Goal: Information Seeking & Learning: Learn about a topic

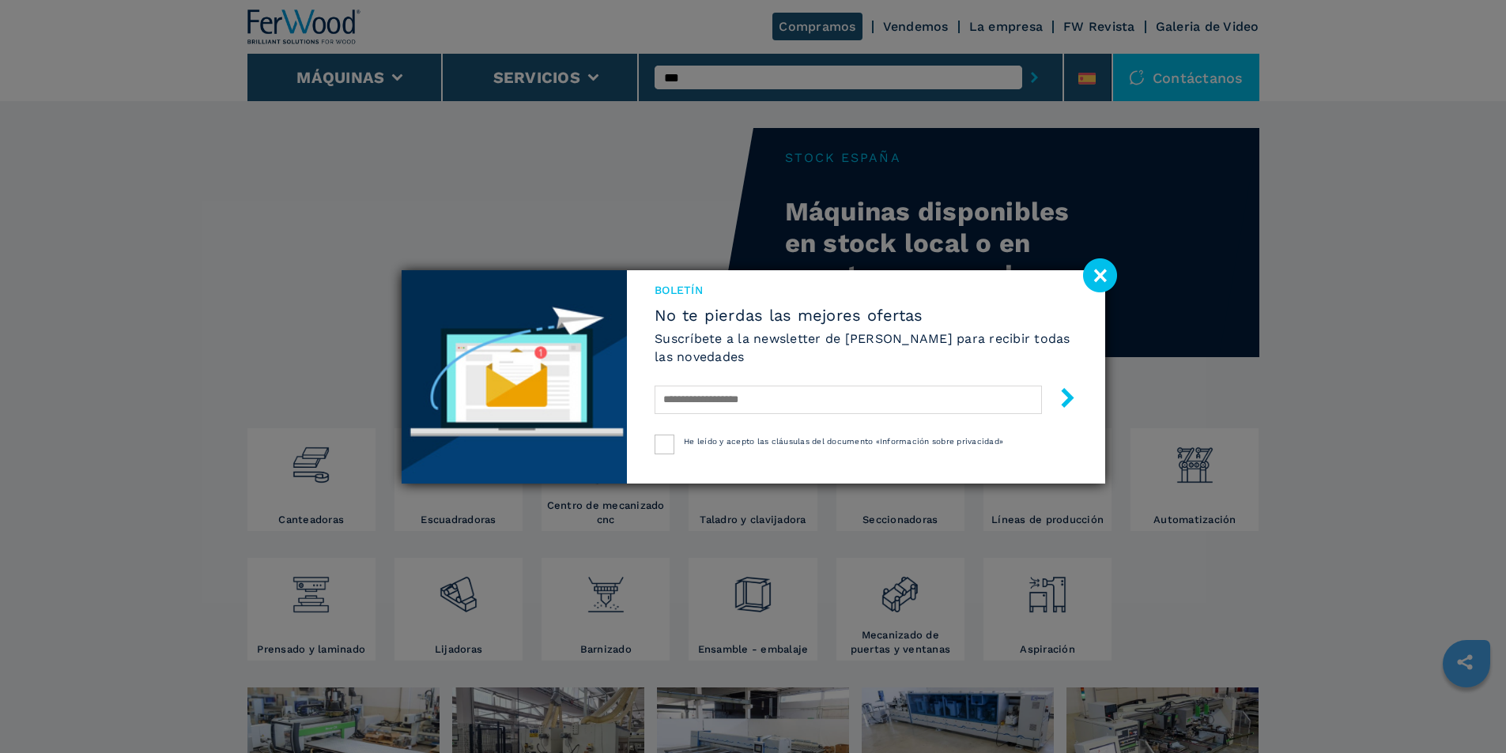
click at [1099, 289] on image at bounding box center [1100, 275] width 34 height 34
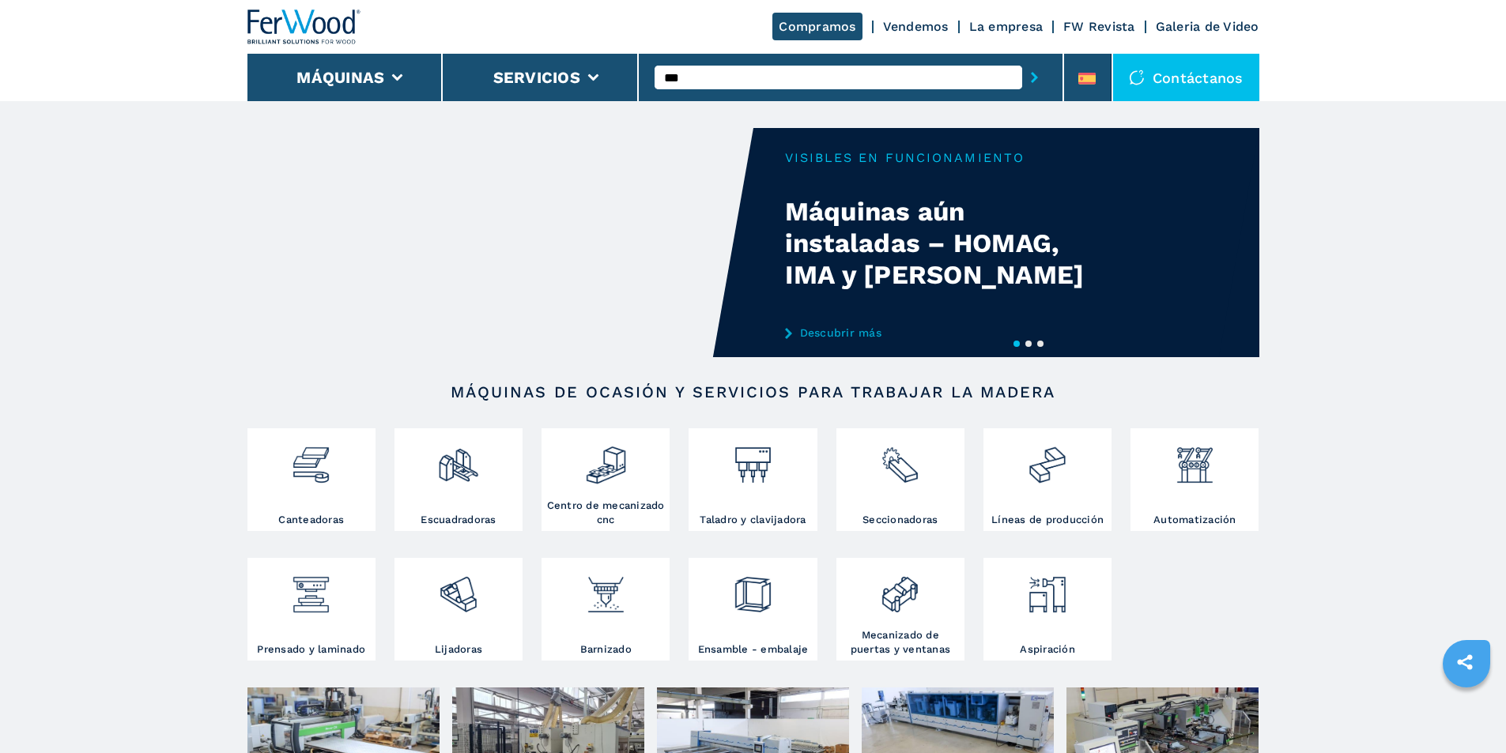
click at [527, 24] on div "Compramos Vendemos La empresa FW Revista Galeria de Video" at bounding box center [753, 27] width 1012 height 54
click at [684, 77] on input "***" at bounding box center [838, 78] width 368 height 24
click at [736, 106] on div "VITAP" at bounding box center [838, 103] width 368 height 28
type input "*****"
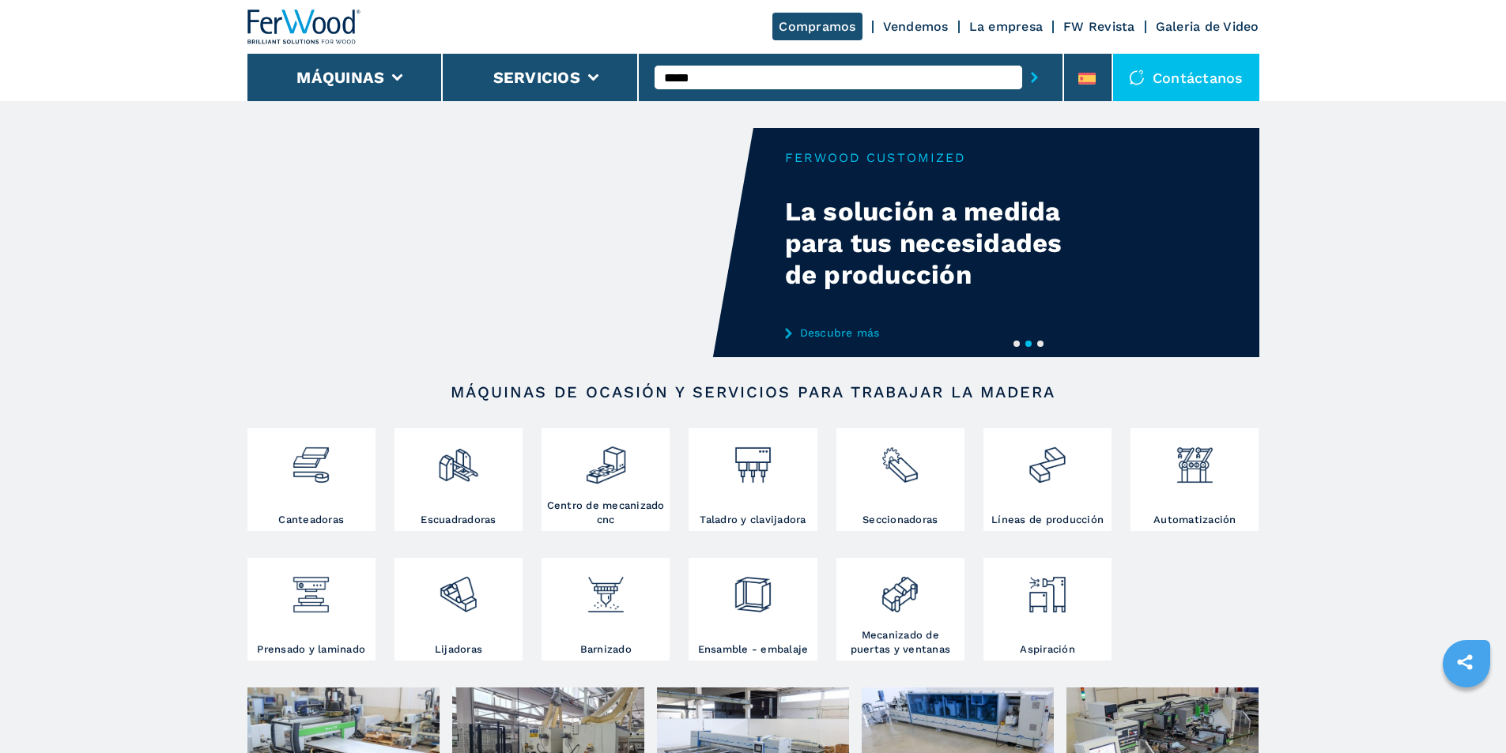
click at [1022, 59] on button "submit-button" at bounding box center [1034, 77] width 25 height 36
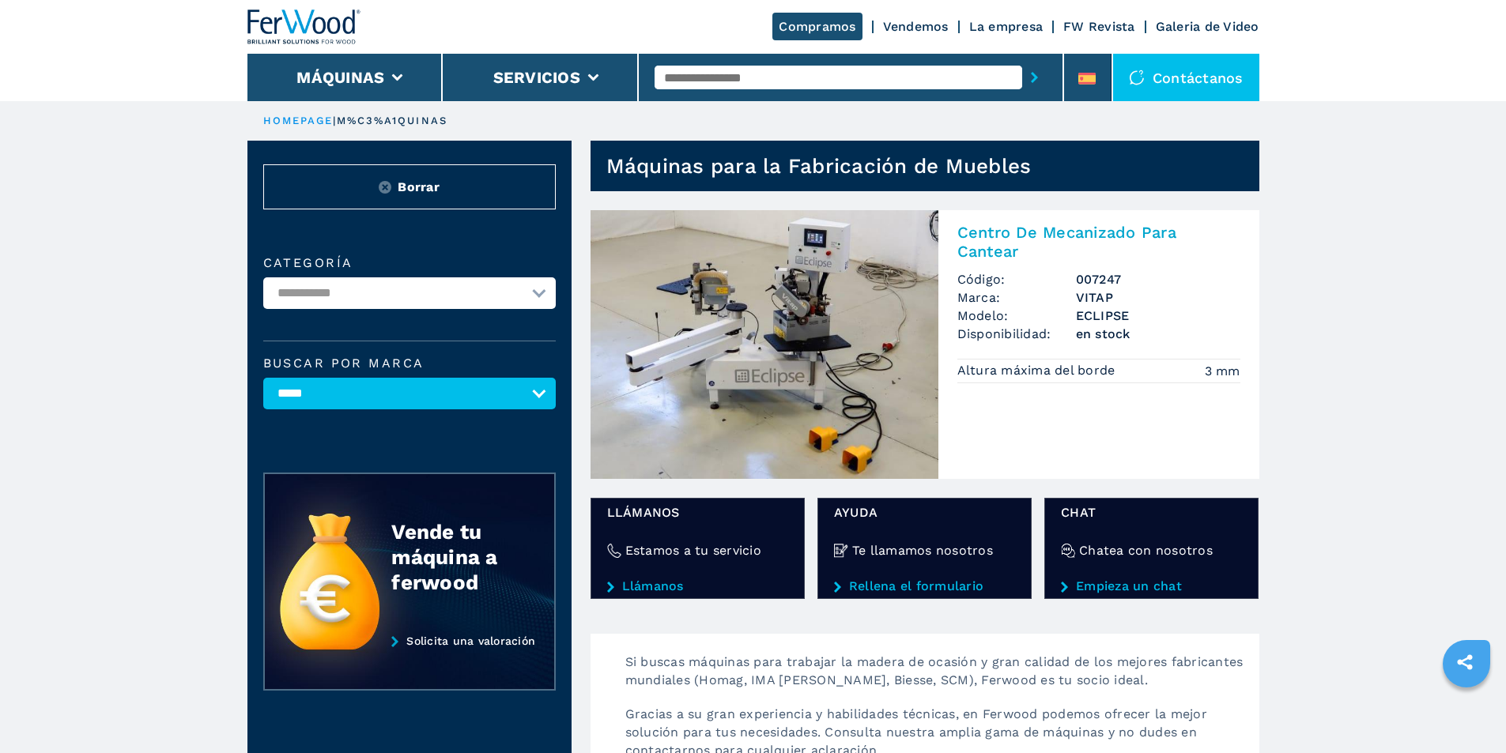
click at [805, 306] on img at bounding box center [764, 344] width 348 height 269
click at [987, 240] on h2 "Centro De Mecanizado Para Cantear" at bounding box center [1098, 242] width 283 height 38
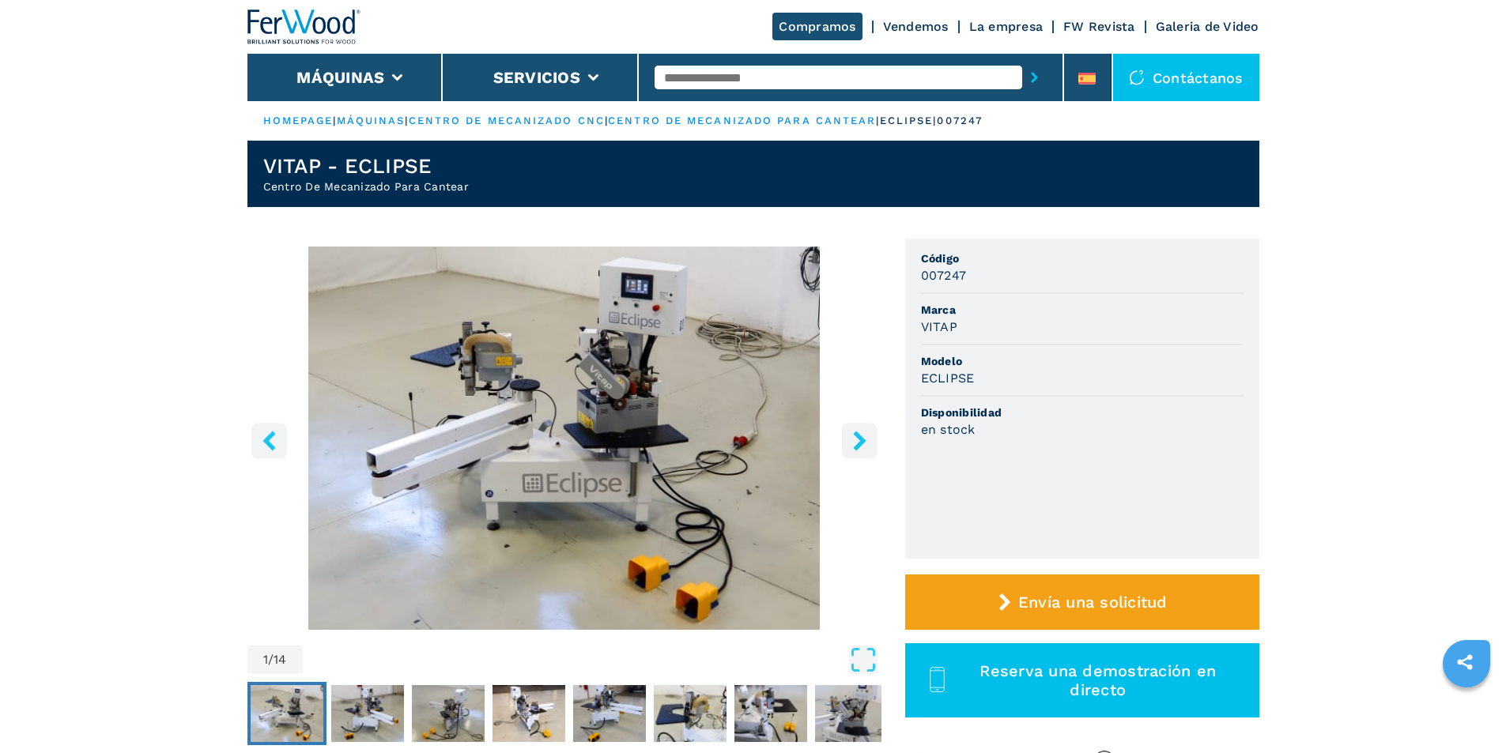
click at [861, 442] on icon "right-button" at bounding box center [859, 441] width 13 height 20
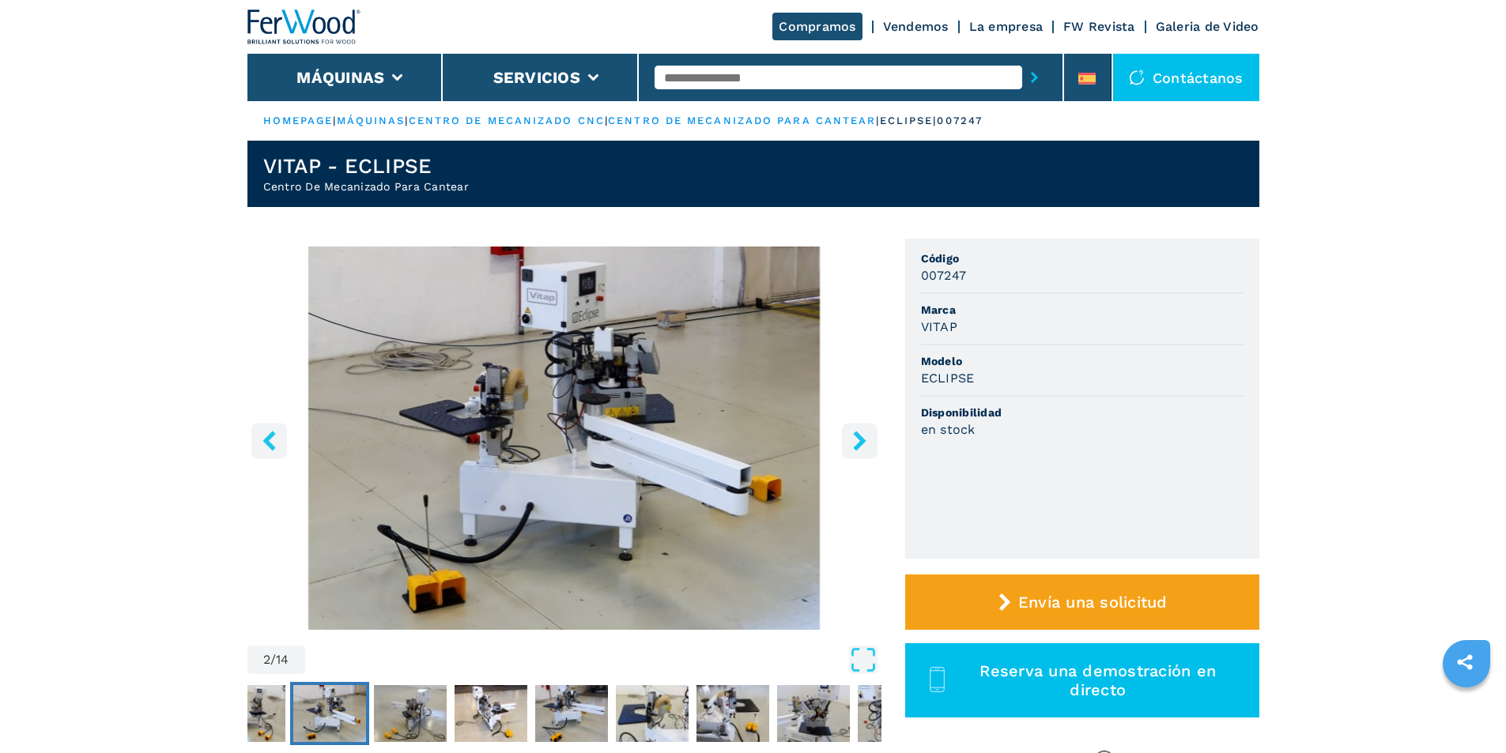
click at [861, 442] on icon "right-button" at bounding box center [859, 441] width 13 height 20
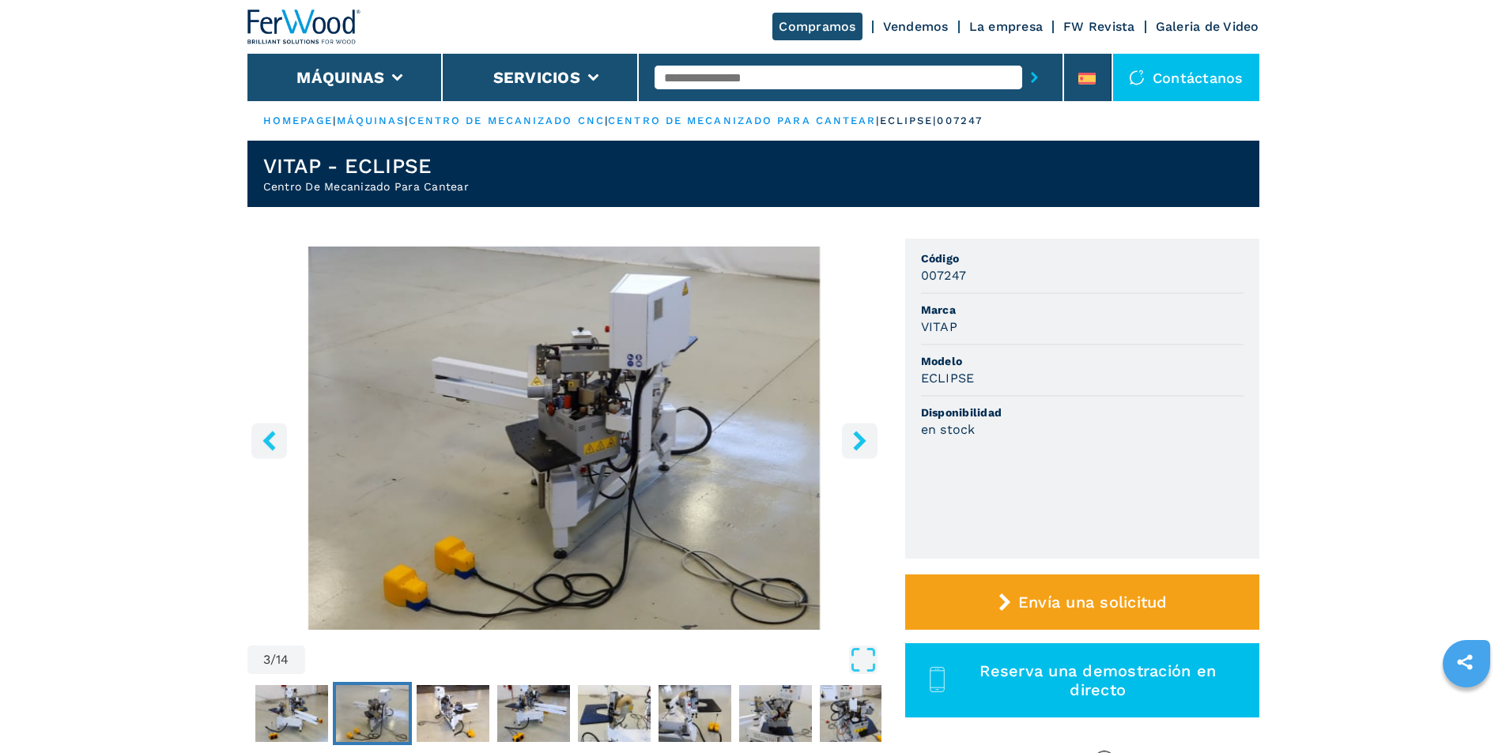
click at [861, 442] on icon "right-button" at bounding box center [859, 441] width 13 height 20
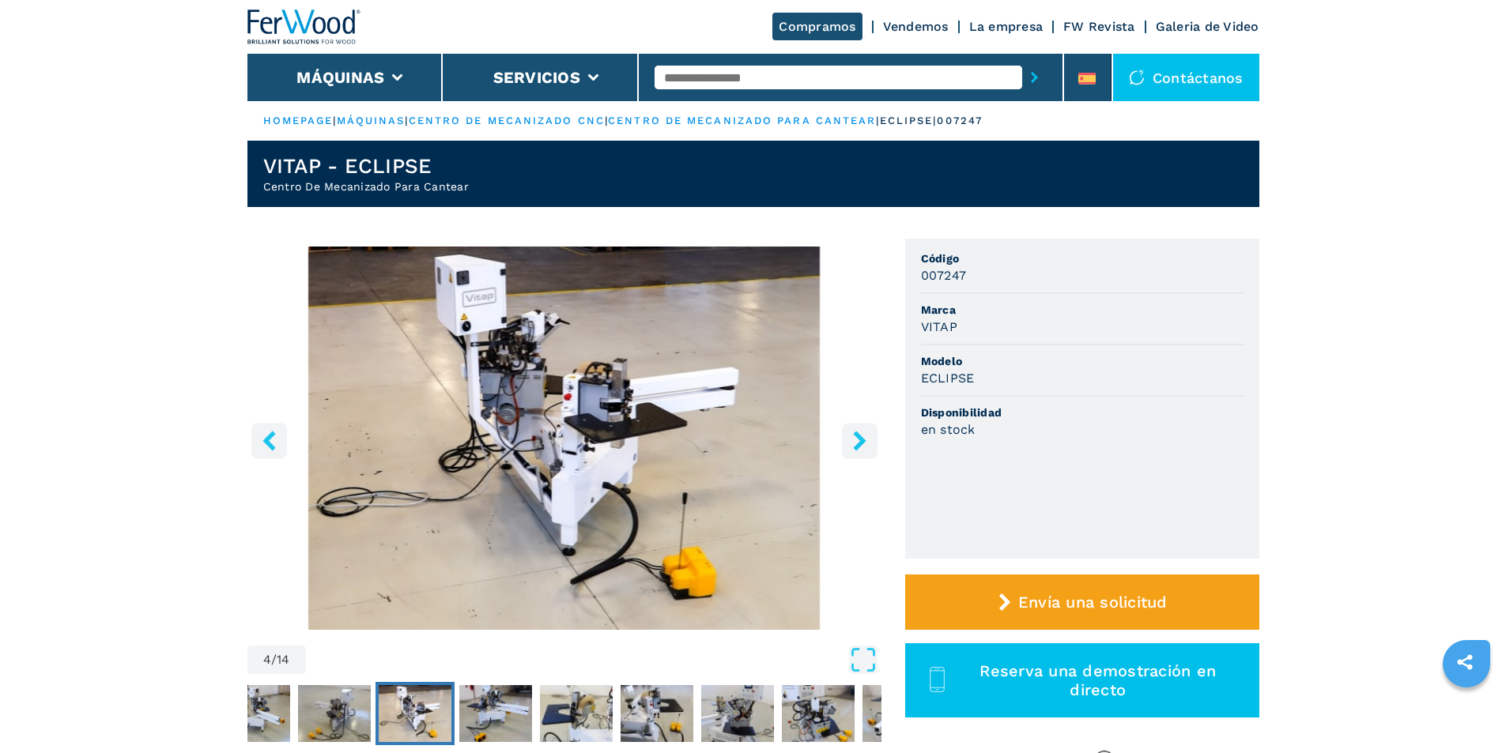
click at [861, 442] on icon "right-button" at bounding box center [859, 441] width 13 height 20
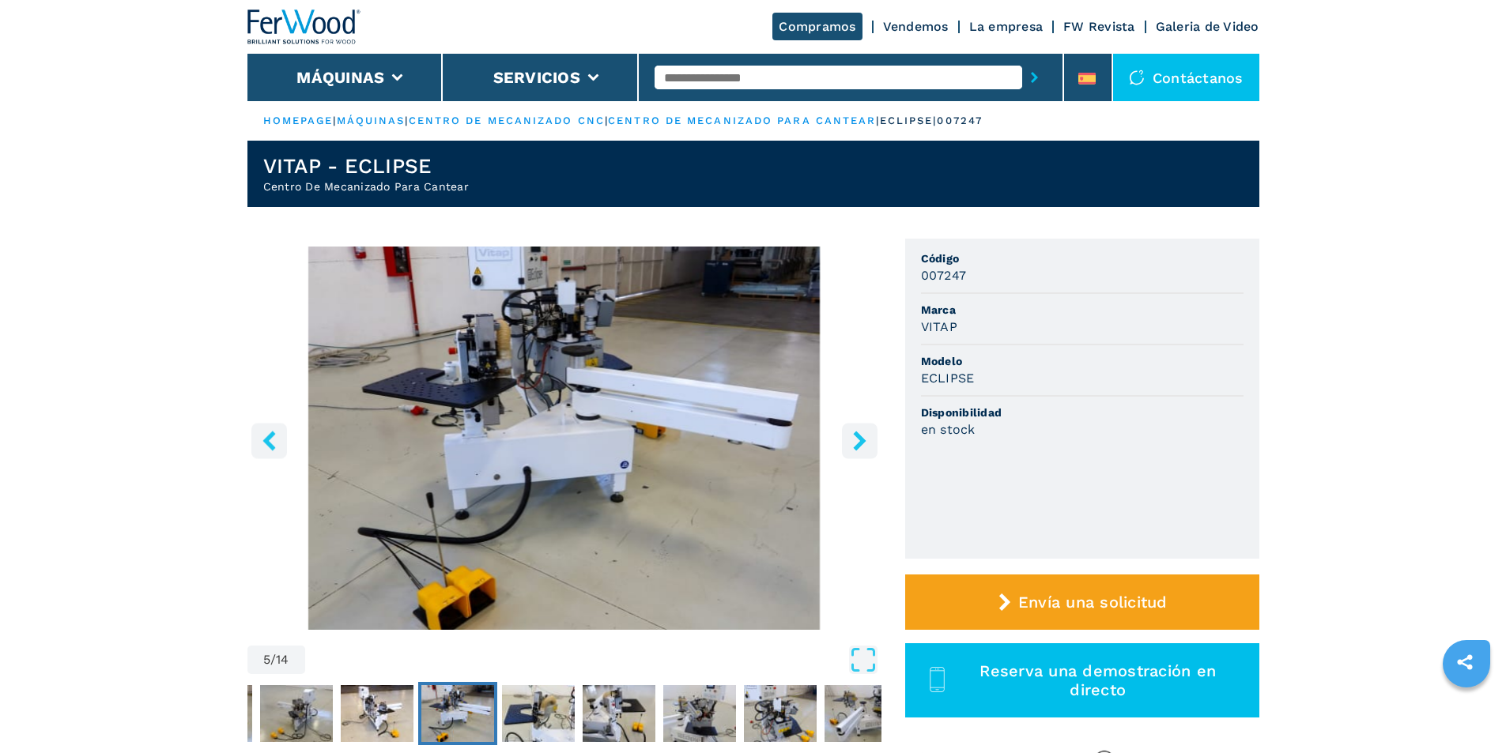
click at [861, 442] on icon "right-button" at bounding box center [859, 441] width 13 height 20
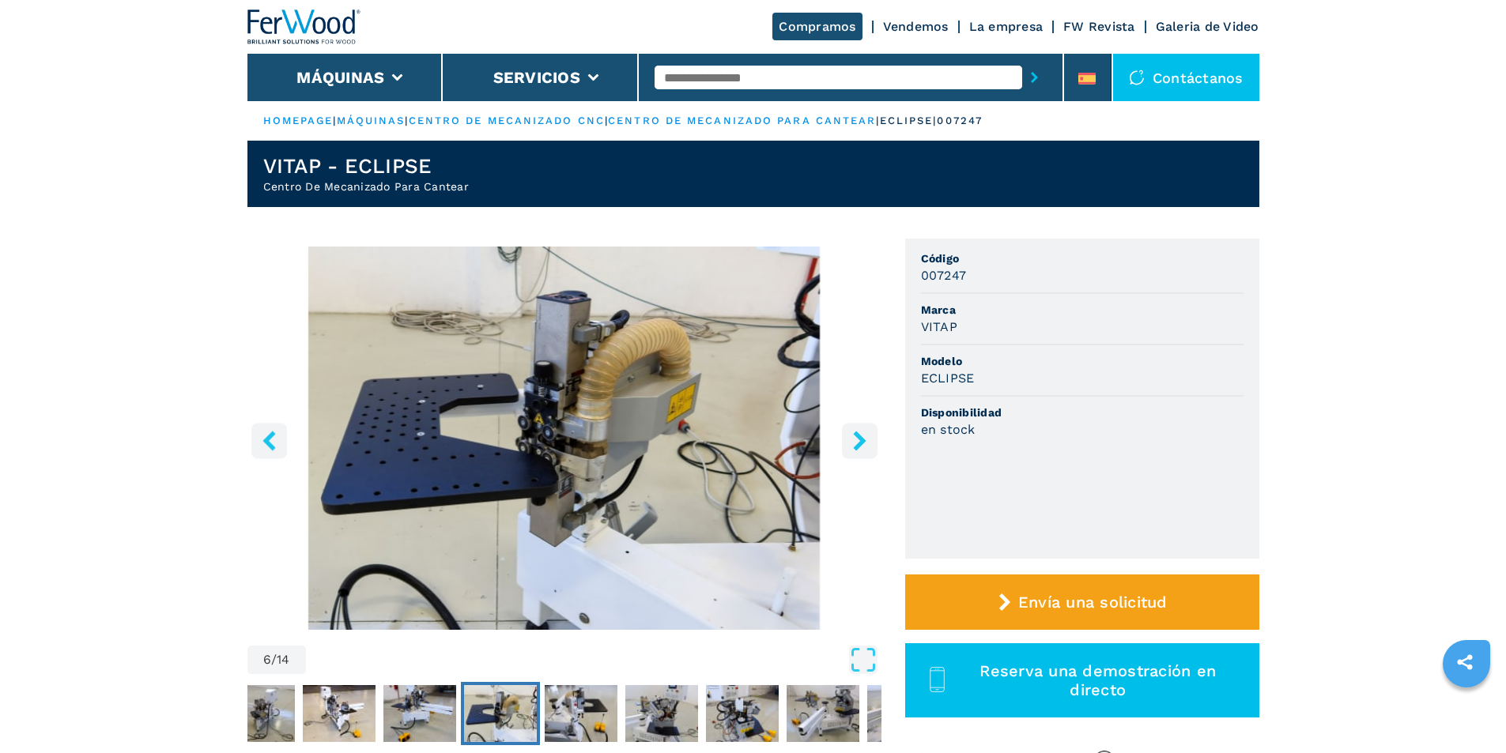
click at [861, 442] on icon "right-button" at bounding box center [859, 441] width 13 height 20
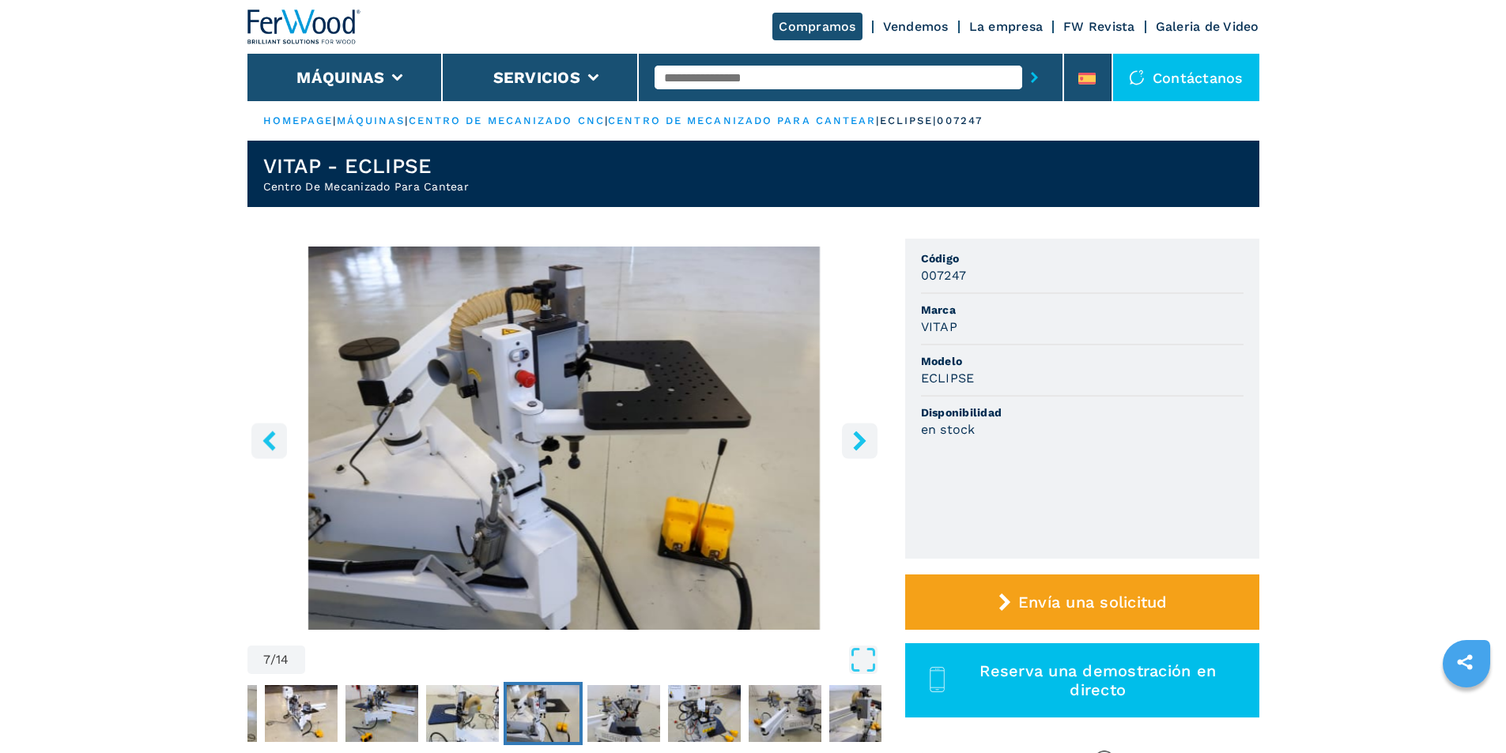
click at [861, 442] on icon "right-button" at bounding box center [859, 441] width 13 height 20
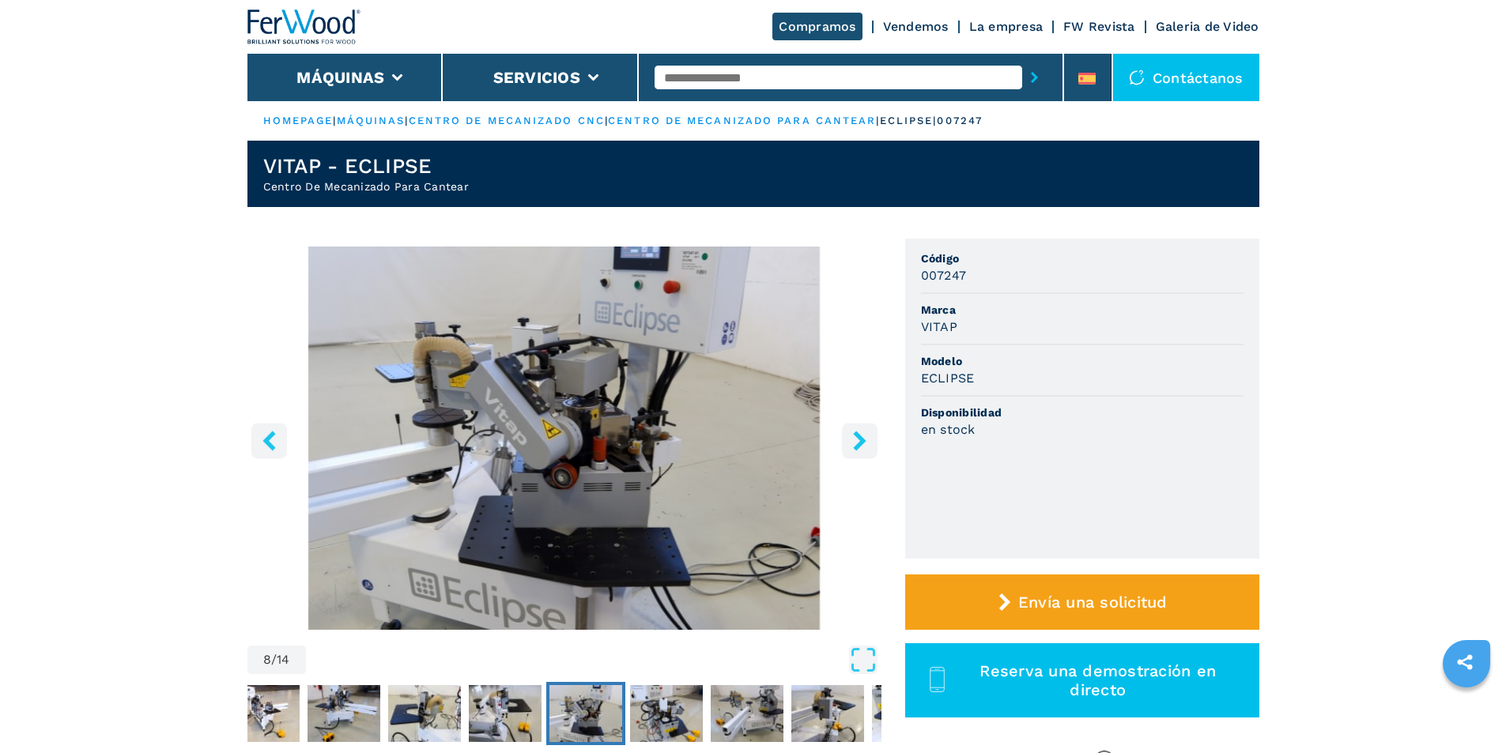
click at [861, 442] on icon "right-button" at bounding box center [859, 441] width 13 height 20
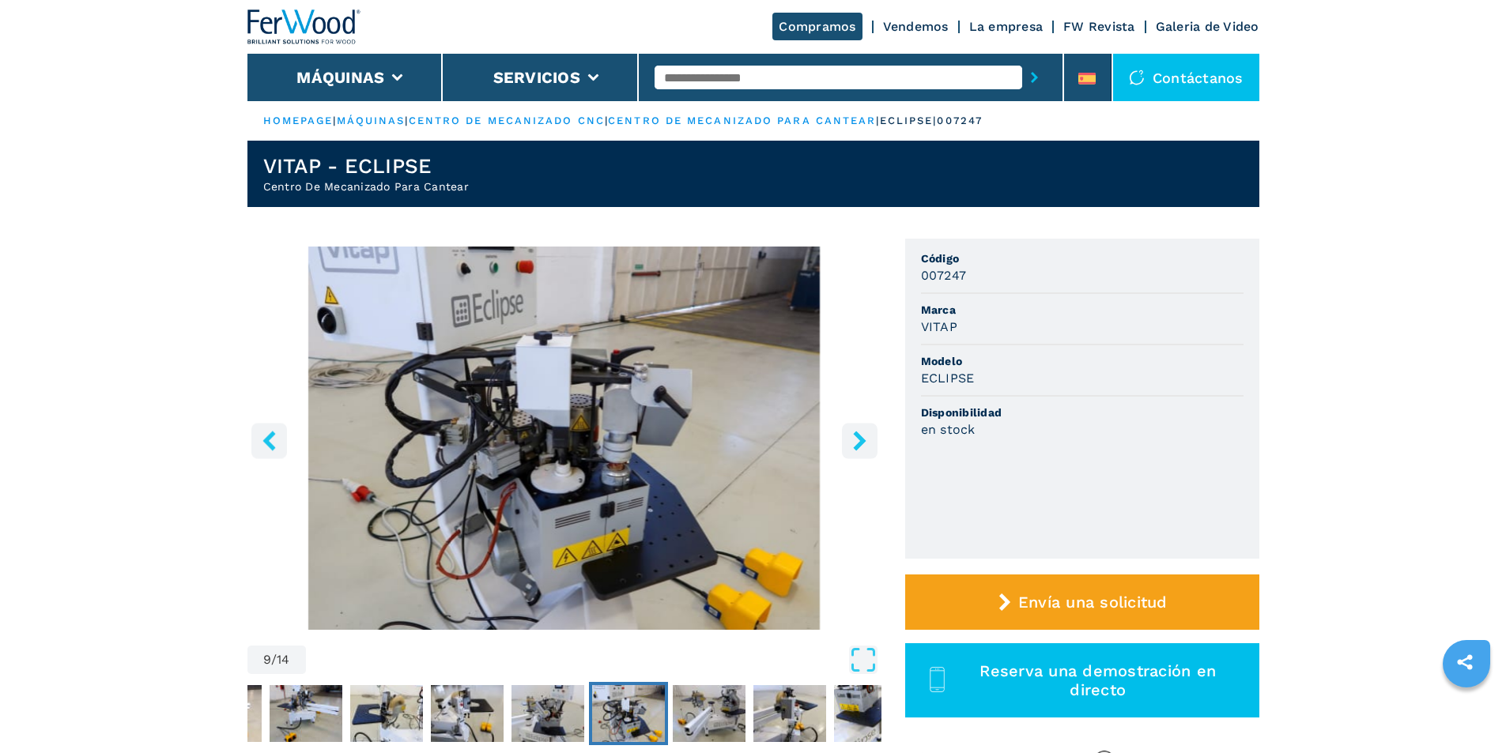
click at [861, 442] on icon "right-button" at bounding box center [859, 441] width 13 height 20
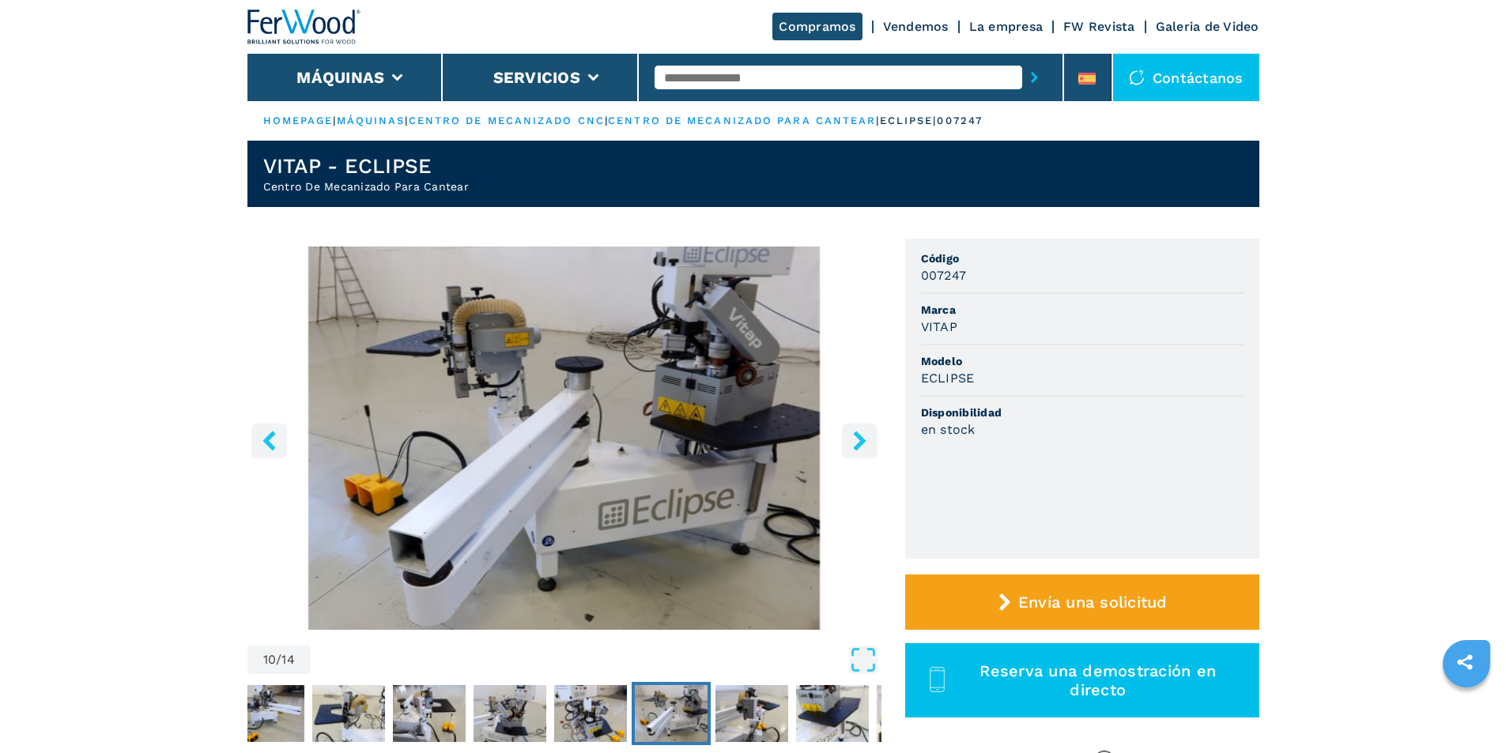
click at [861, 442] on icon "right-button" at bounding box center [859, 441] width 13 height 20
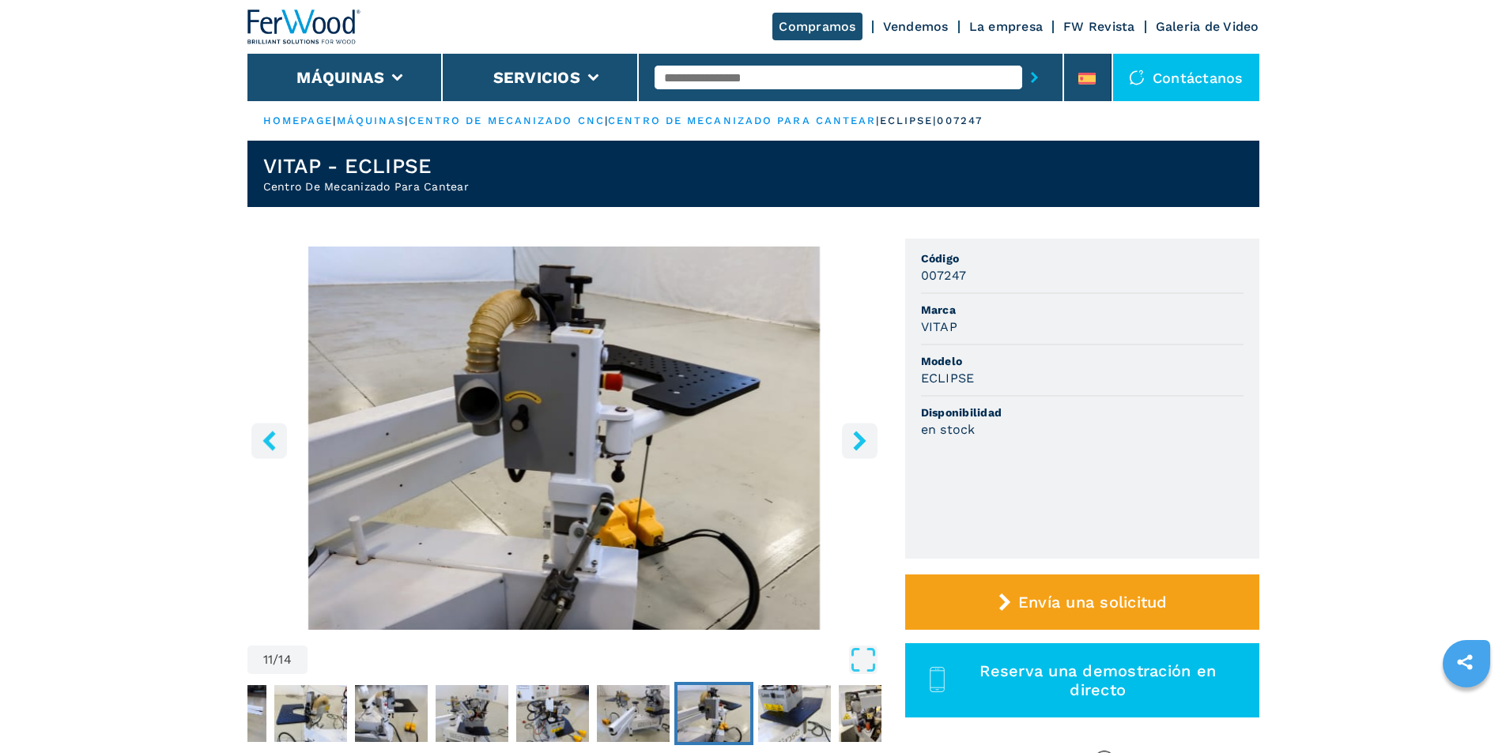
click at [861, 442] on icon "right-button" at bounding box center [859, 441] width 13 height 20
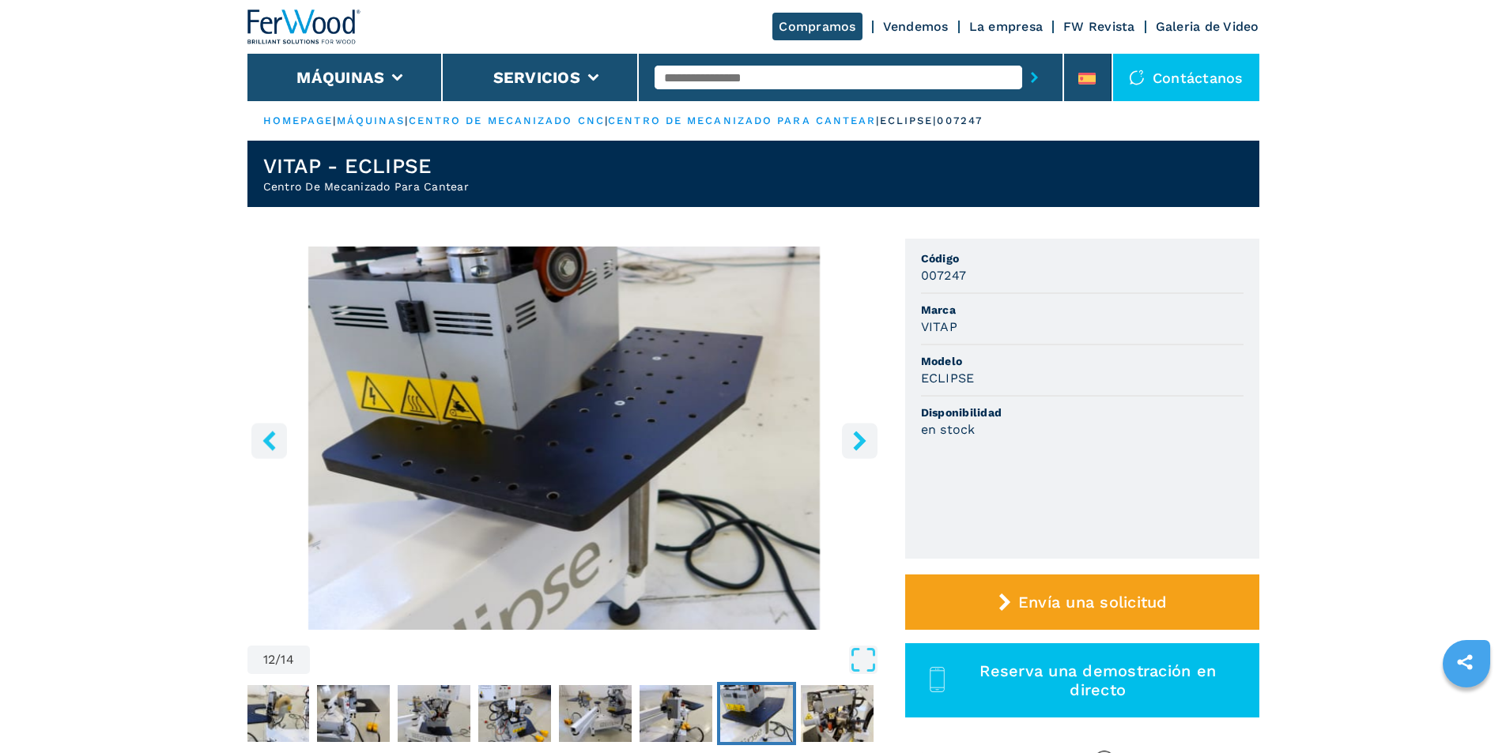
click at [861, 442] on icon "right-button" at bounding box center [859, 441] width 13 height 20
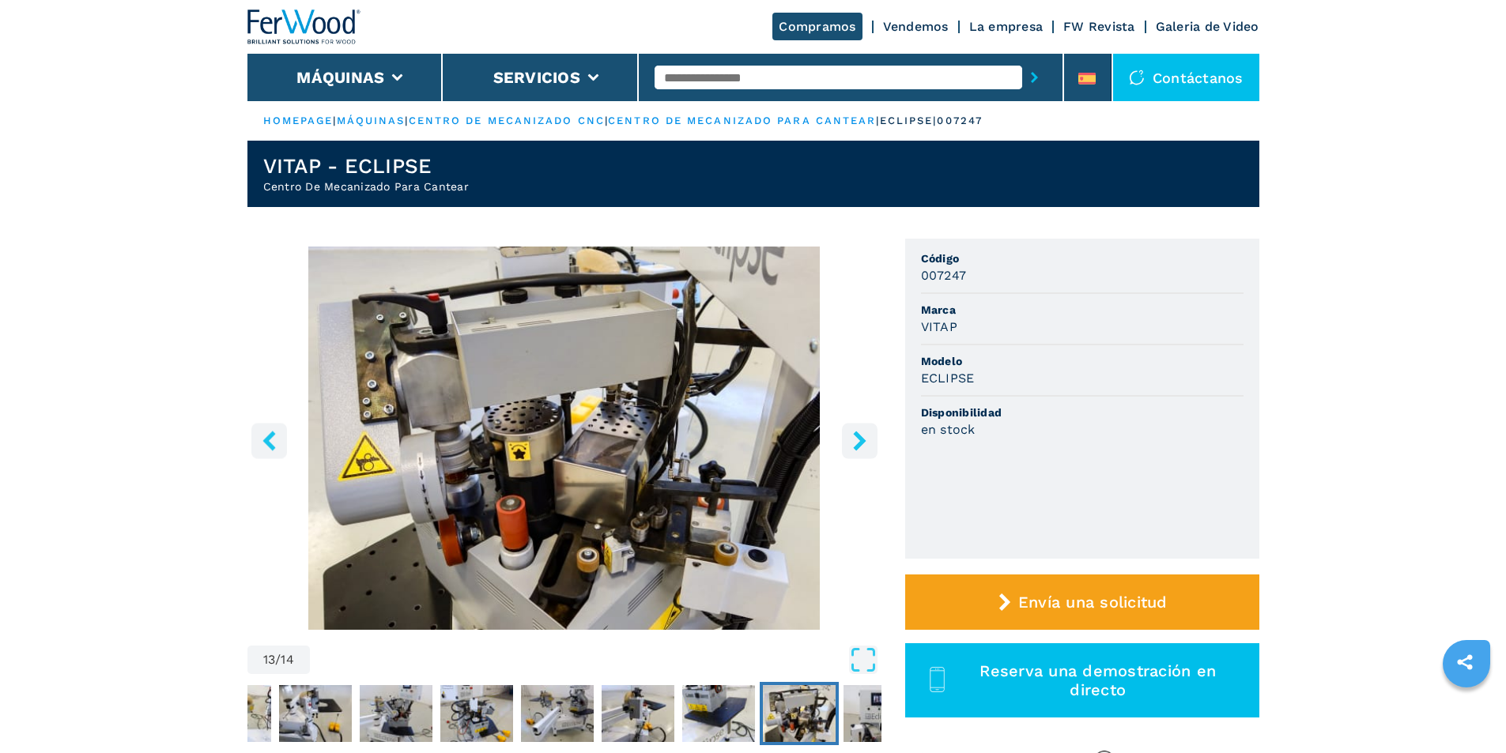
click at [861, 442] on icon "right-button" at bounding box center [859, 441] width 13 height 20
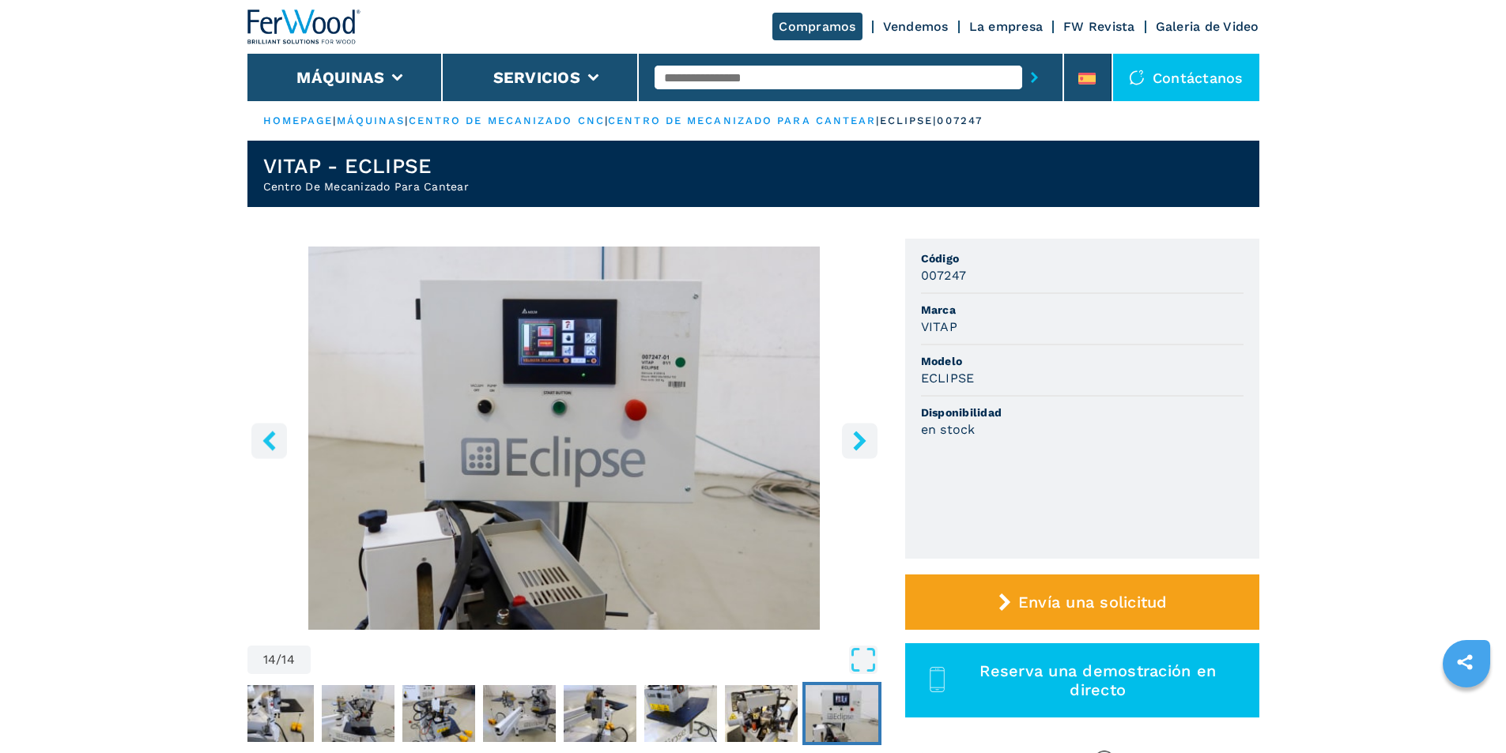
click at [861, 442] on icon "right-button" at bounding box center [859, 441] width 13 height 20
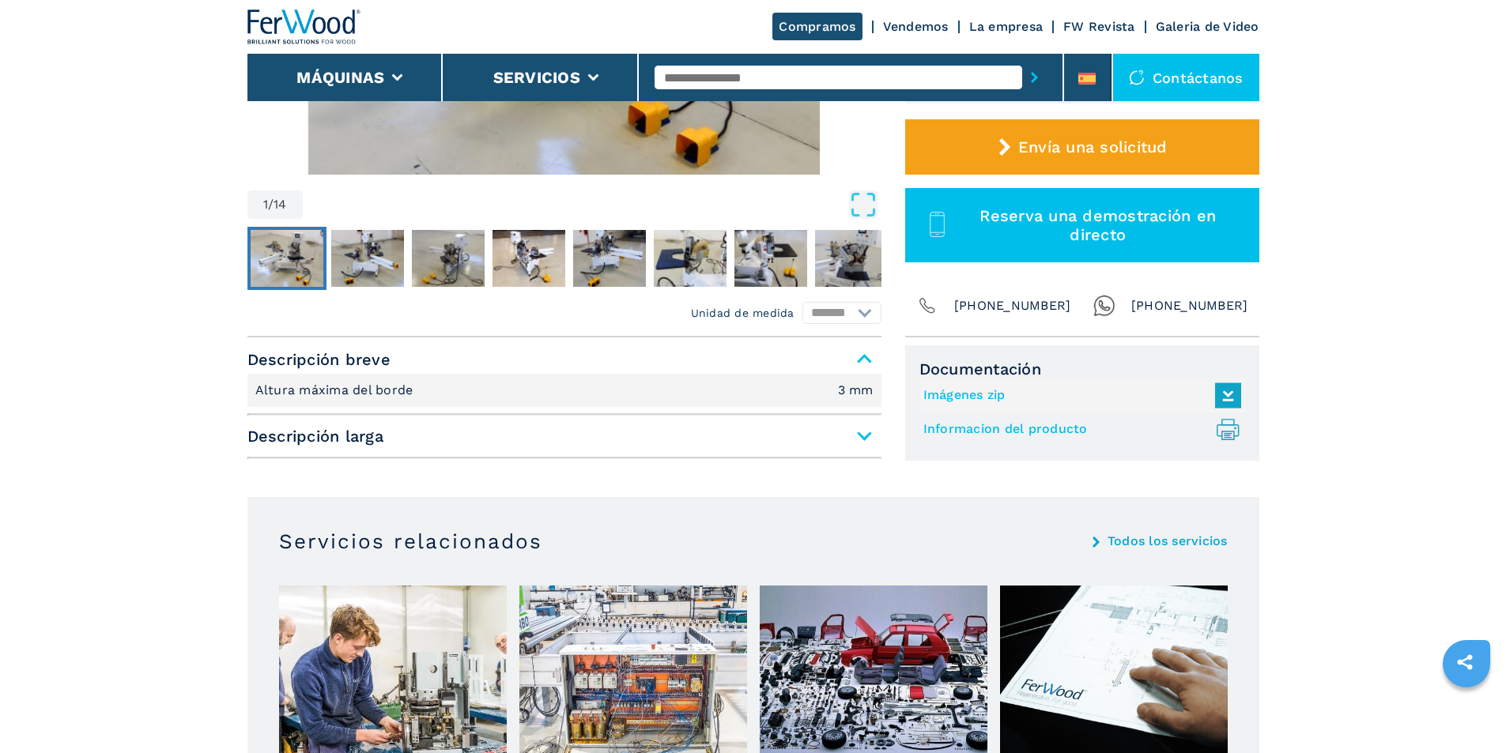
scroll to position [474, 0]
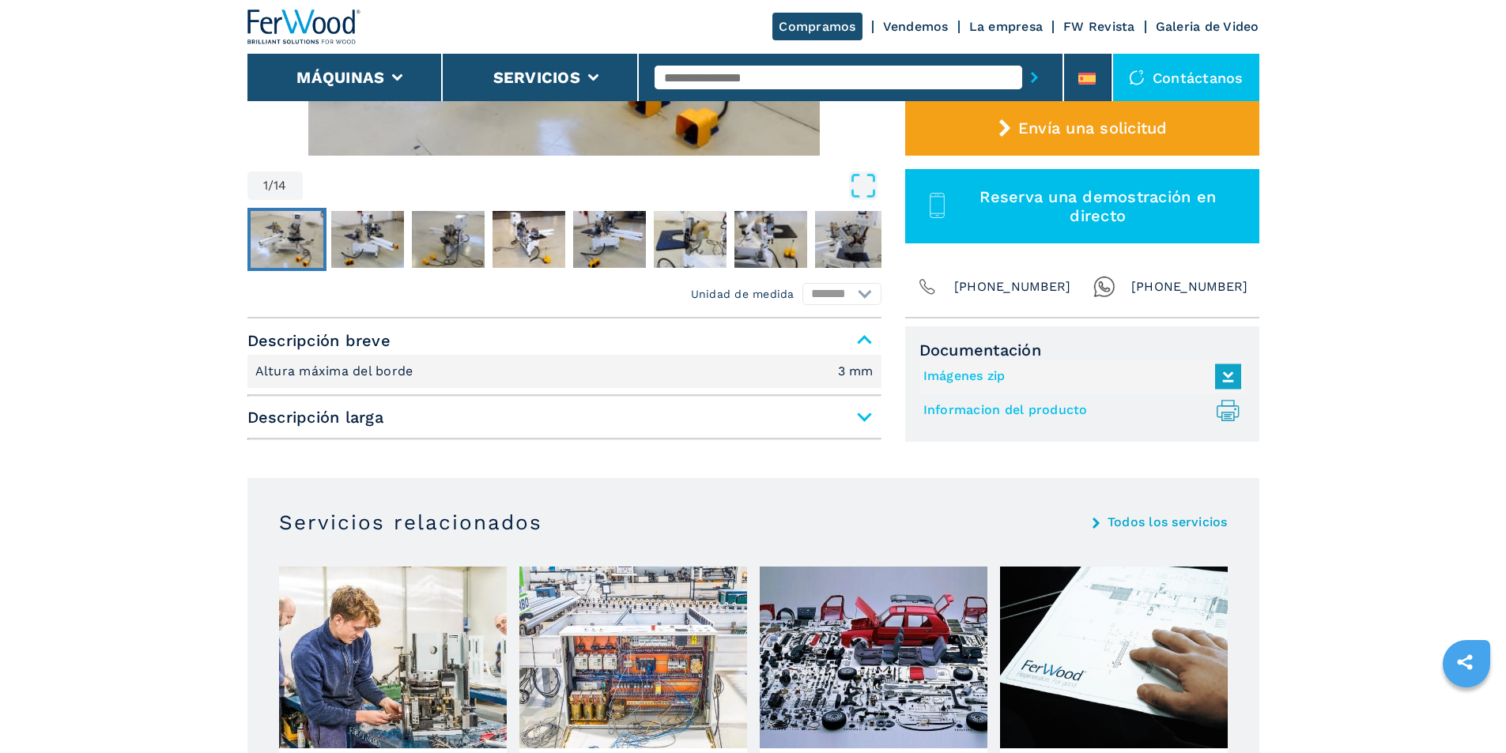
click at [861, 422] on span "Descripción larga" at bounding box center [564, 417] width 634 height 28
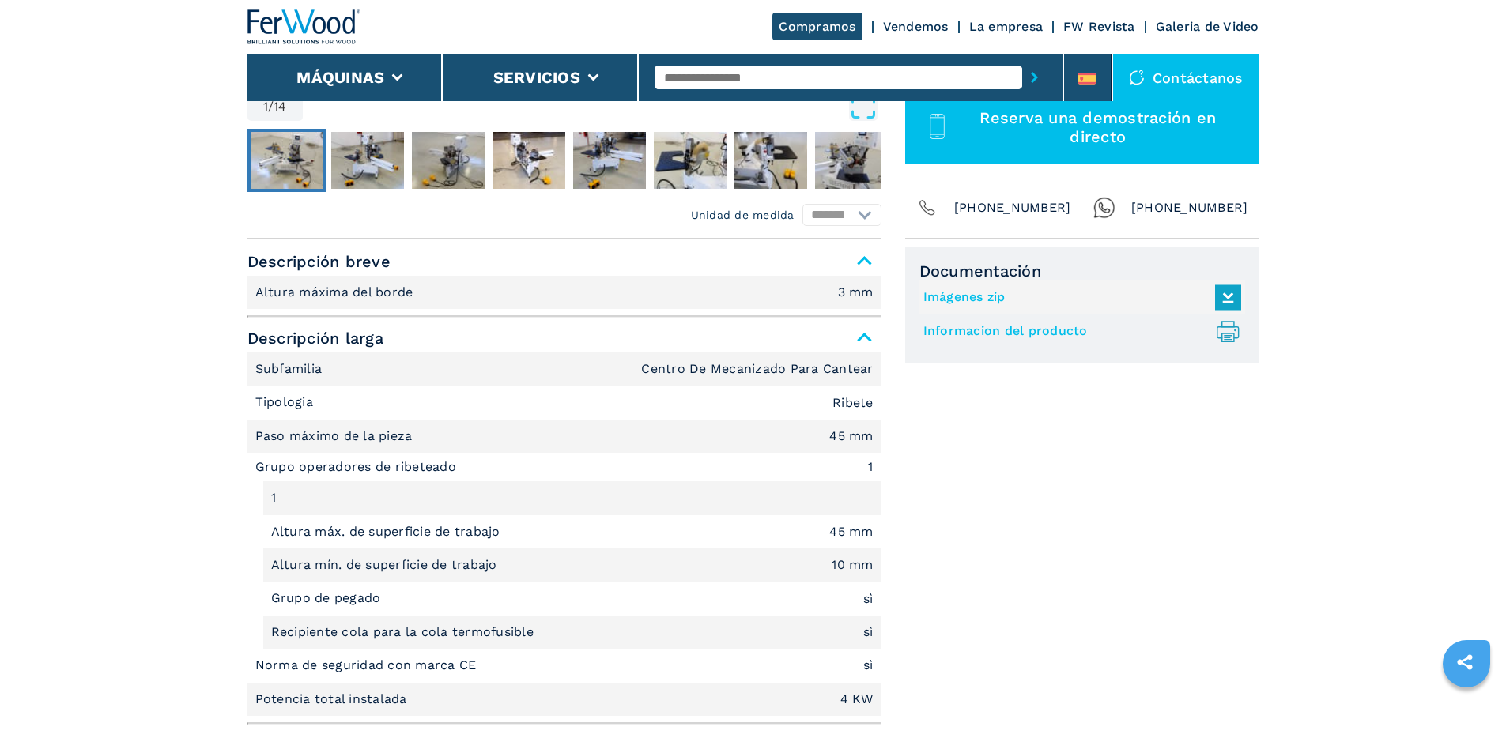
scroll to position [316, 0]
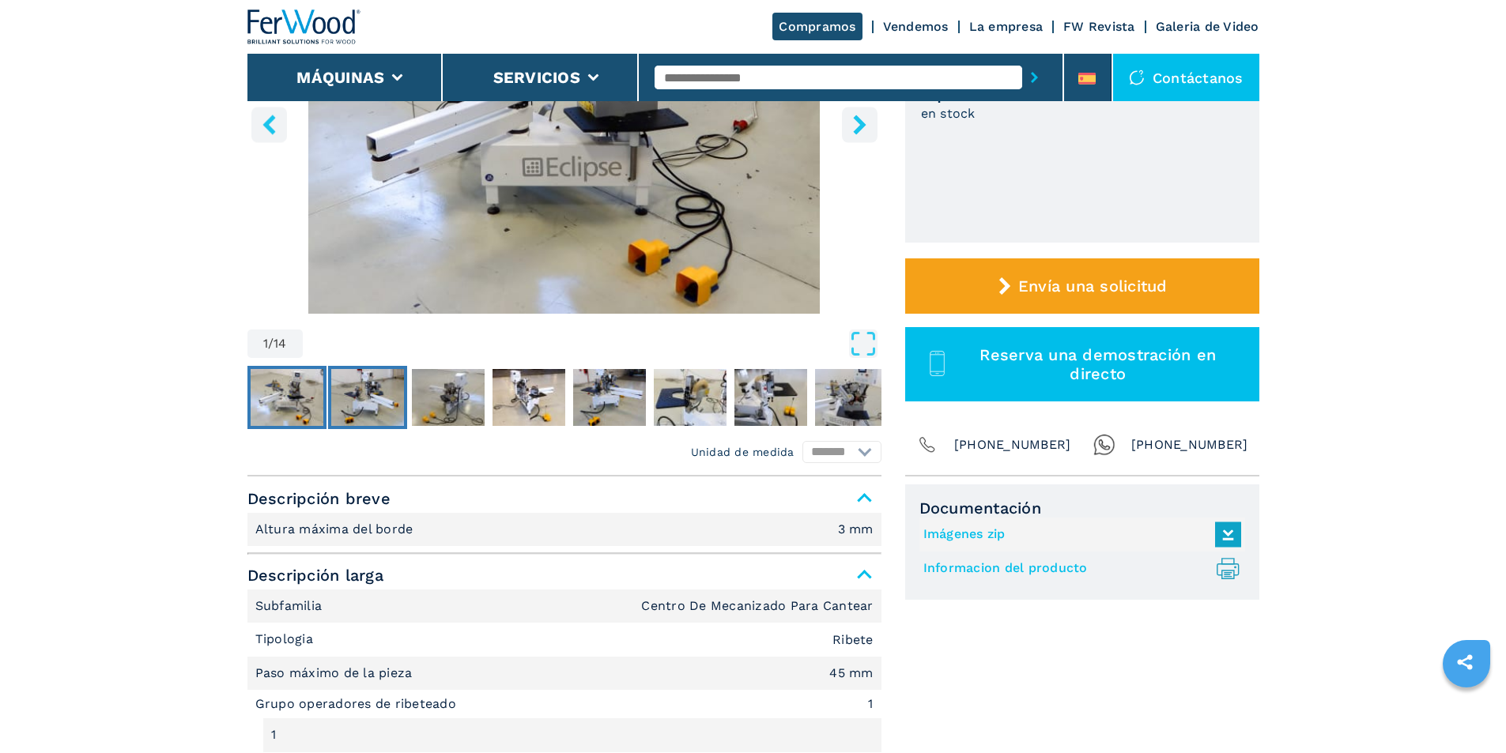
click at [405, 390] on button "Go to Slide 2" at bounding box center [367, 397] width 79 height 63
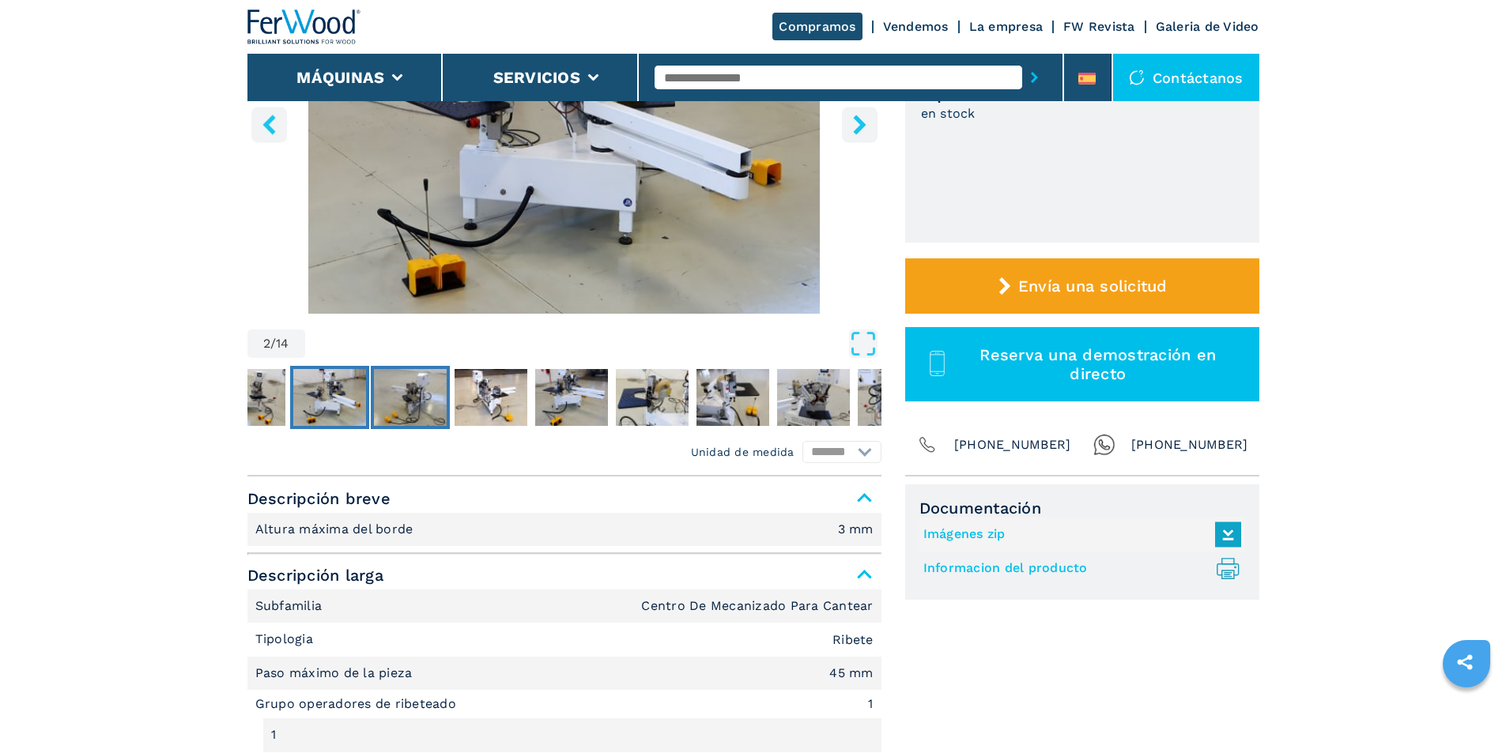
click at [413, 390] on img "Go to Slide 3" at bounding box center [410, 397] width 73 height 57
click at [503, 396] on img "Go to Slide 4" at bounding box center [490, 397] width 73 height 57
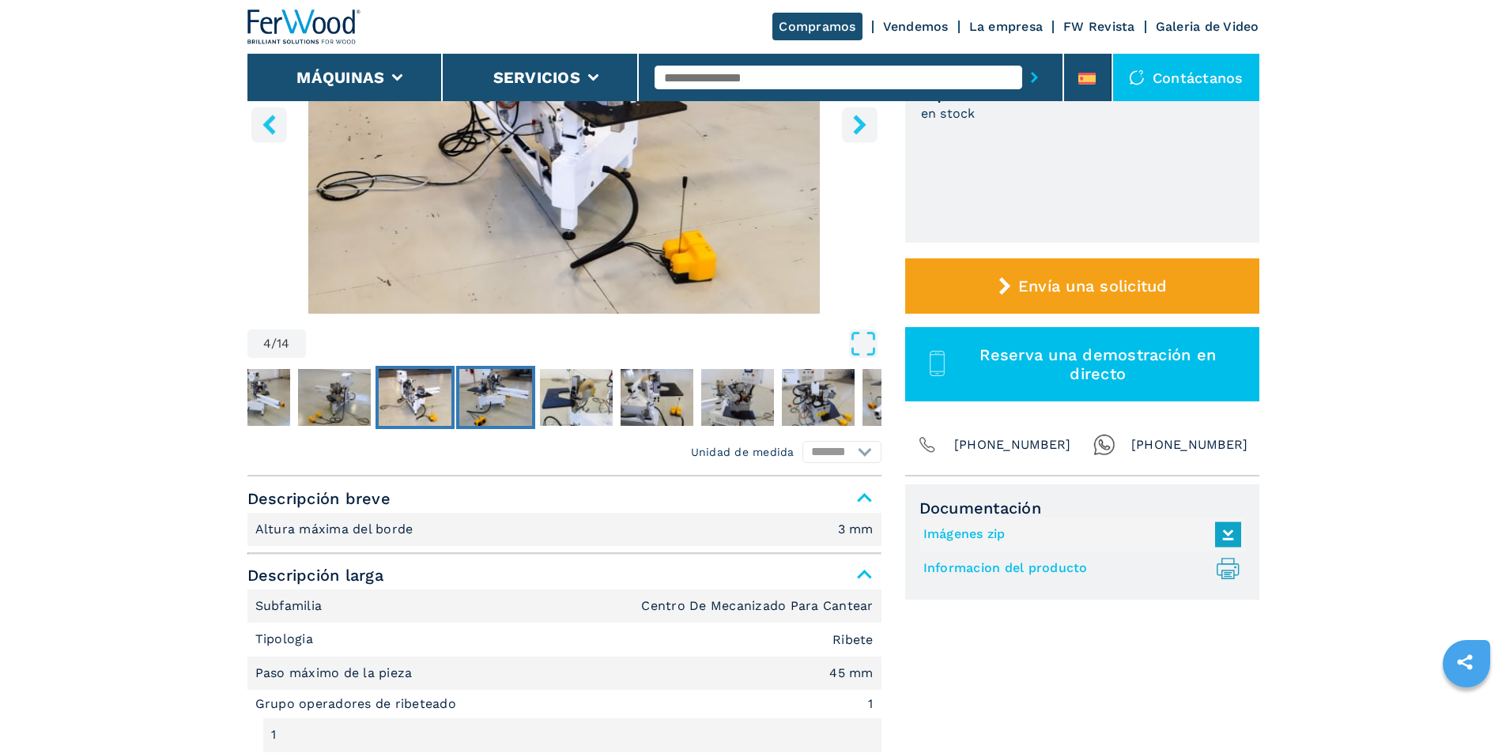
click at [508, 397] on img "Go to Slide 5" at bounding box center [495, 397] width 73 height 57
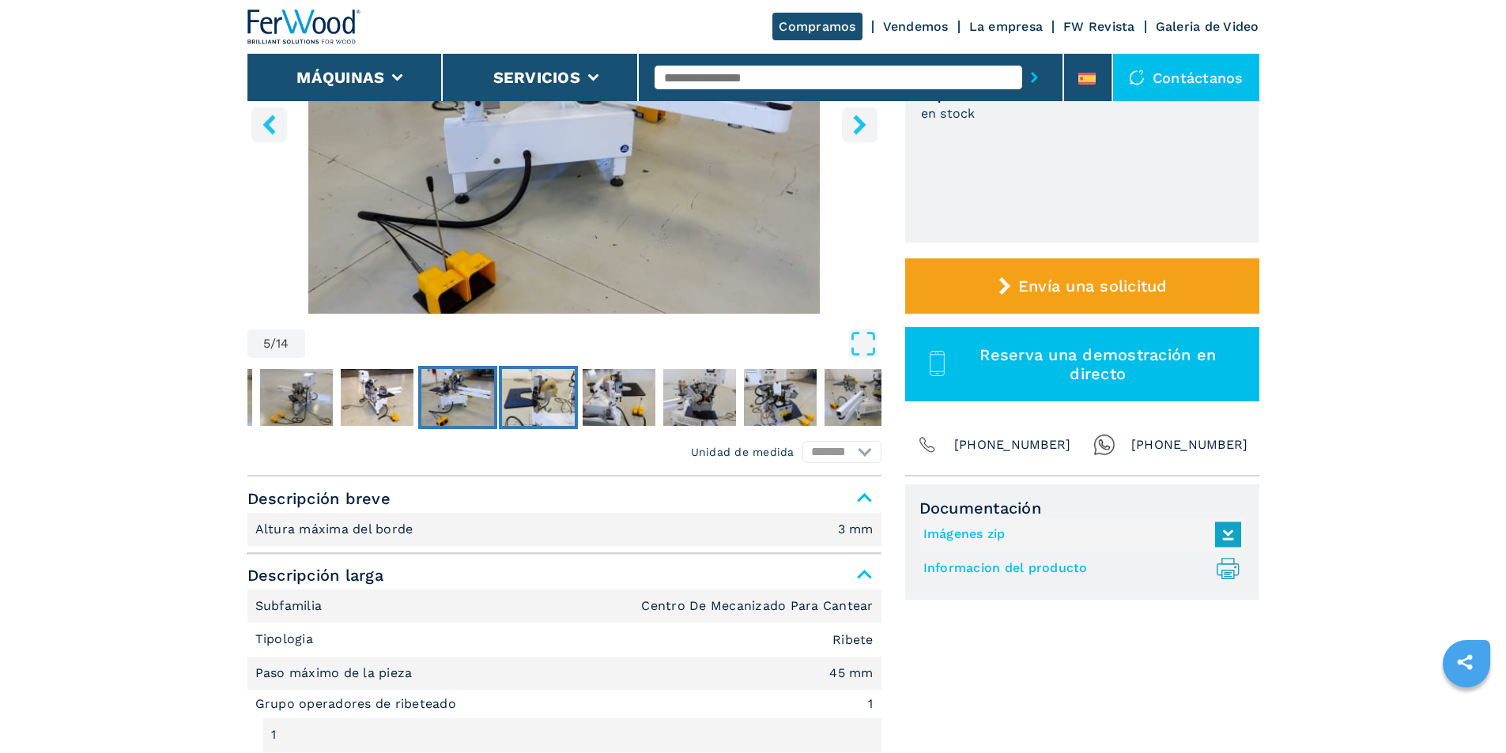
click at [526, 398] on img "Go to Slide 6" at bounding box center [538, 397] width 73 height 57
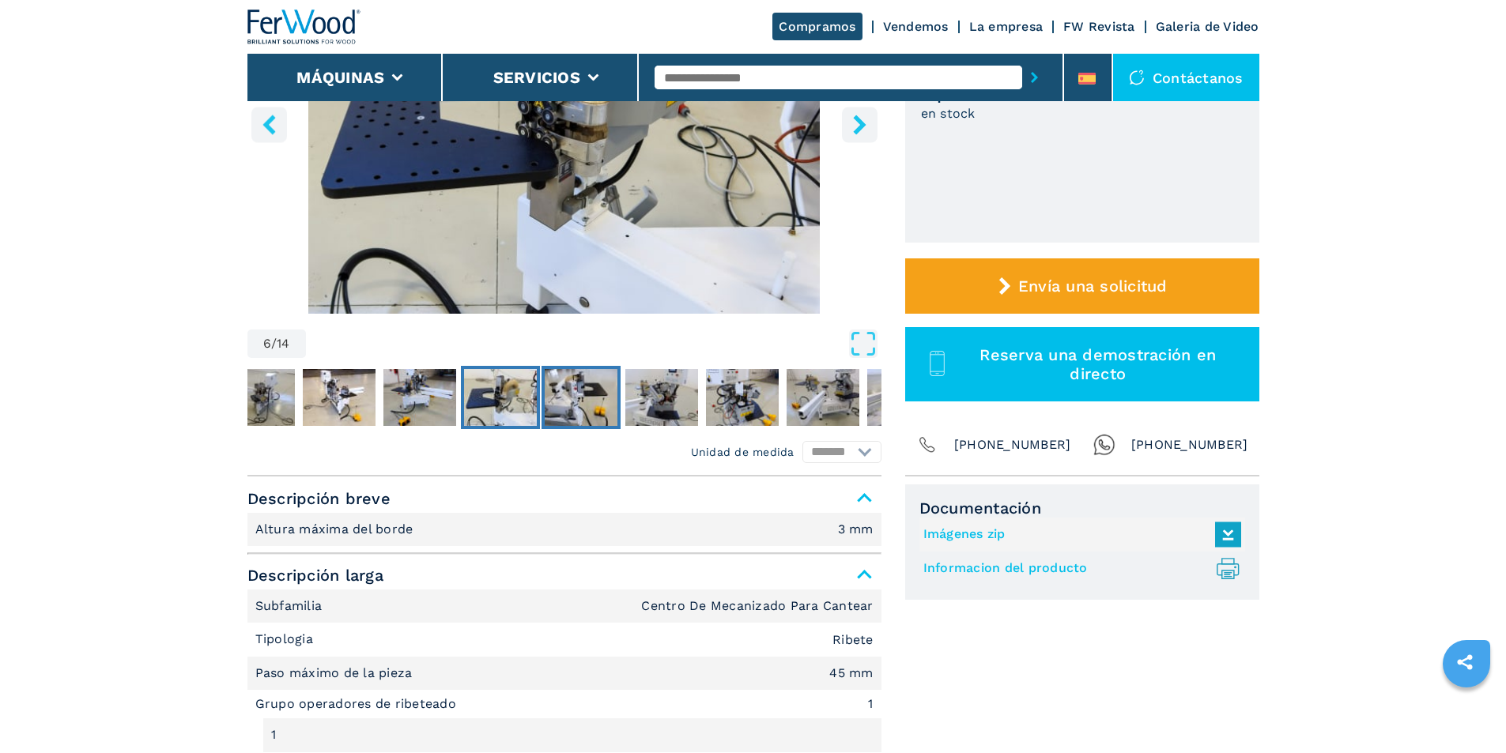
click at [608, 410] on img "Go to Slide 7" at bounding box center [581, 397] width 73 height 57
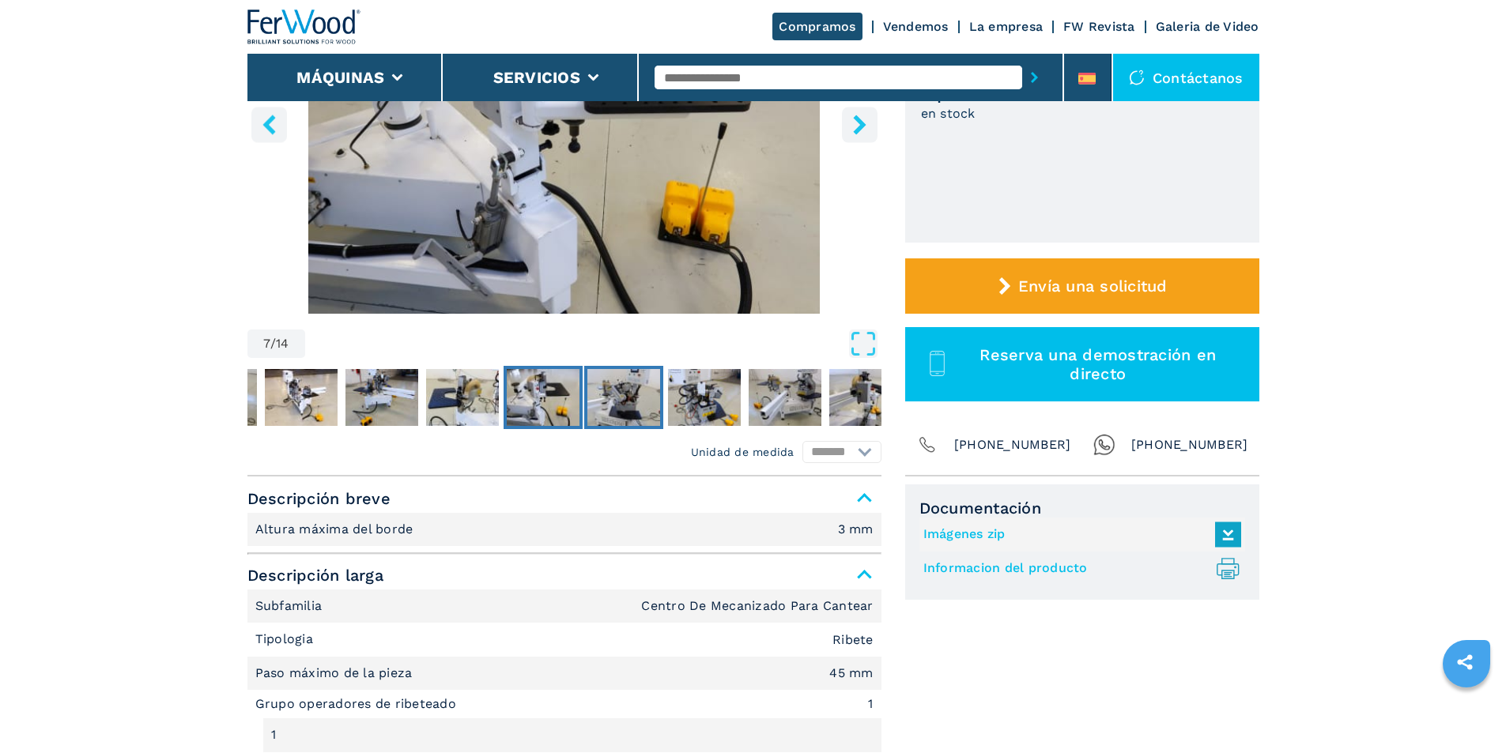
click at [616, 410] on img "Go to Slide 8" at bounding box center [623, 397] width 73 height 57
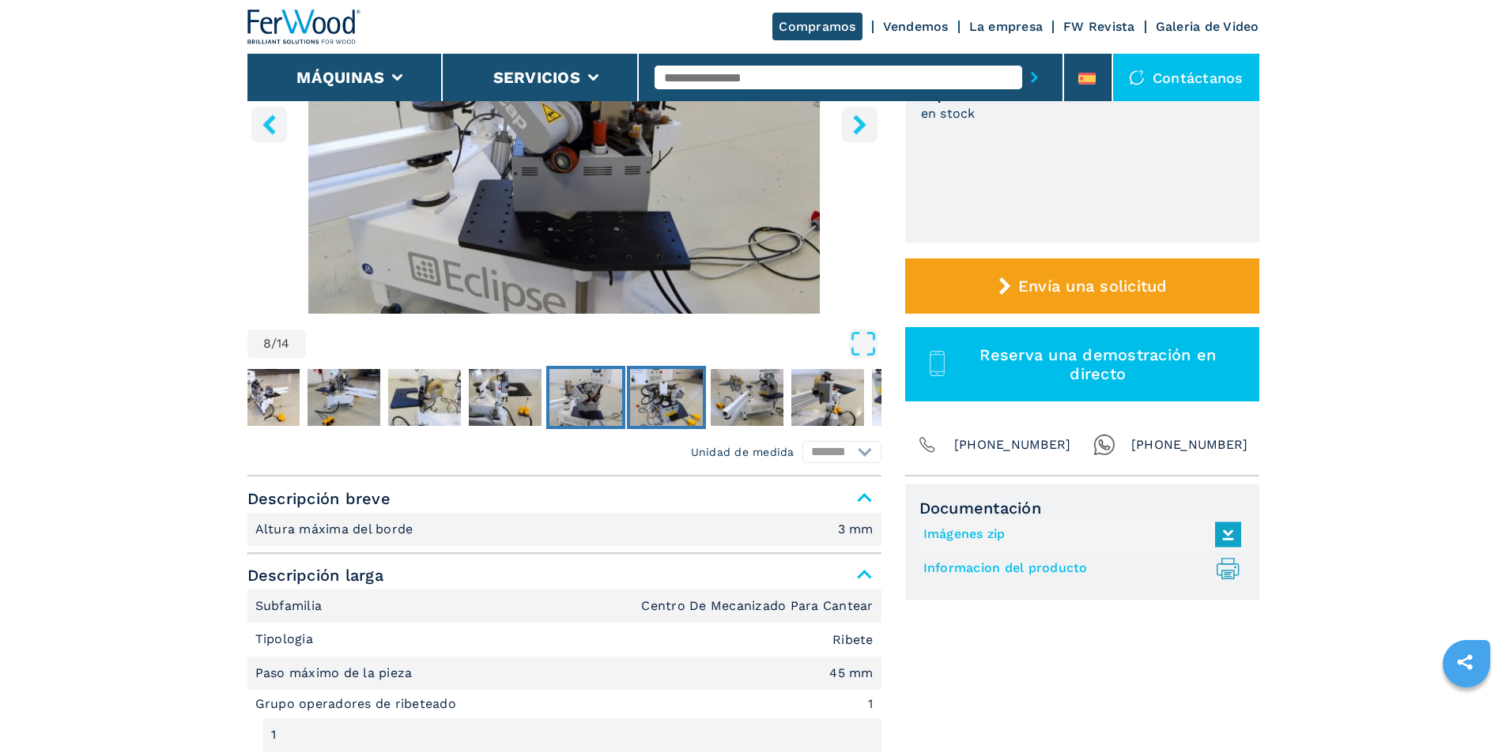
click at [676, 409] on img "Go to Slide 9" at bounding box center [666, 397] width 73 height 57
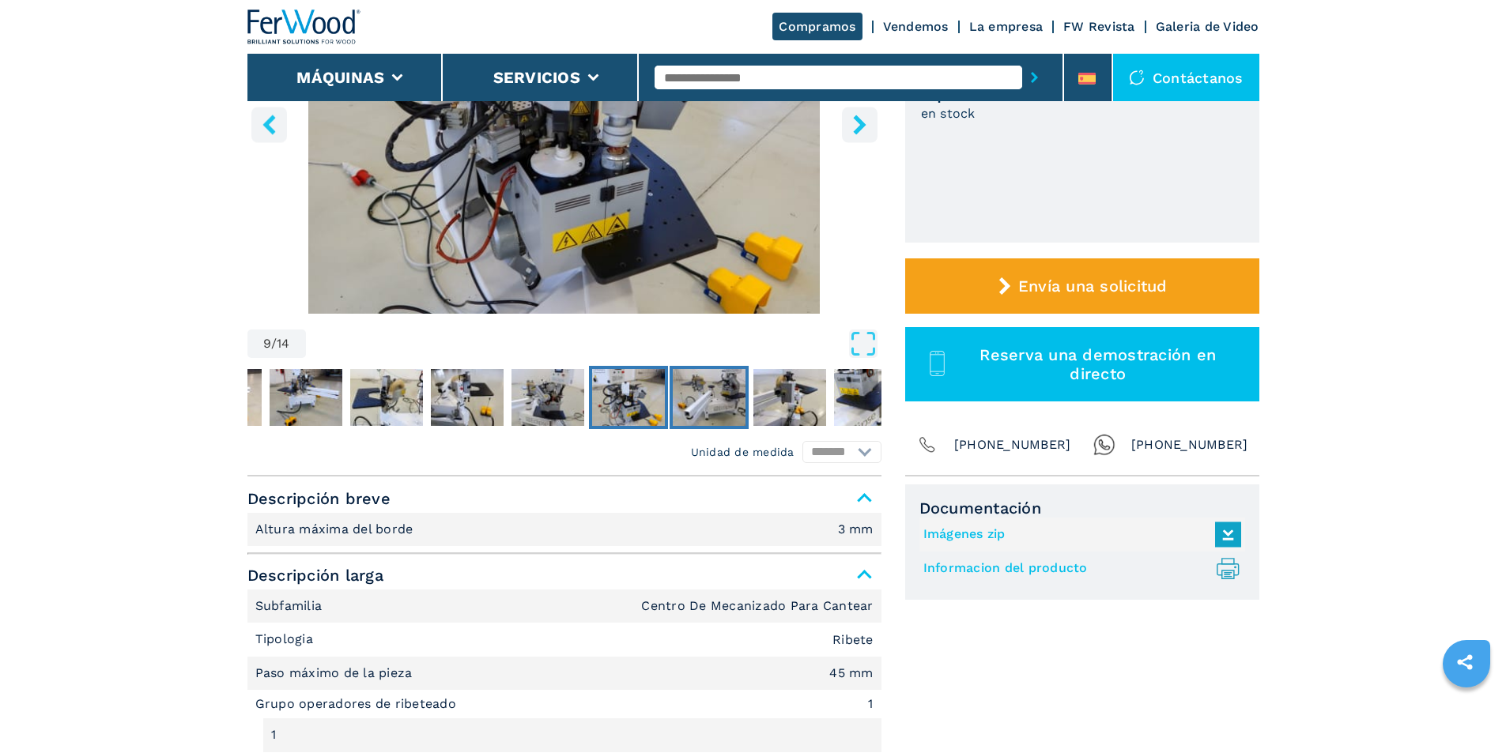
click at [704, 409] on img "Go to Slide 10" at bounding box center [709, 397] width 73 height 57
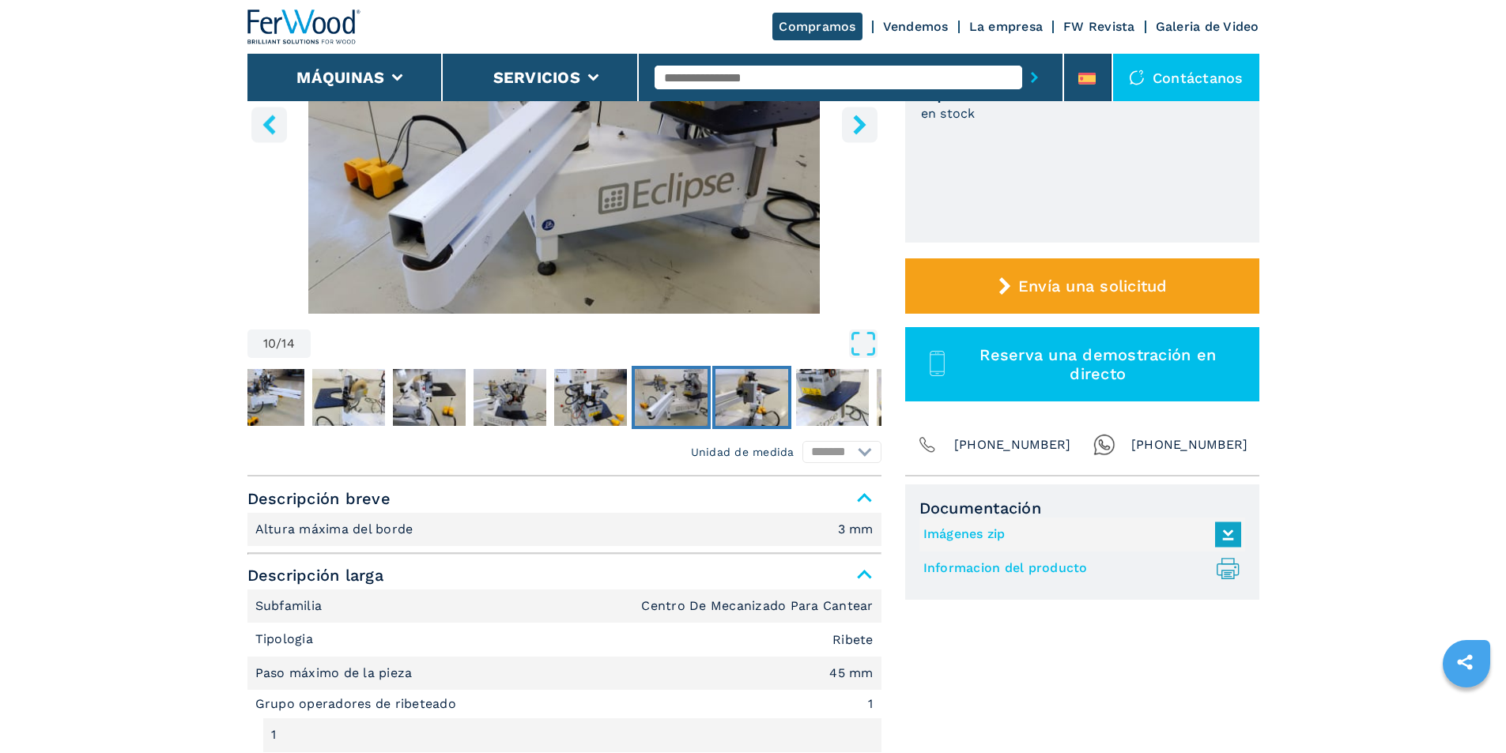
click at [730, 407] on img "Go to Slide 11" at bounding box center [751, 397] width 73 height 57
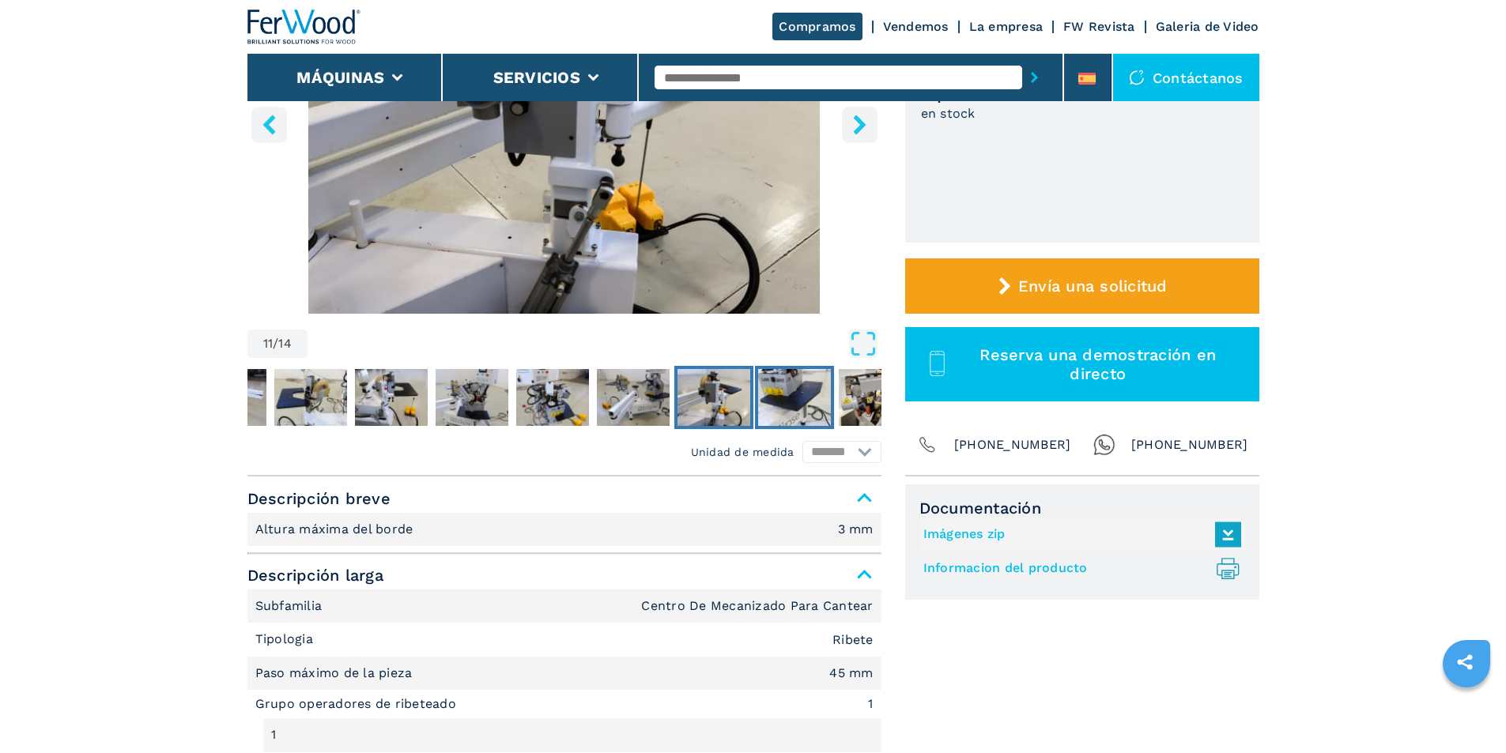
click at [781, 406] on img "Go to Slide 12" at bounding box center [794, 397] width 73 height 57
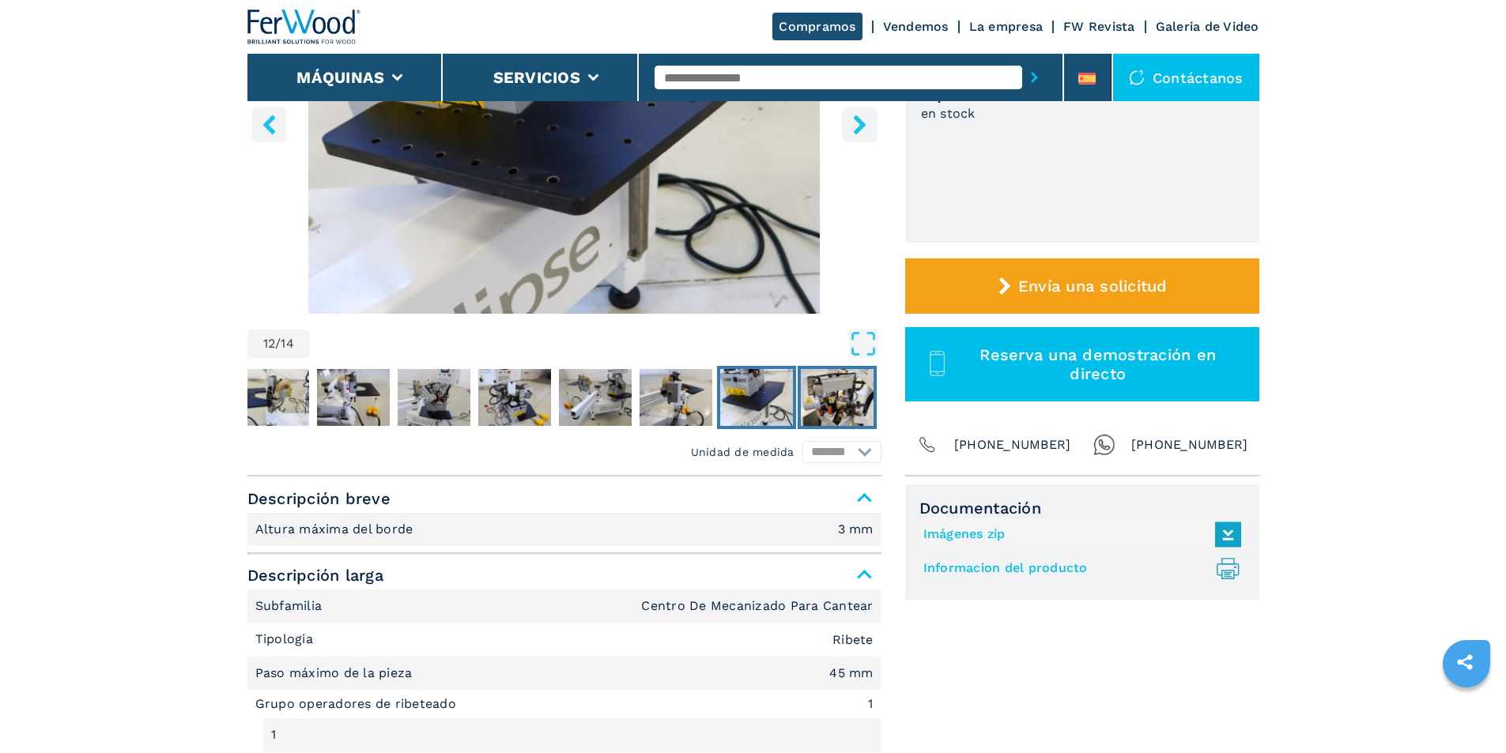
click at [838, 407] on img "Go to Slide 13" at bounding box center [837, 397] width 73 height 57
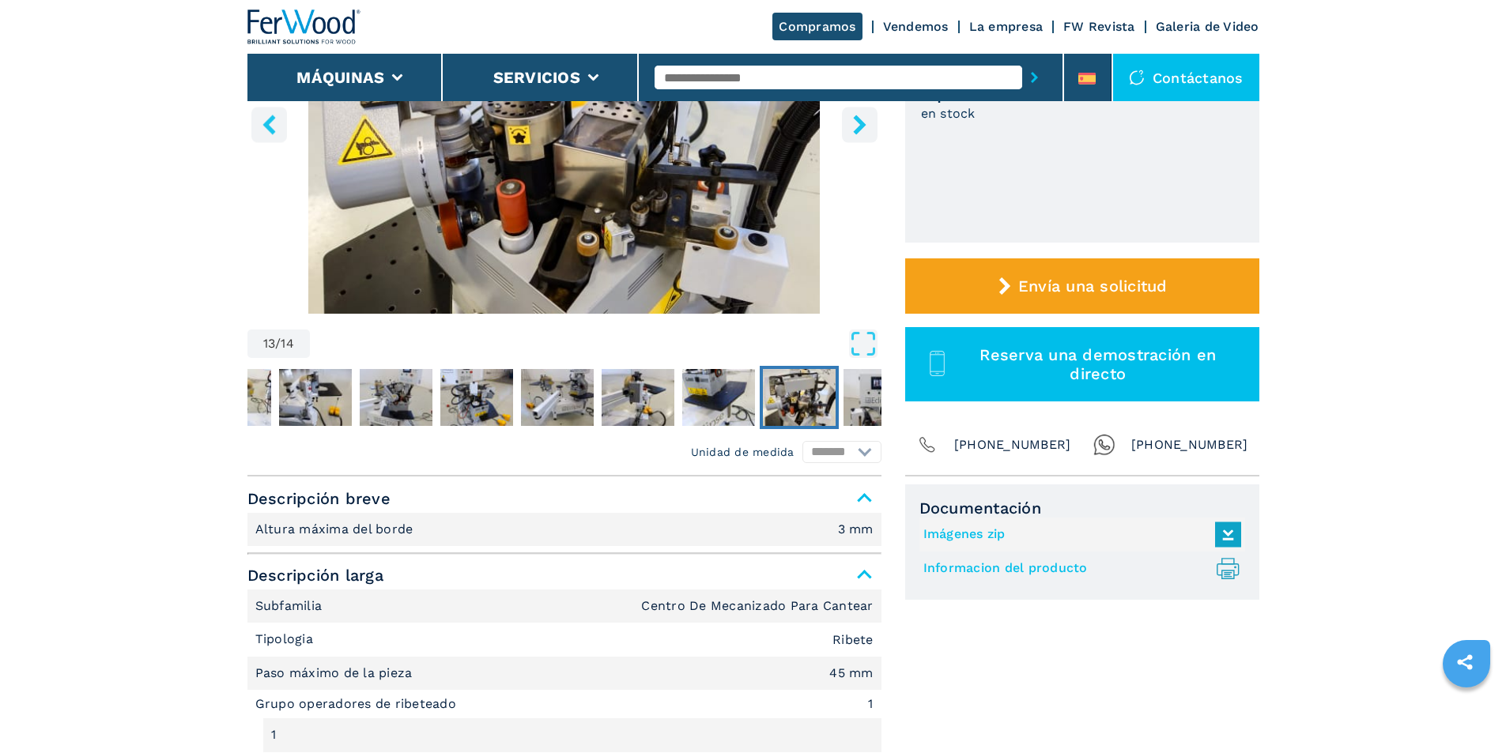
click at [838, 407] on button "Go to Slide 13" at bounding box center [799, 397] width 79 height 63
click at [858, 407] on img "Go to Slide 14" at bounding box center [879, 397] width 73 height 57
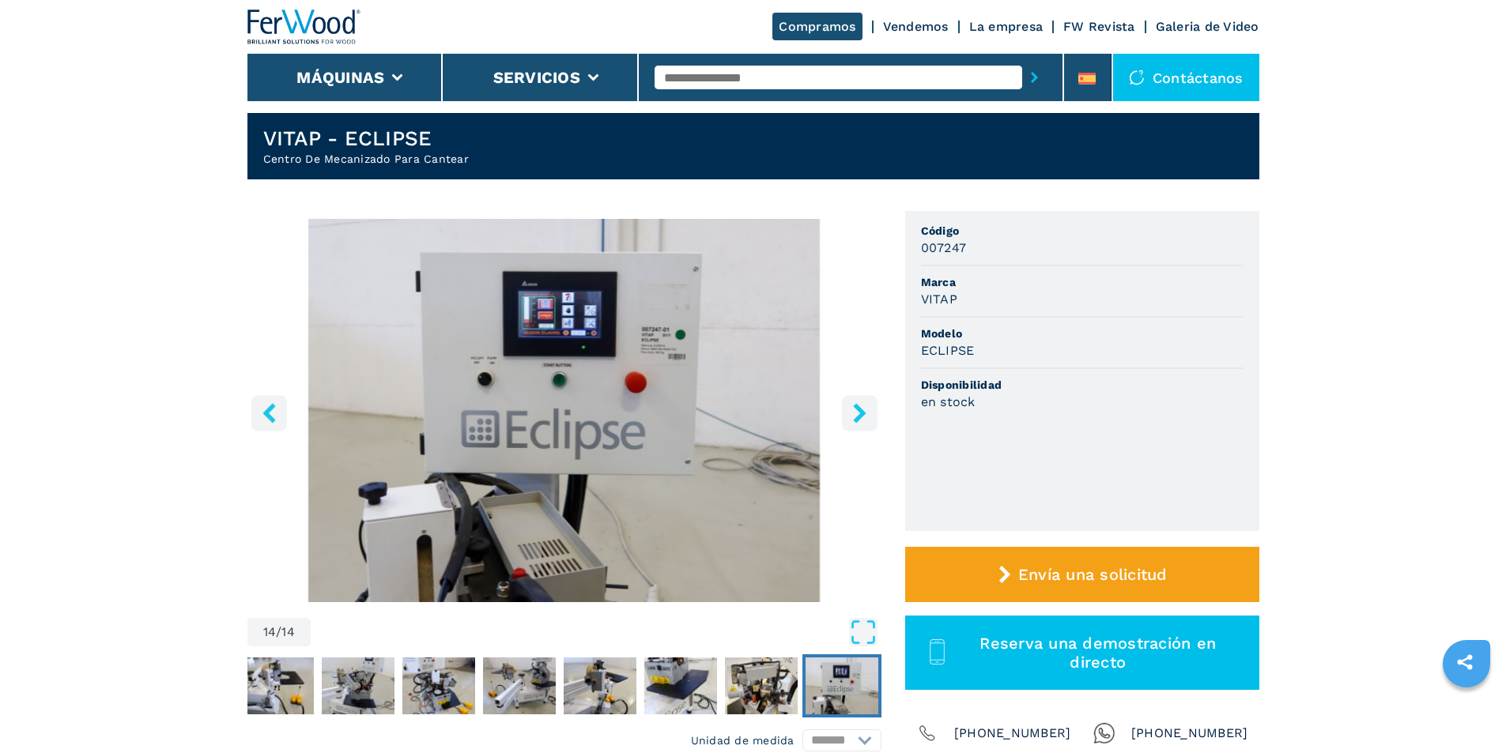
scroll to position [0, 0]
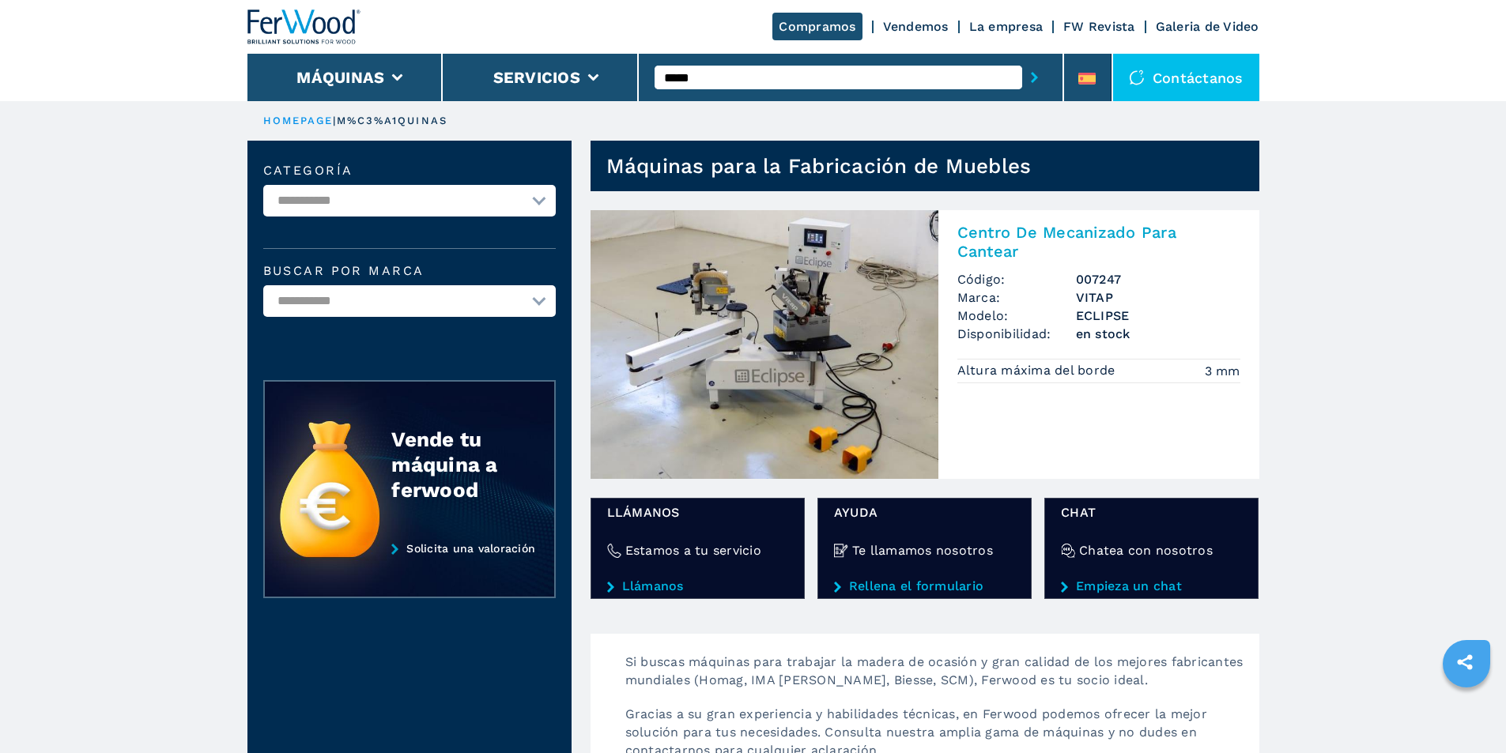
click at [1457, 347] on main "**********" at bounding box center [753, 755] width 1506 height 1511
click at [364, 89] on li "Máquinas" at bounding box center [345, 77] width 196 height 47
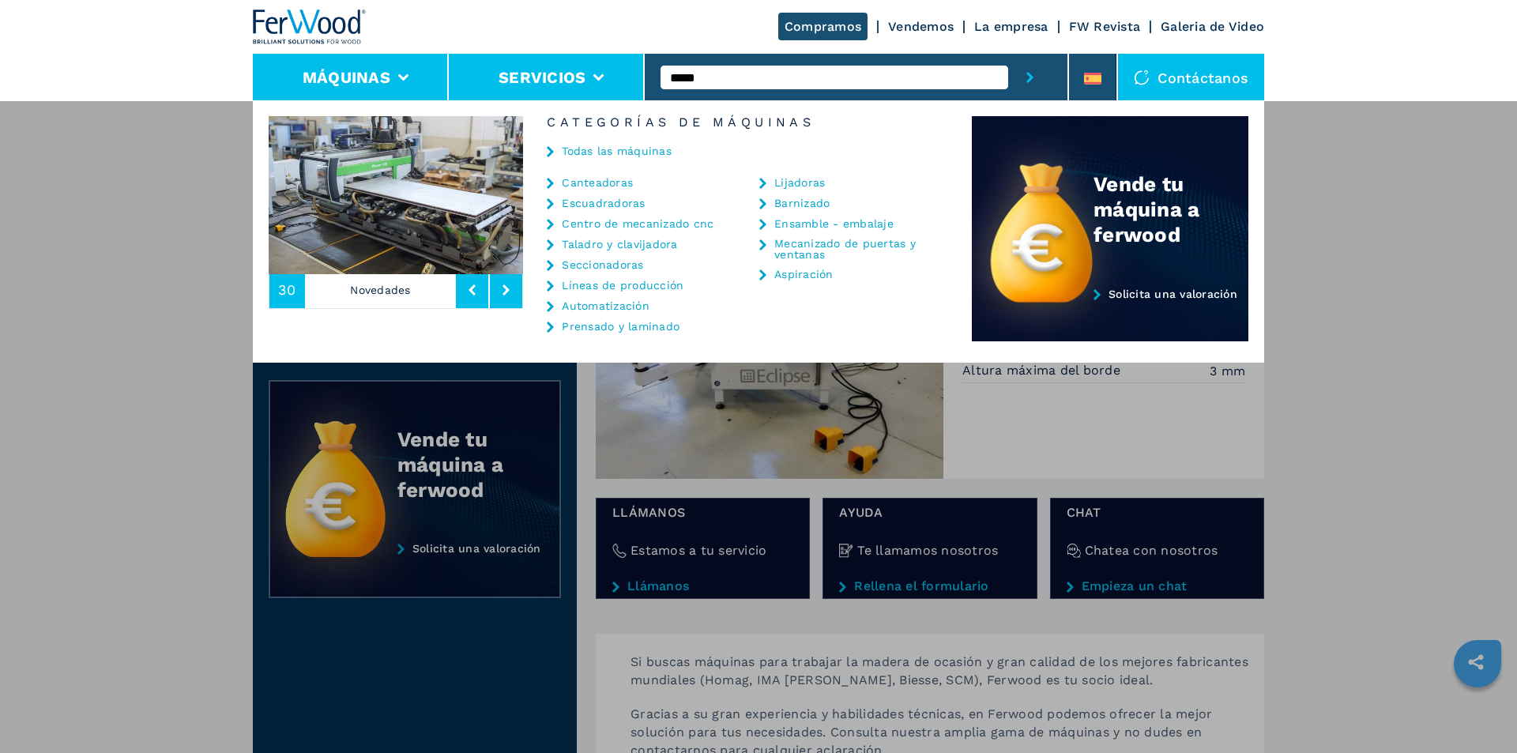
click at [533, 81] on button "Servicios" at bounding box center [542, 77] width 87 height 19
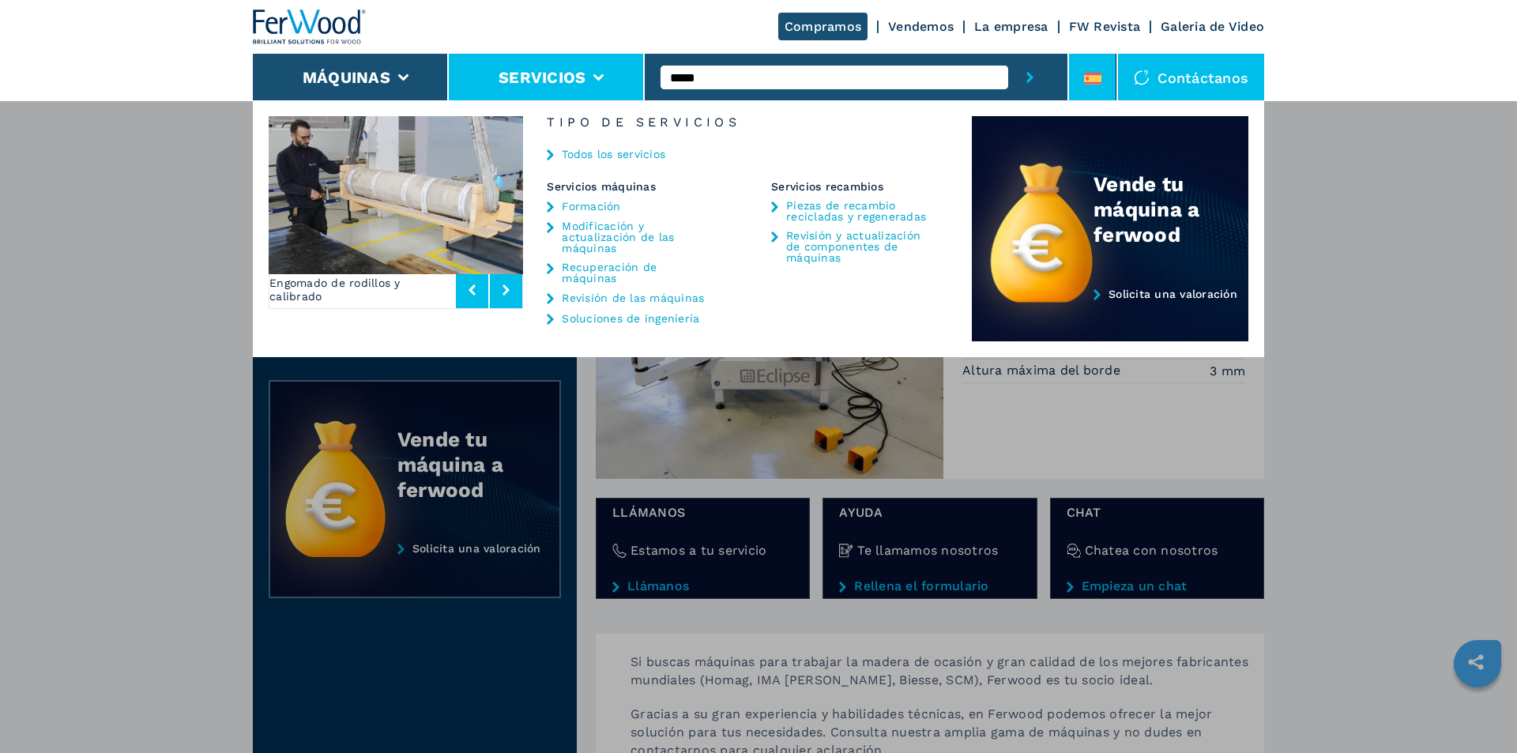
click at [1097, 85] on div at bounding box center [1092, 82] width 17 height 18
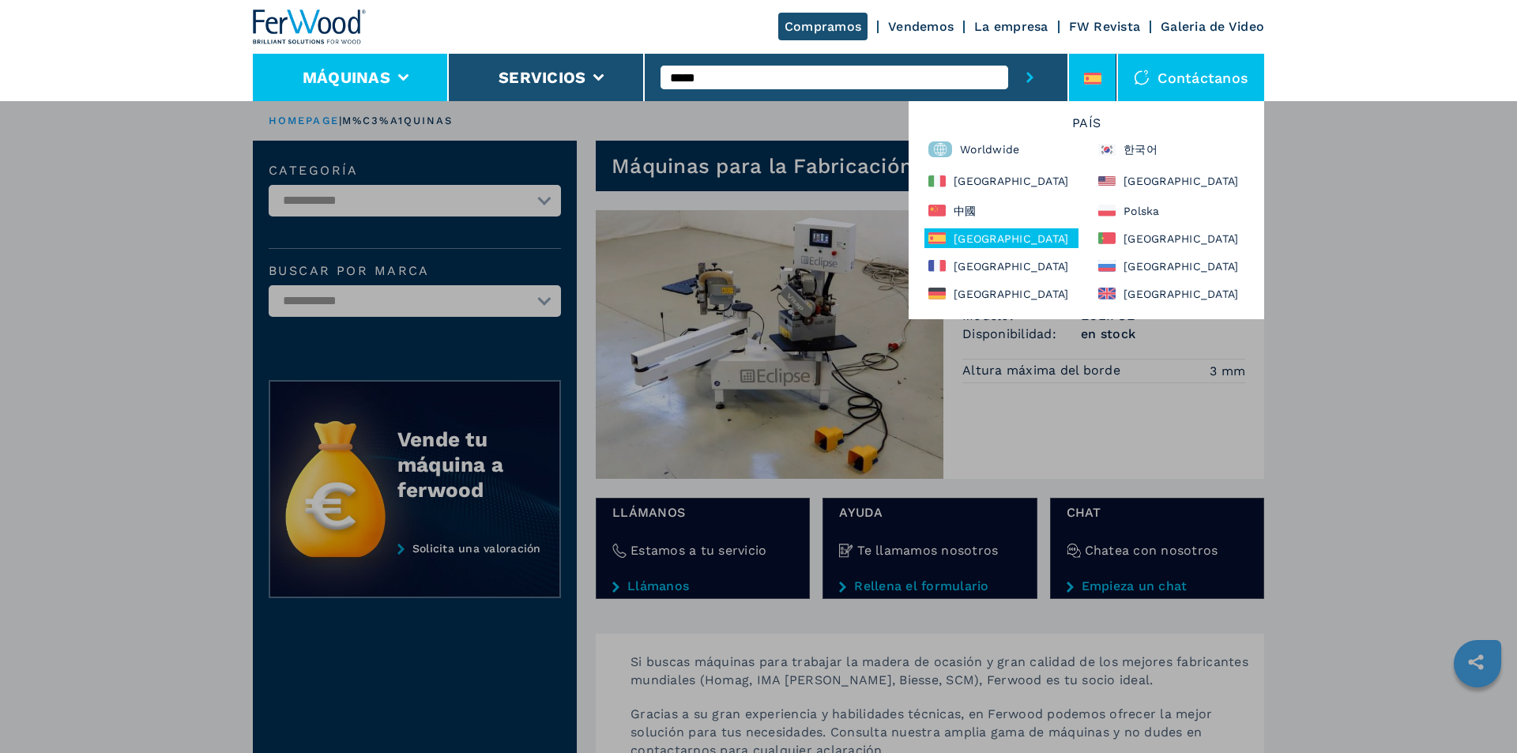
click at [385, 74] on button "Máquinas" at bounding box center [347, 77] width 88 height 19
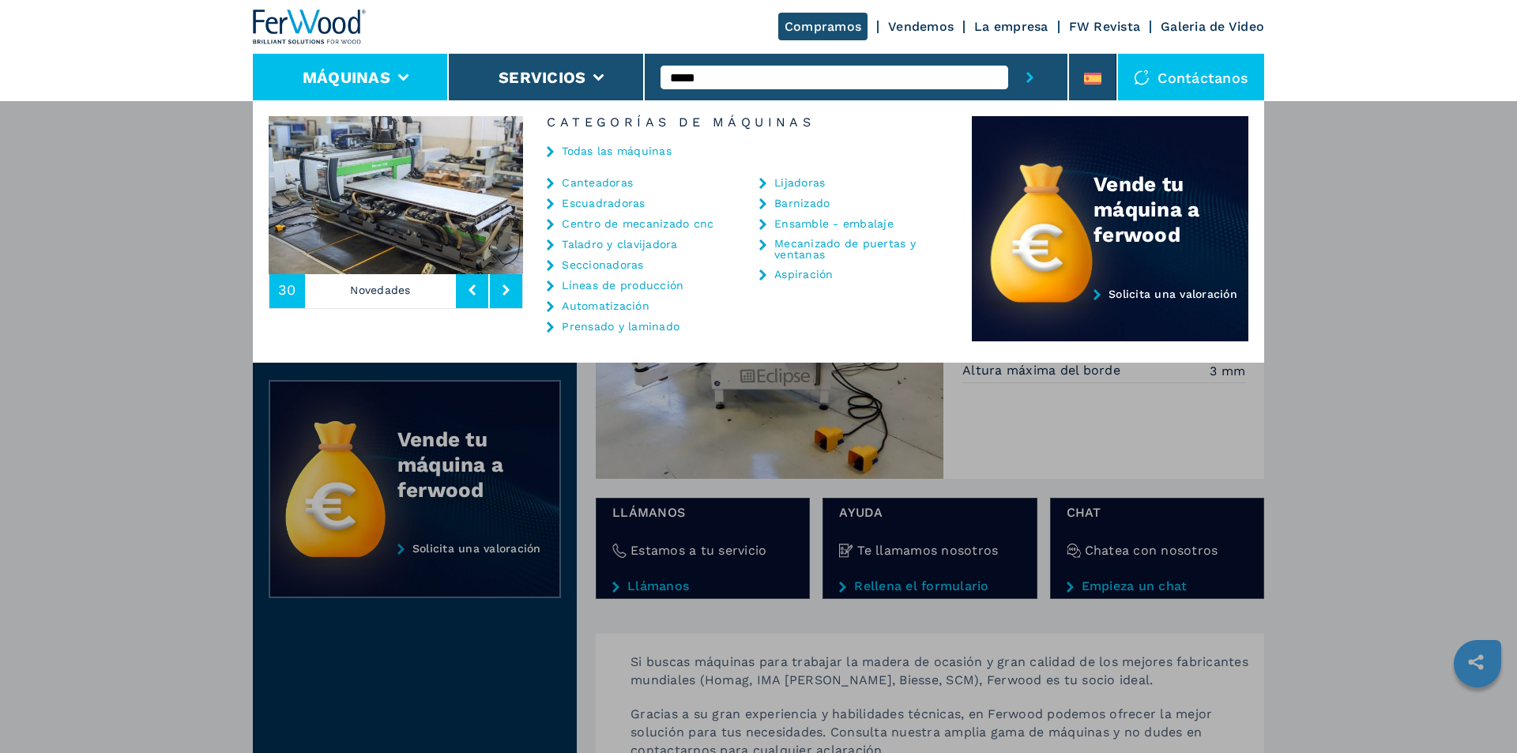
click at [621, 204] on link "Escuadradoras" at bounding box center [603, 203] width 83 height 11
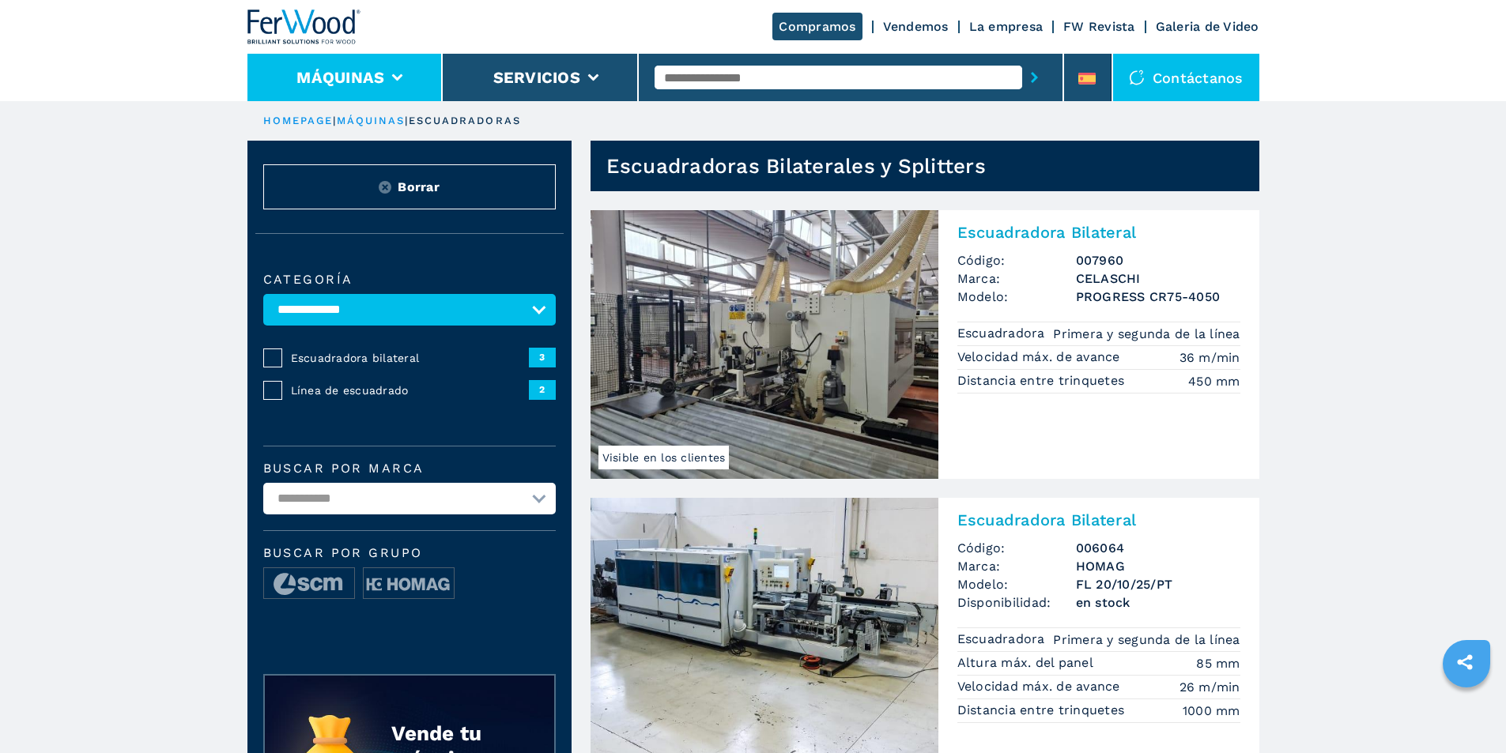
click at [389, 71] on li "Máquinas" at bounding box center [345, 77] width 196 height 47
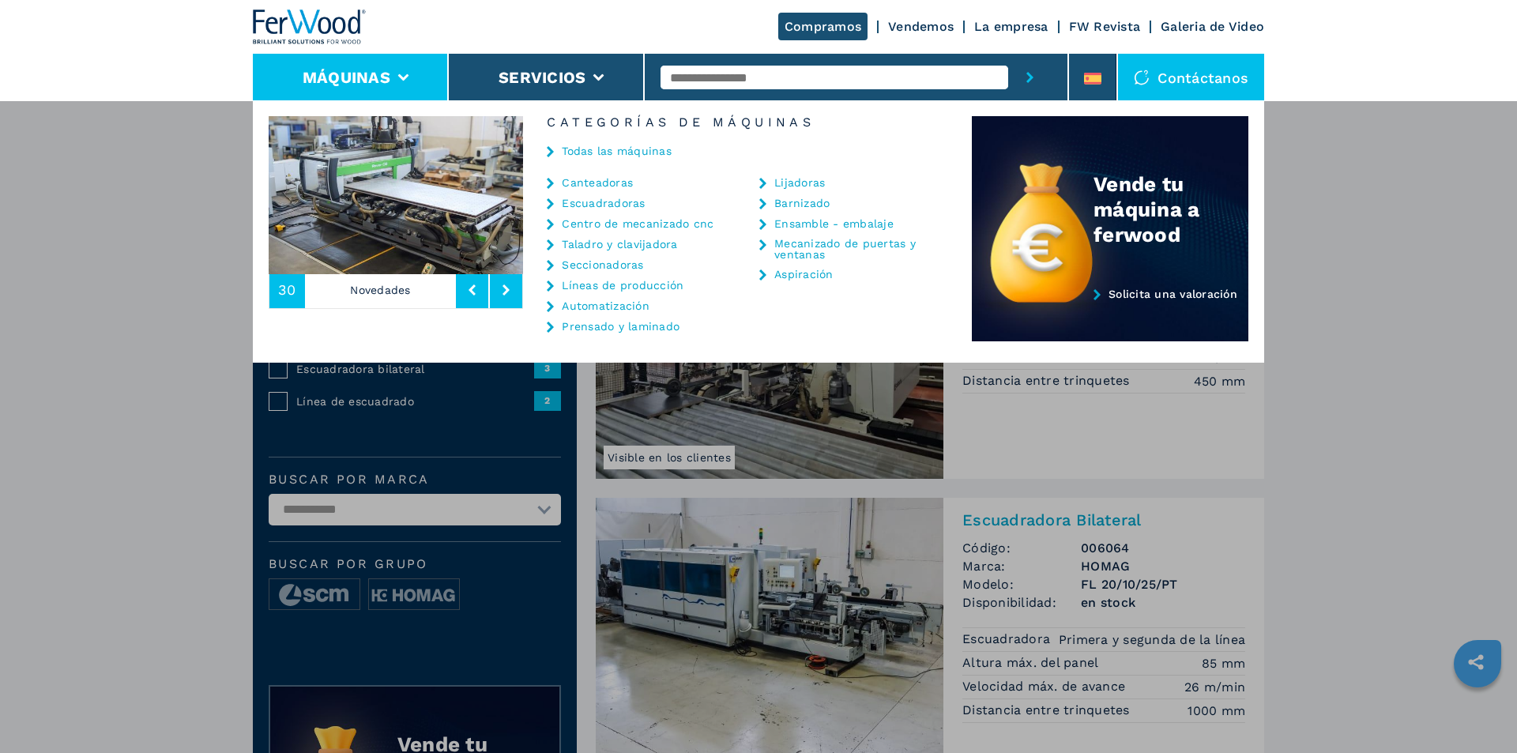
click at [816, 274] on link "Aspiración" at bounding box center [804, 274] width 59 height 11
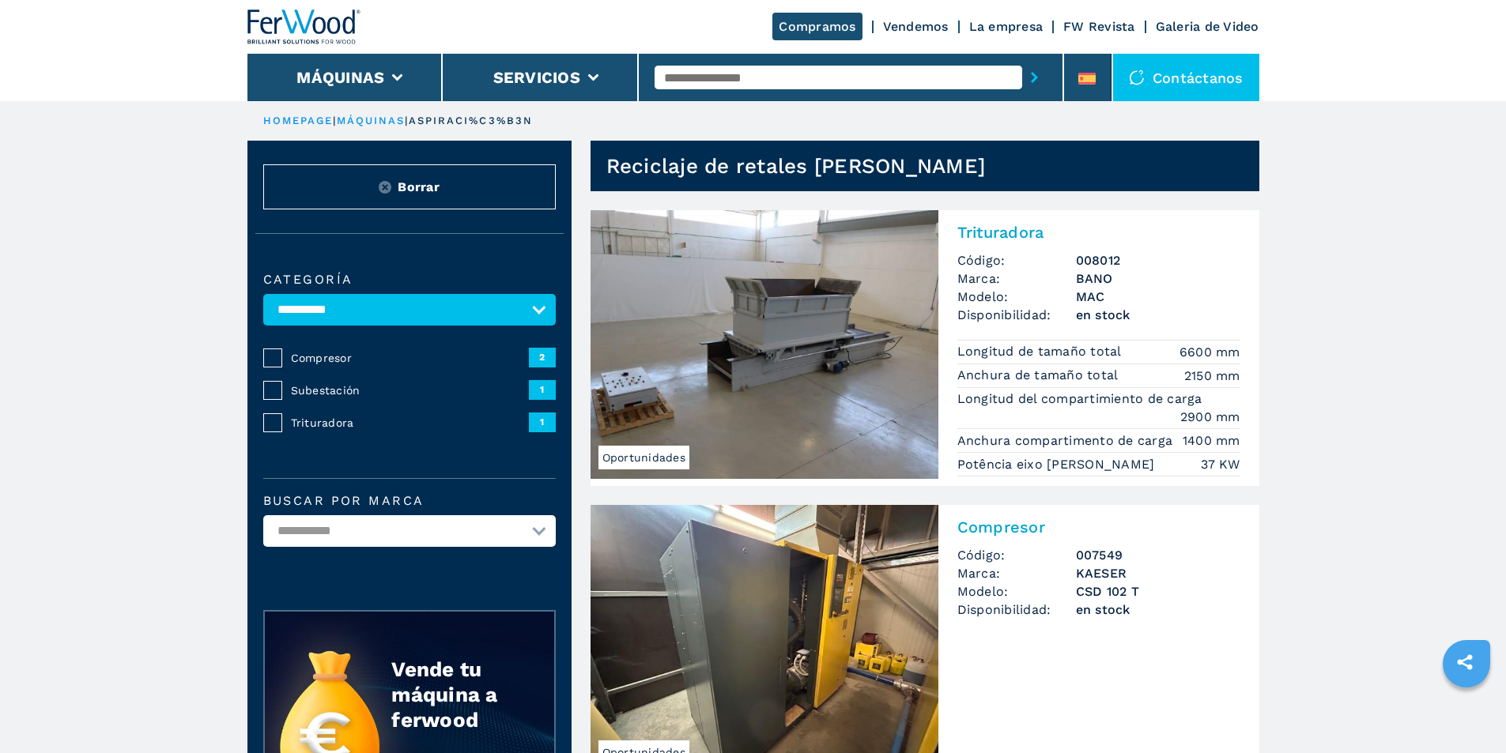
click at [785, 277] on img at bounding box center [764, 344] width 348 height 269
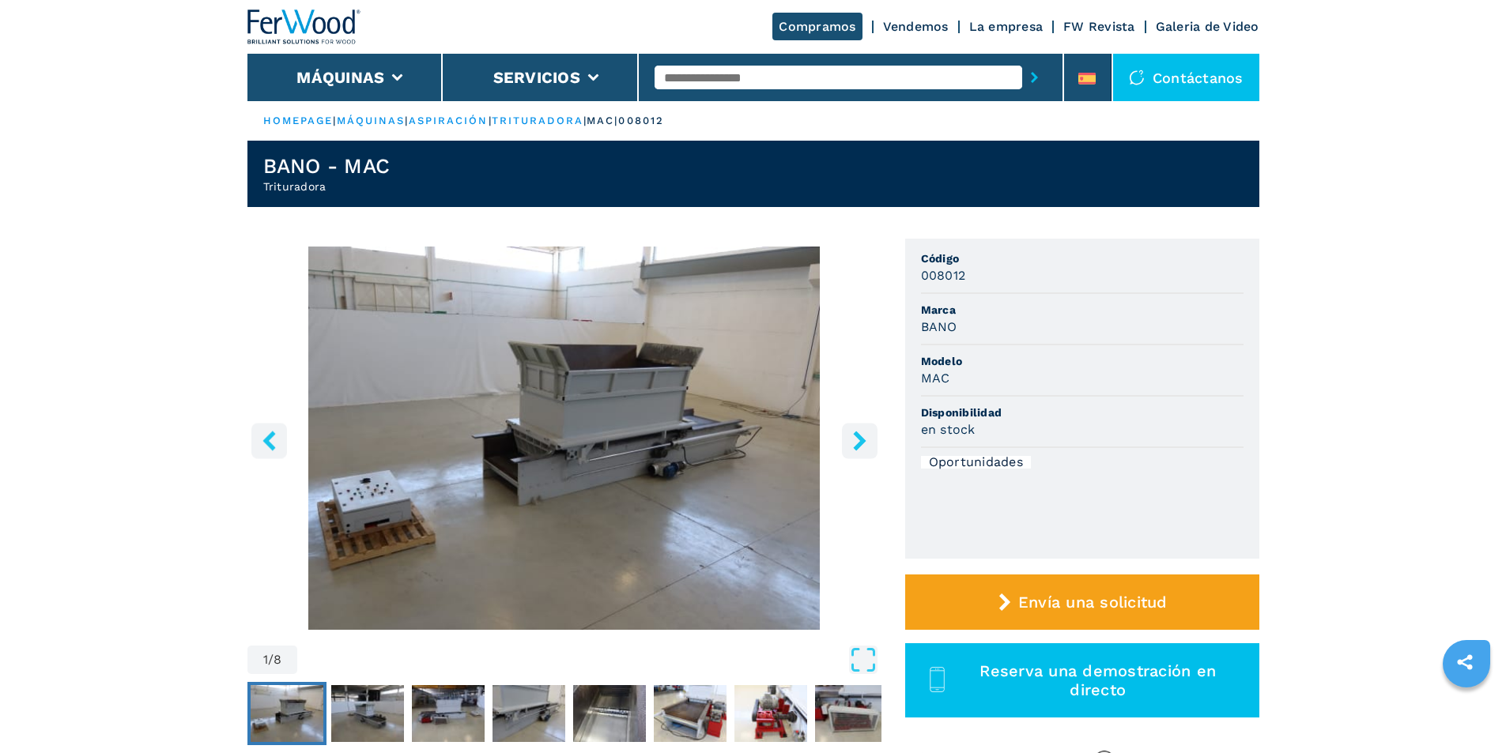
click at [860, 444] on icon "right-button" at bounding box center [859, 441] width 13 height 20
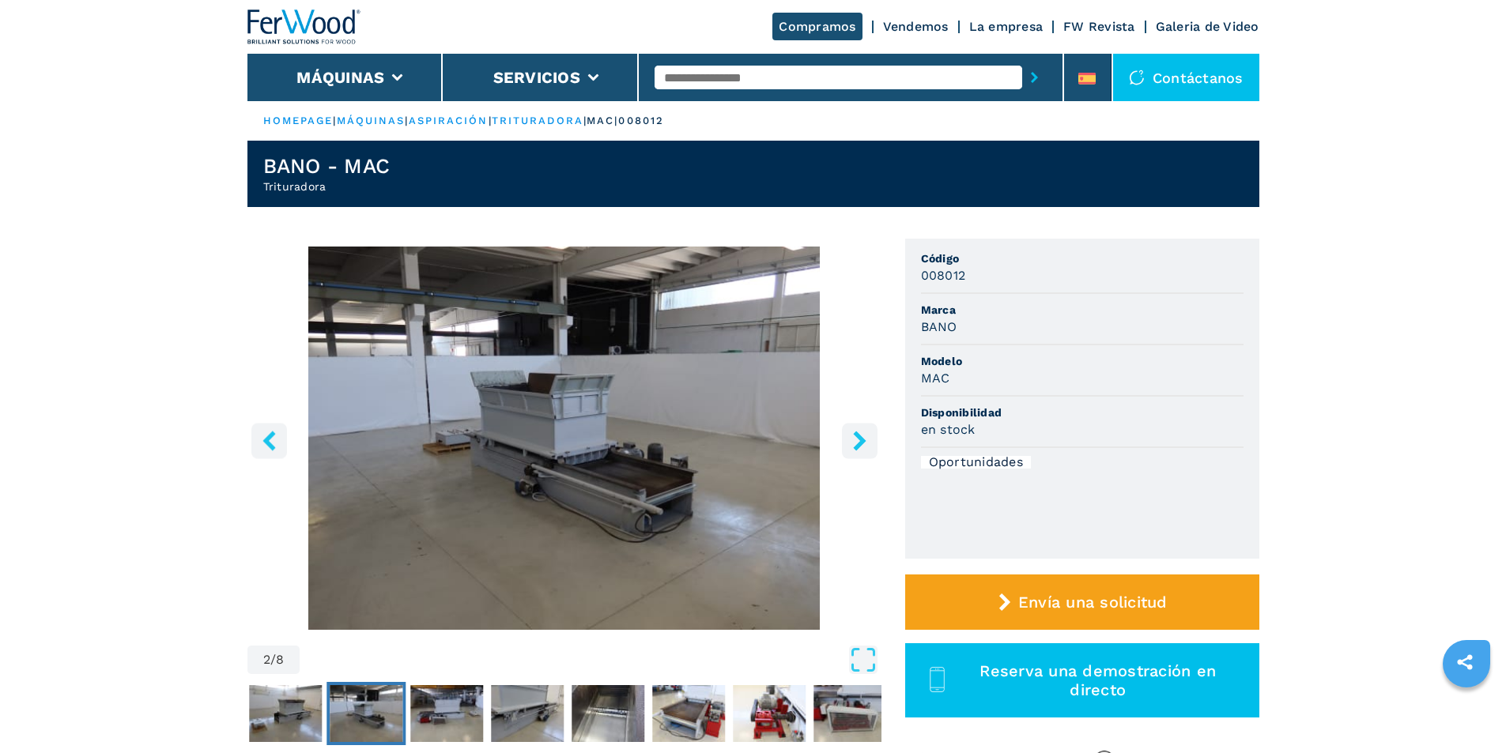
click at [858, 442] on icon "right-button" at bounding box center [860, 441] width 20 height 20
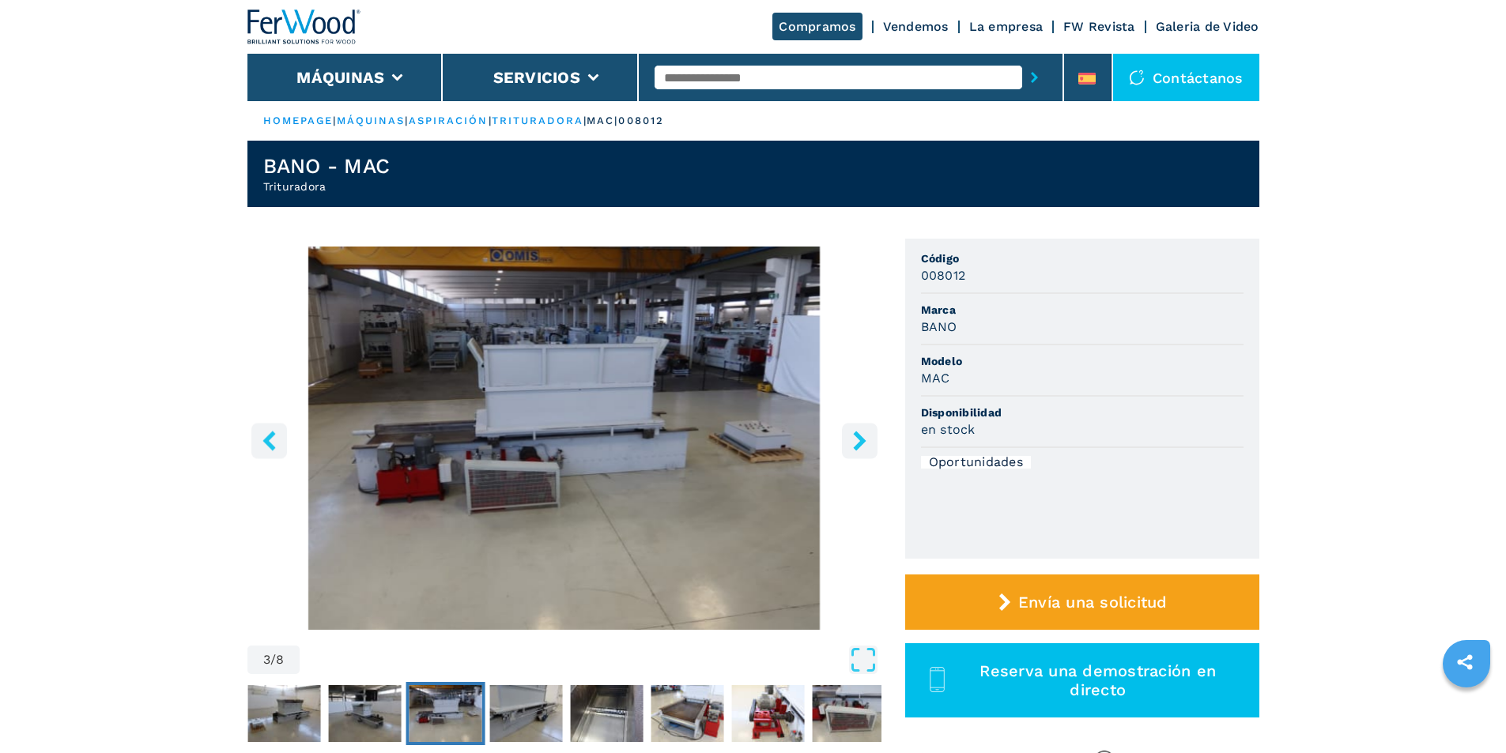
click at [857, 441] on icon "right-button" at bounding box center [860, 441] width 20 height 20
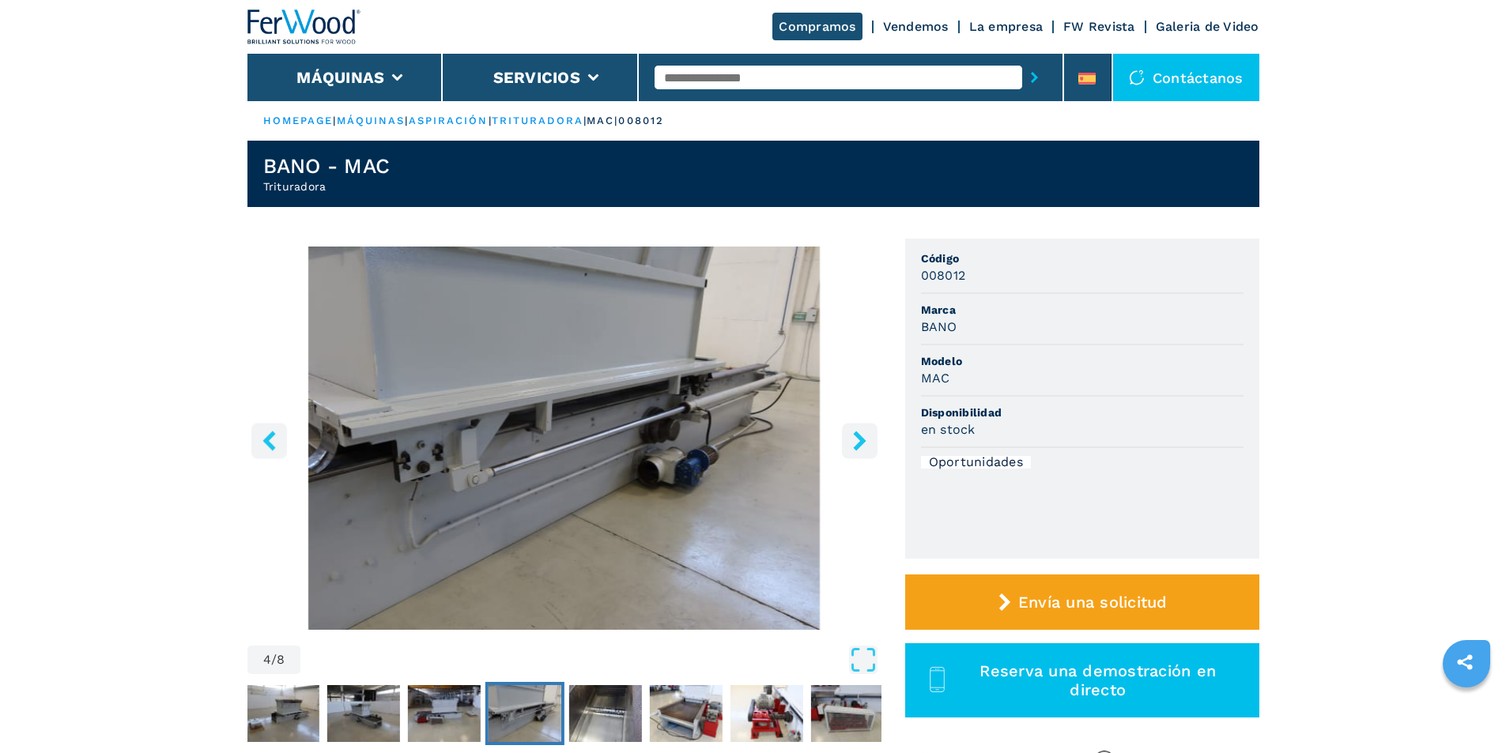
click at [857, 441] on icon "right-button" at bounding box center [860, 441] width 20 height 20
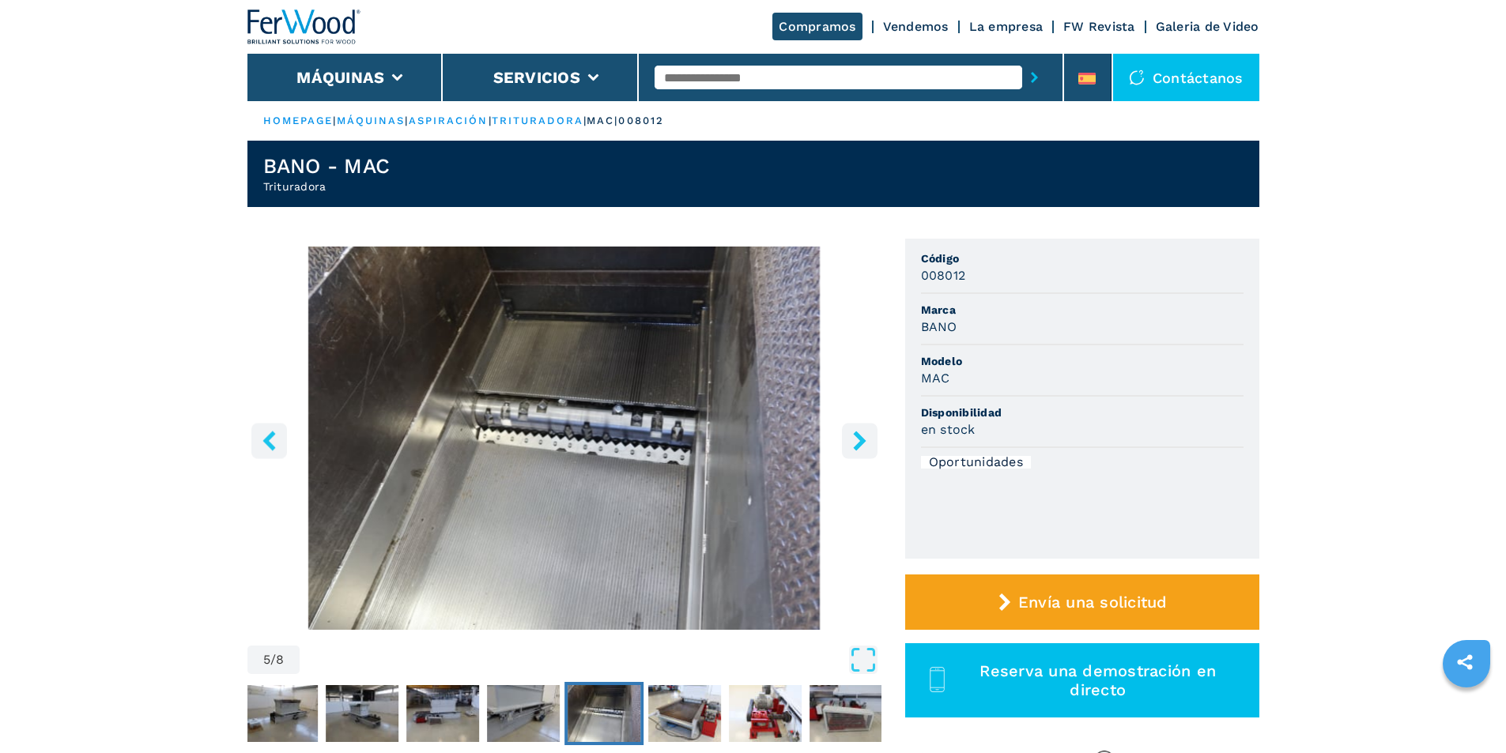
click at [857, 441] on icon "right-button" at bounding box center [860, 441] width 20 height 20
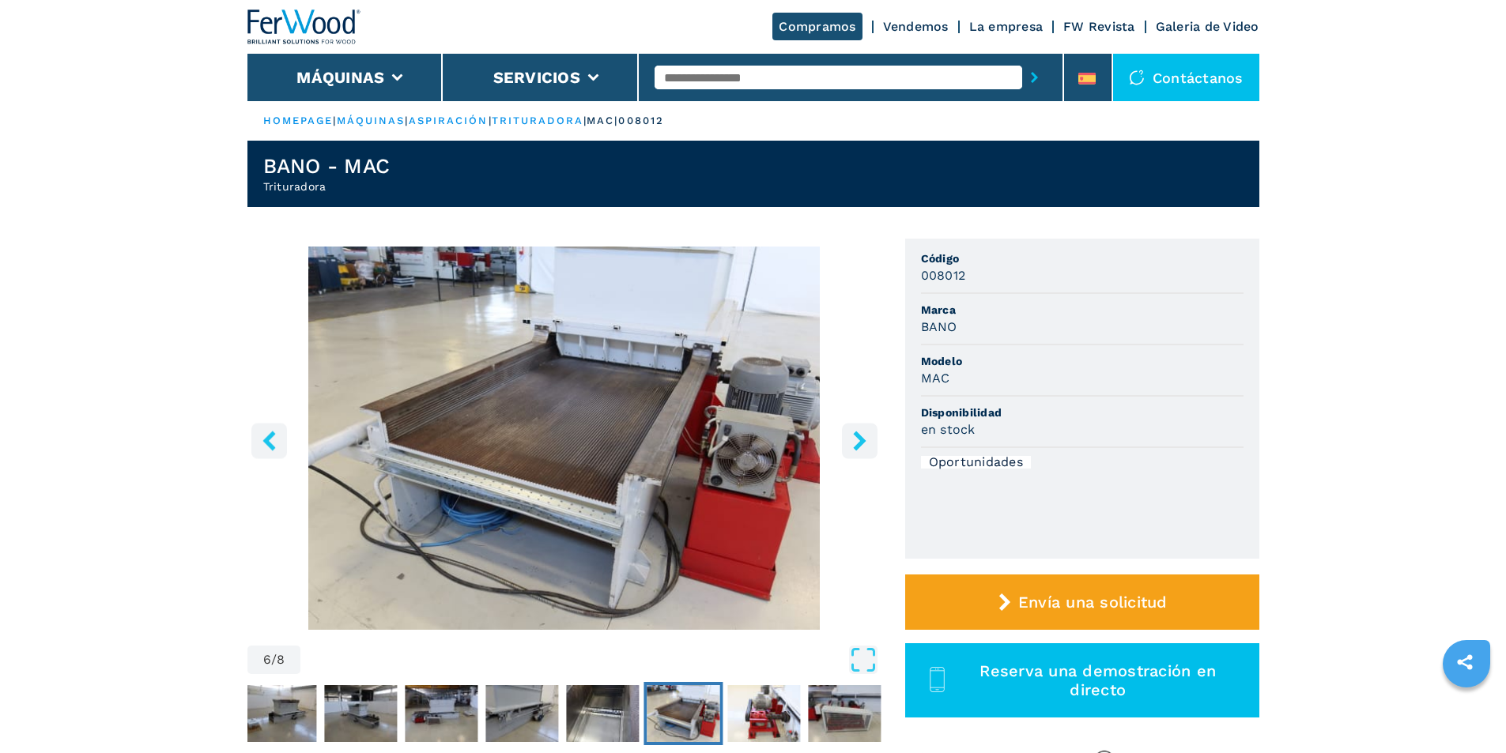
click at [857, 441] on icon "right-button" at bounding box center [860, 441] width 20 height 20
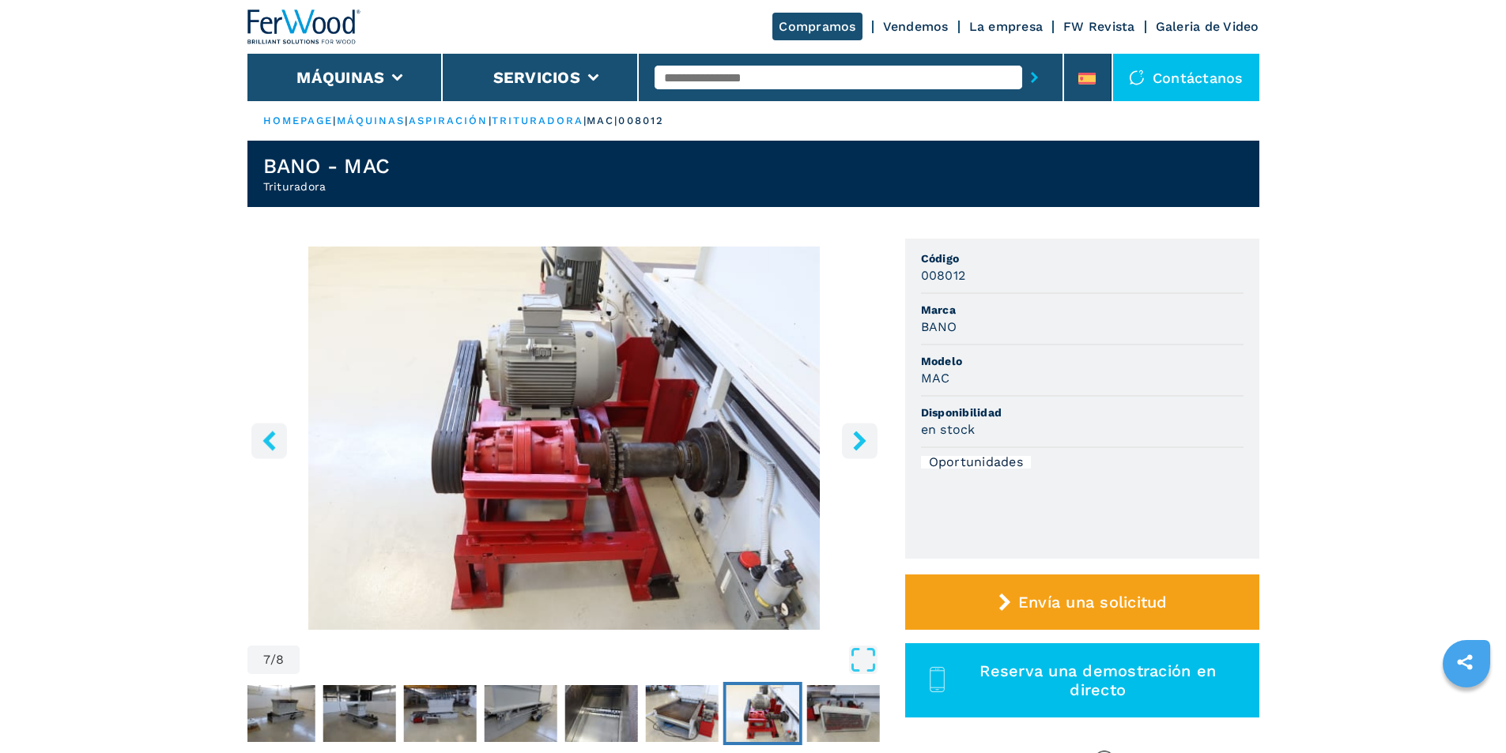
click at [857, 441] on icon "right-button" at bounding box center [860, 441] width 20 height 20
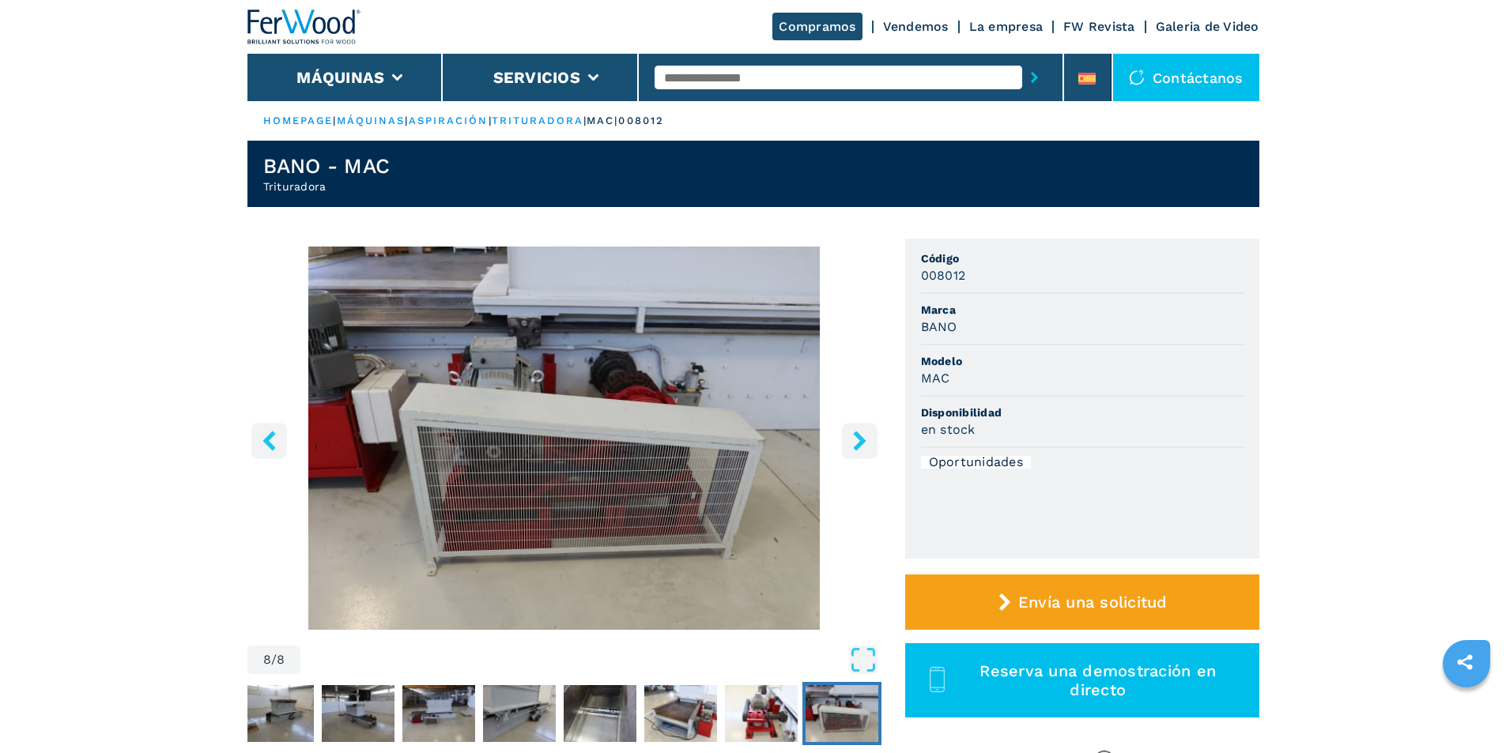
click at [857, 441] on icon "right-button" at bounding box center [860, 441] width 20 height 20
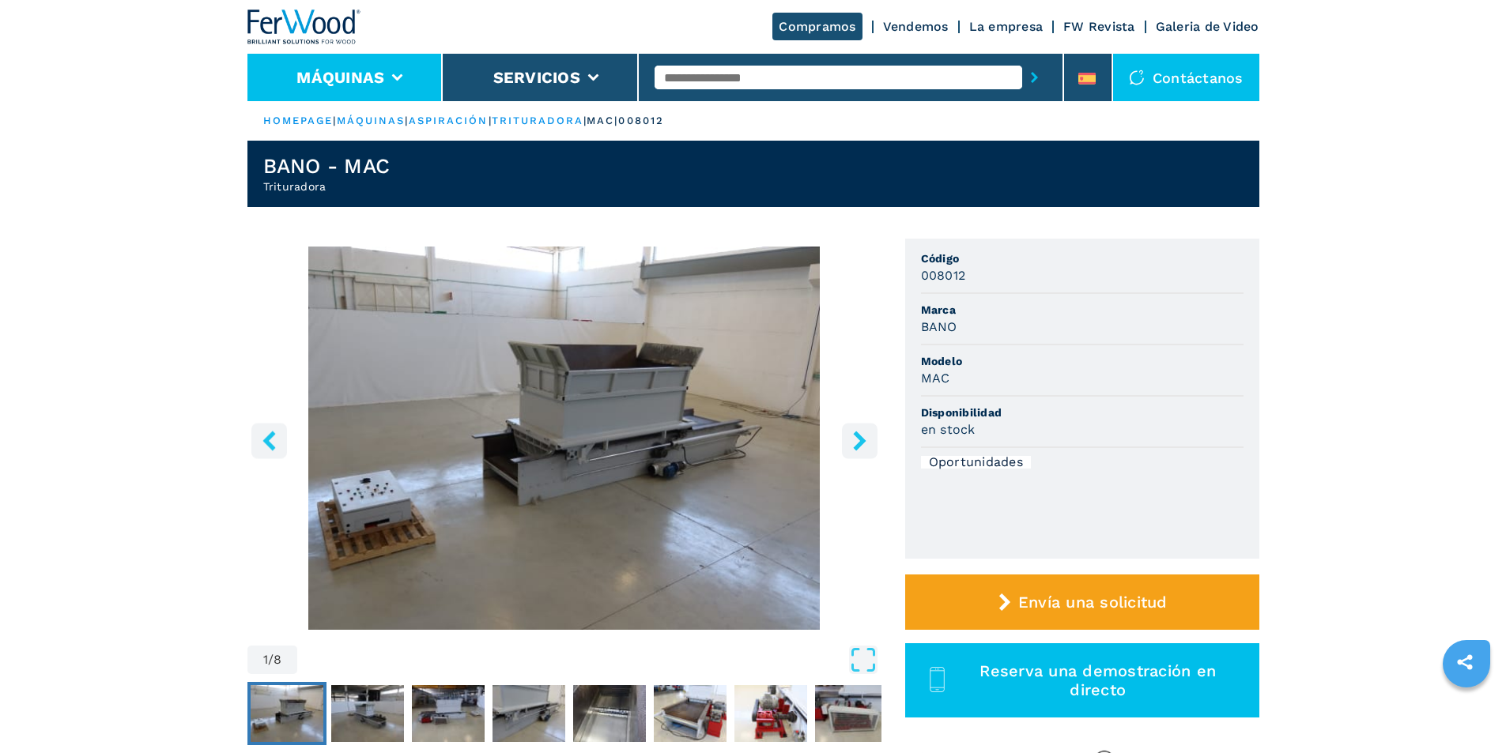
click at [368, 85] on button "Máquinas" at bounding box center [340, 77] width 88 height 19
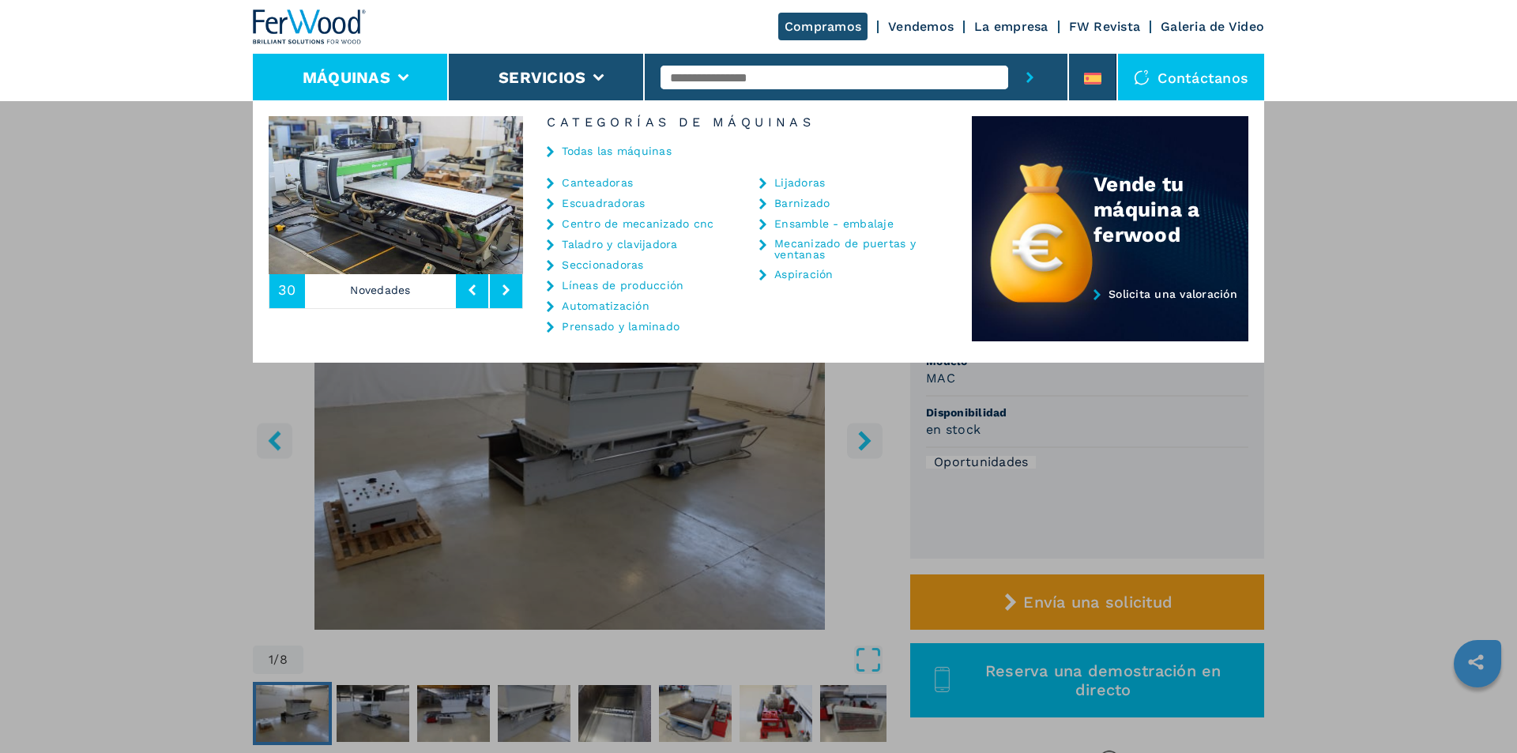
click at [607, 228] on link "Centro de mecanizado cnc" at bounding box center [638, 223] width 152 height 11
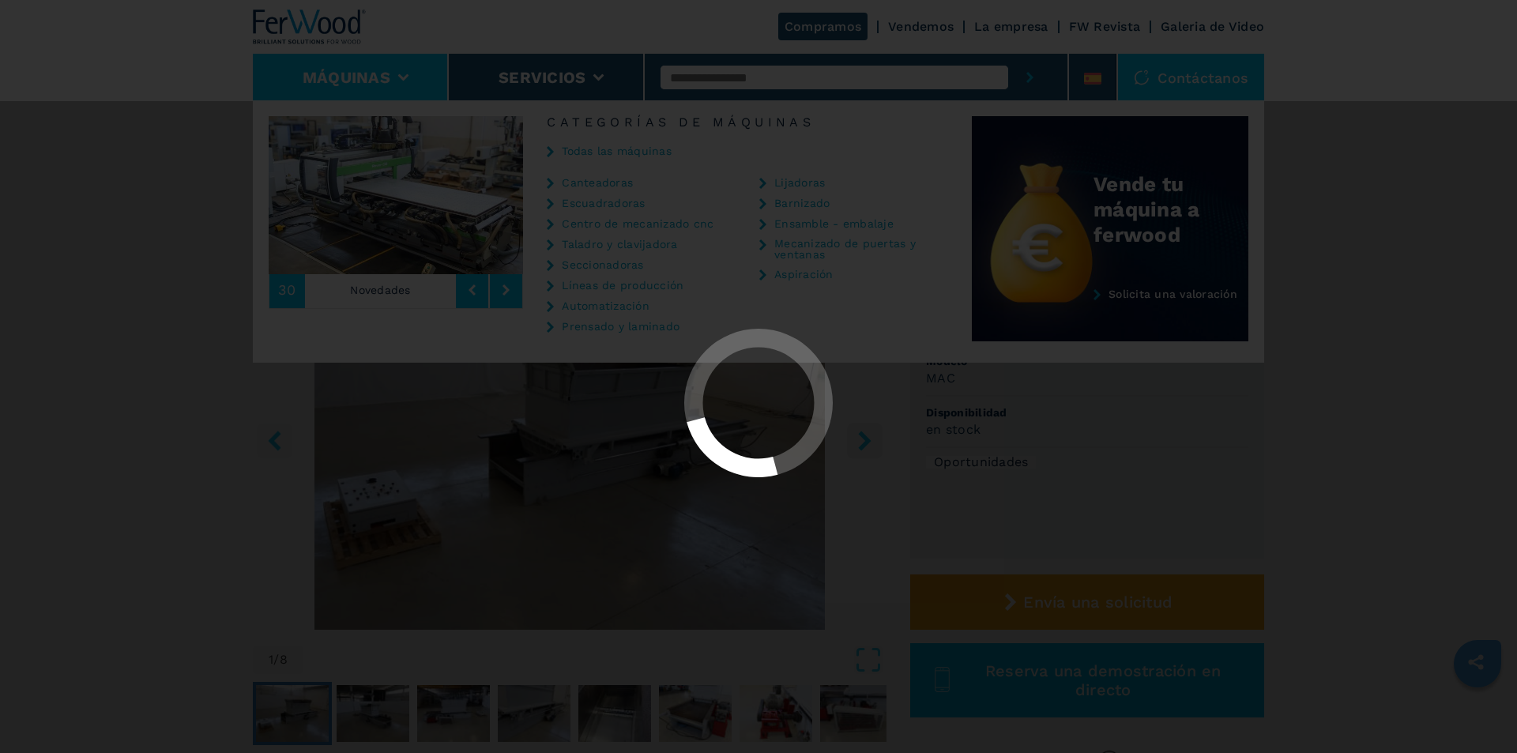
select select "**********"
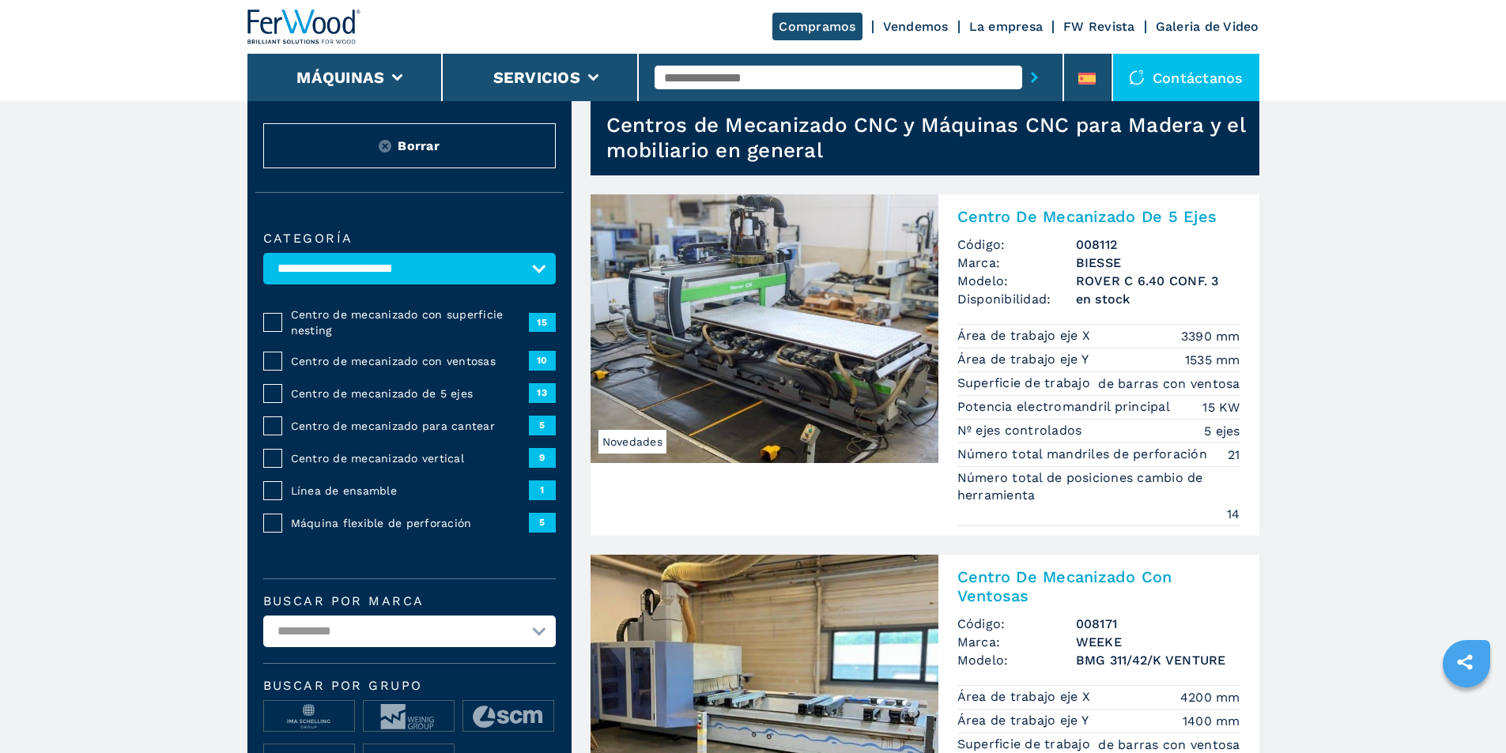
scroll to position [79, 0]
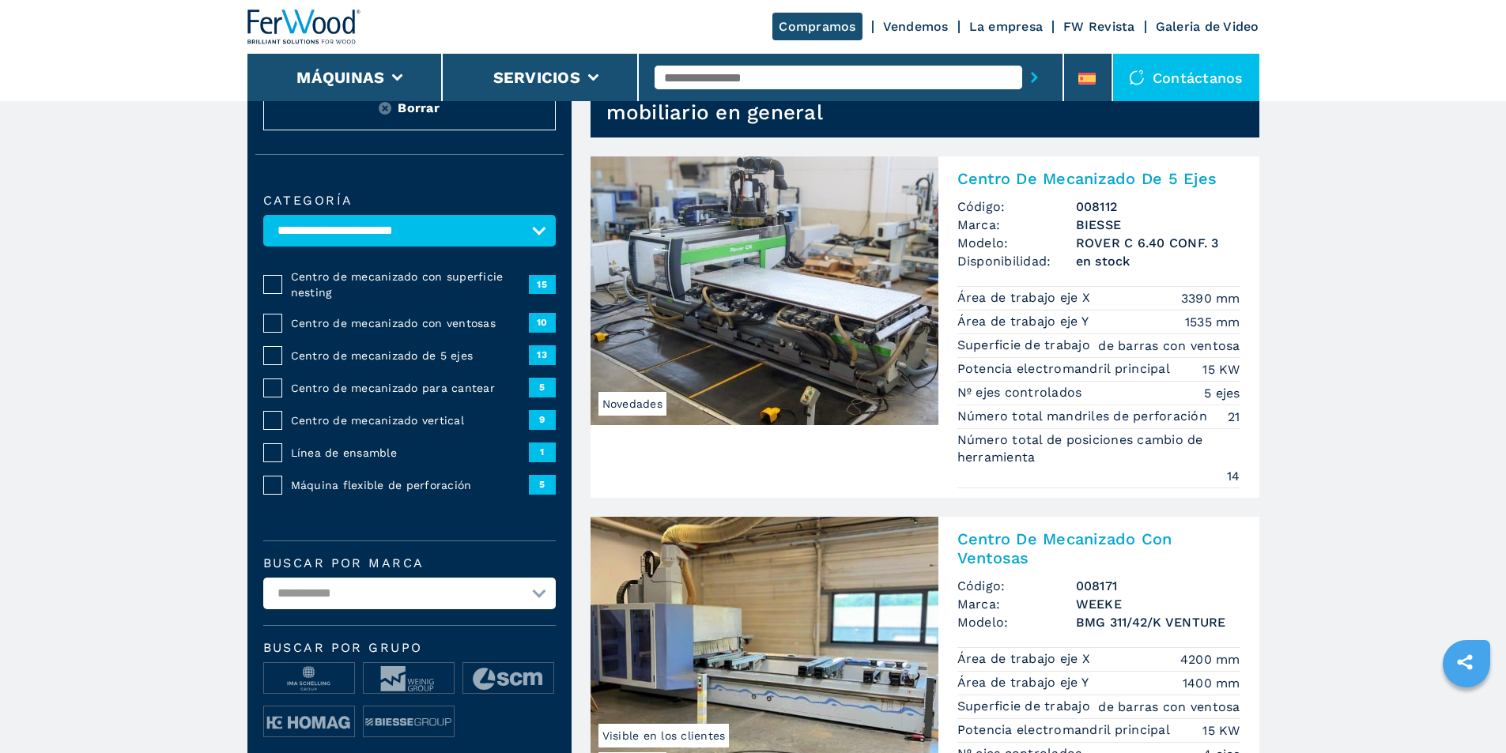
click at [339, 428] on span "Centro de mecanizado vertical" at bounding box center [410, 421] width 238 height 16
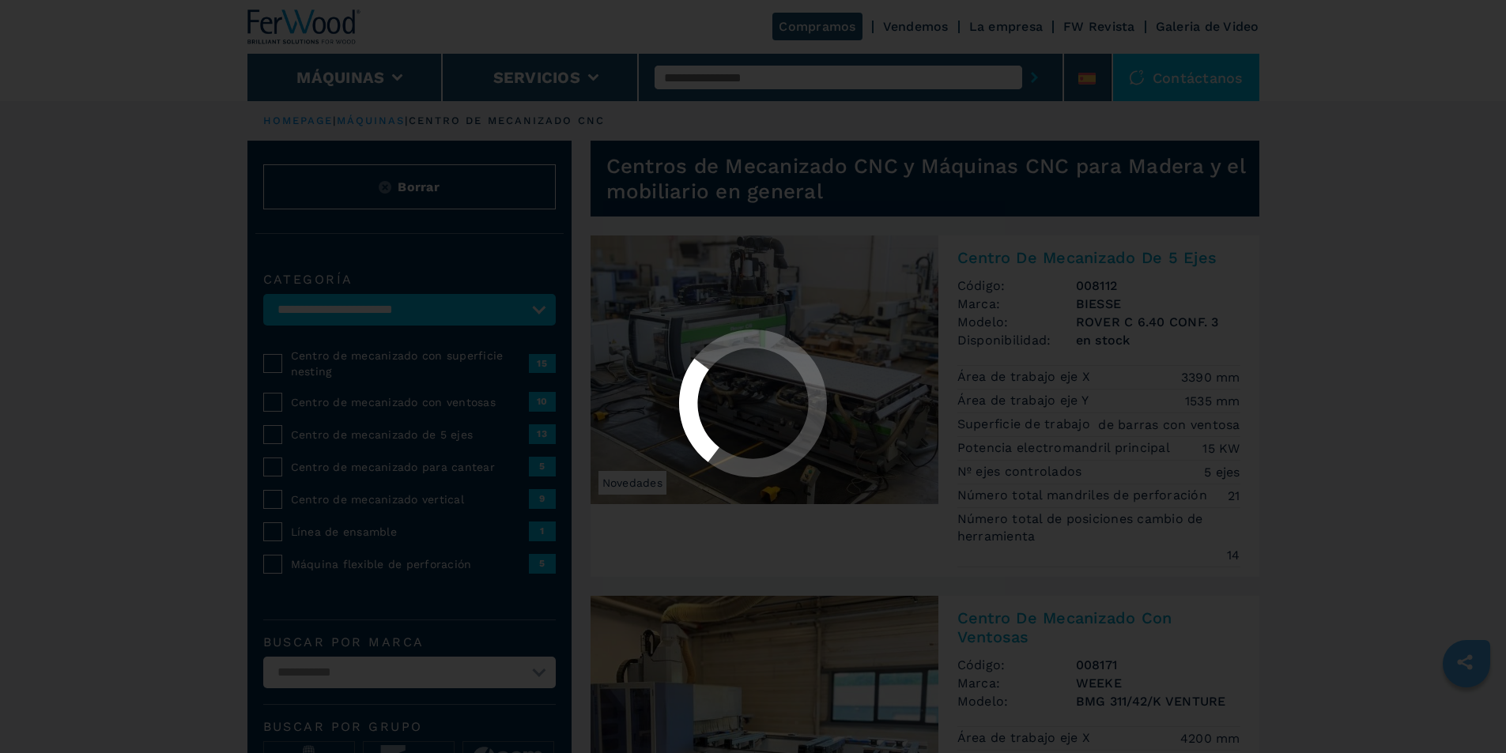
select select "**********"
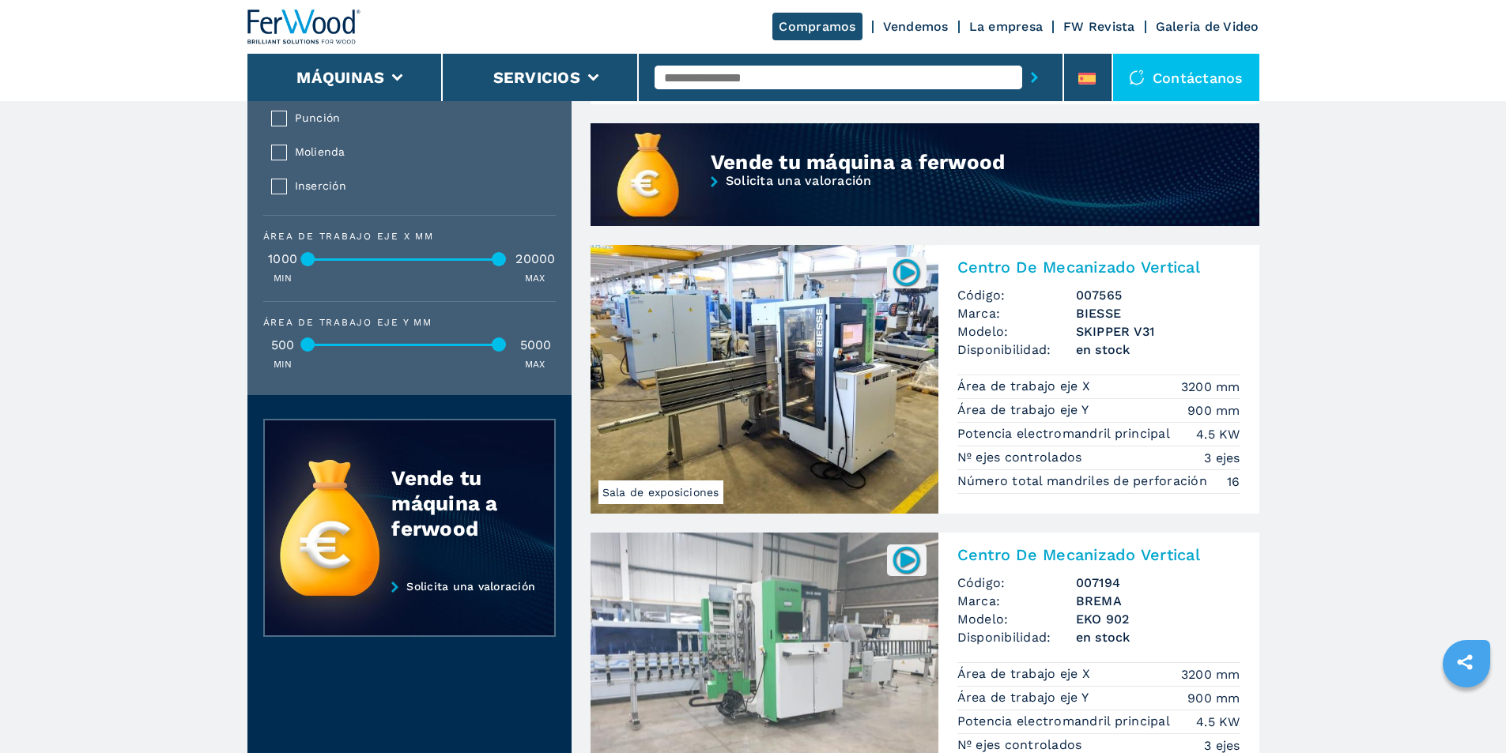
scroll to position [1423, 0]
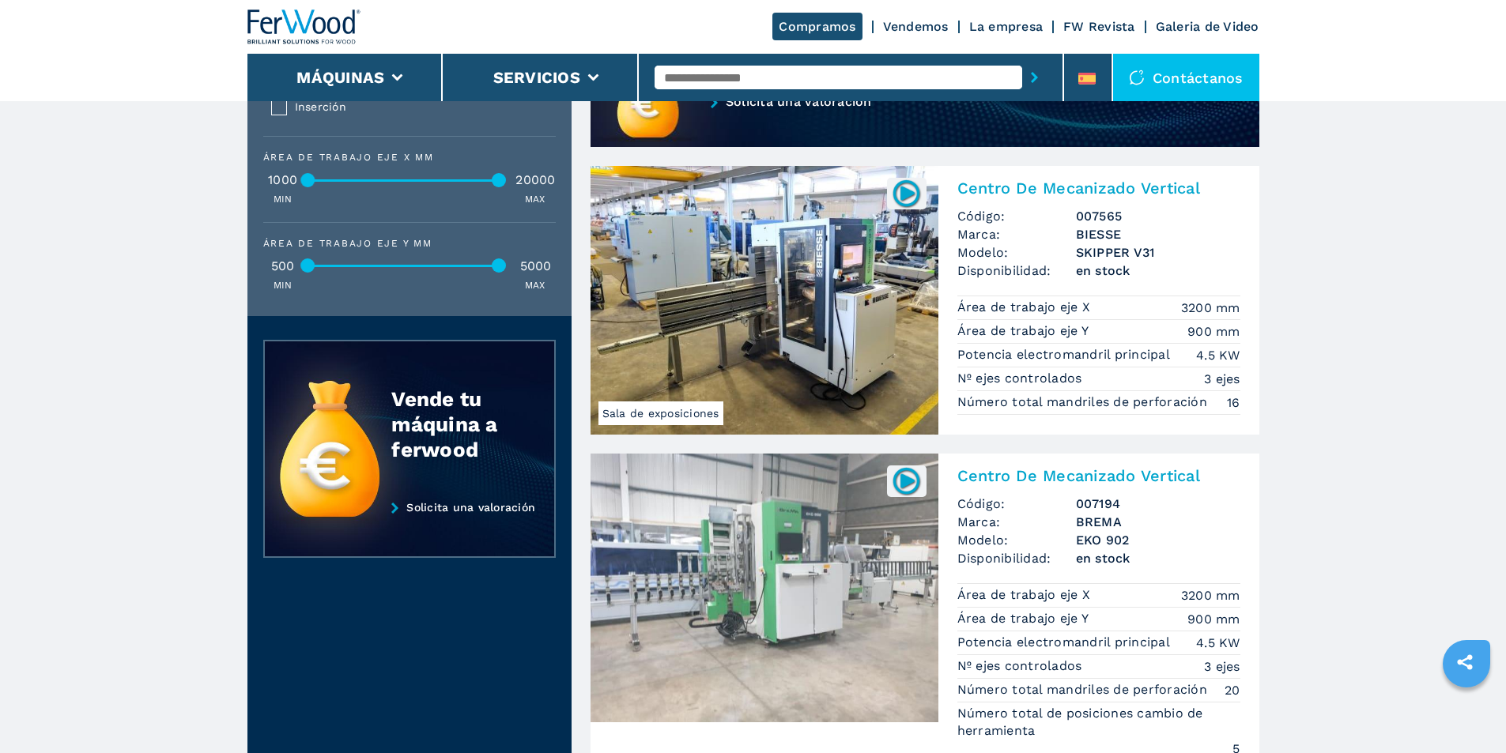
click at [786, 340] on img at bounding box center [764, 300] width 348 height 269
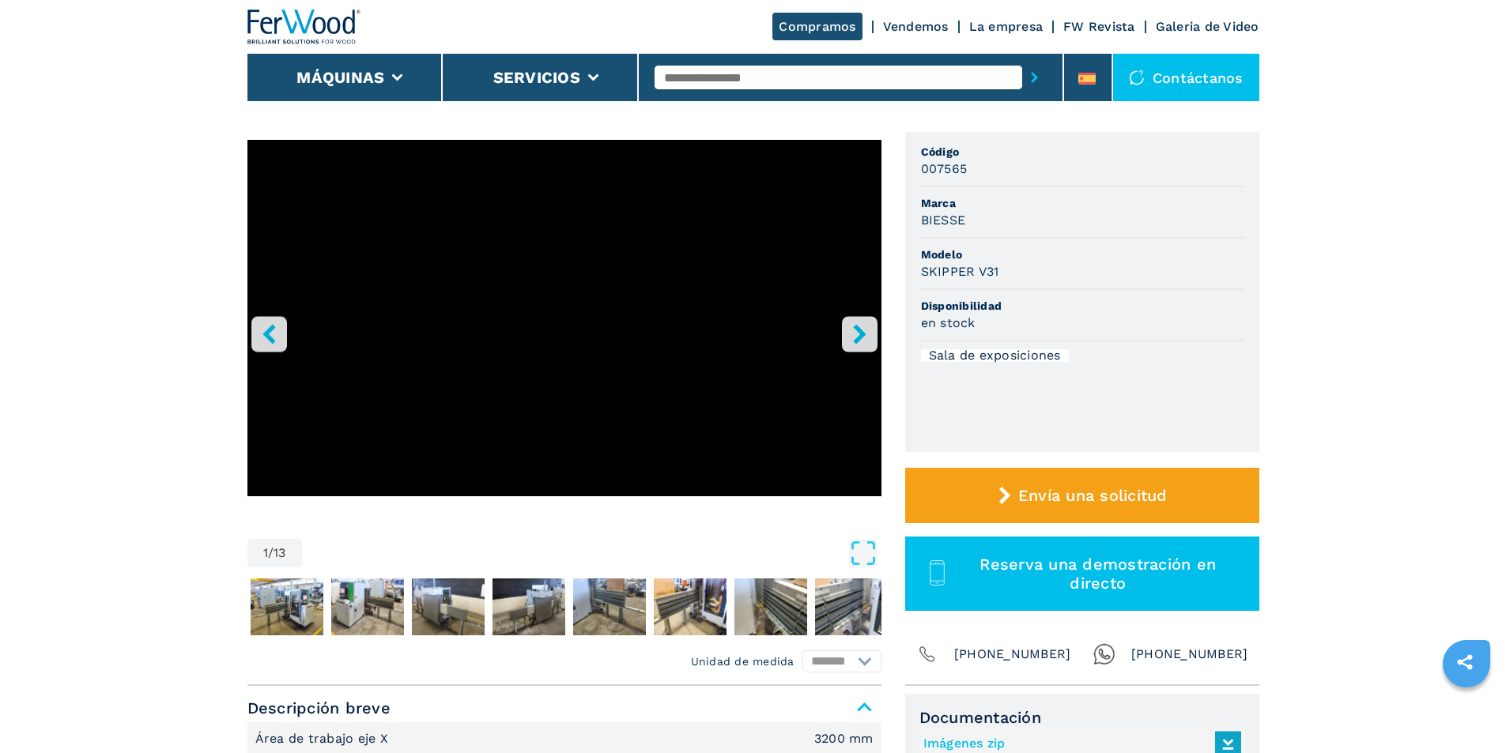
scroll to position [158, 0]
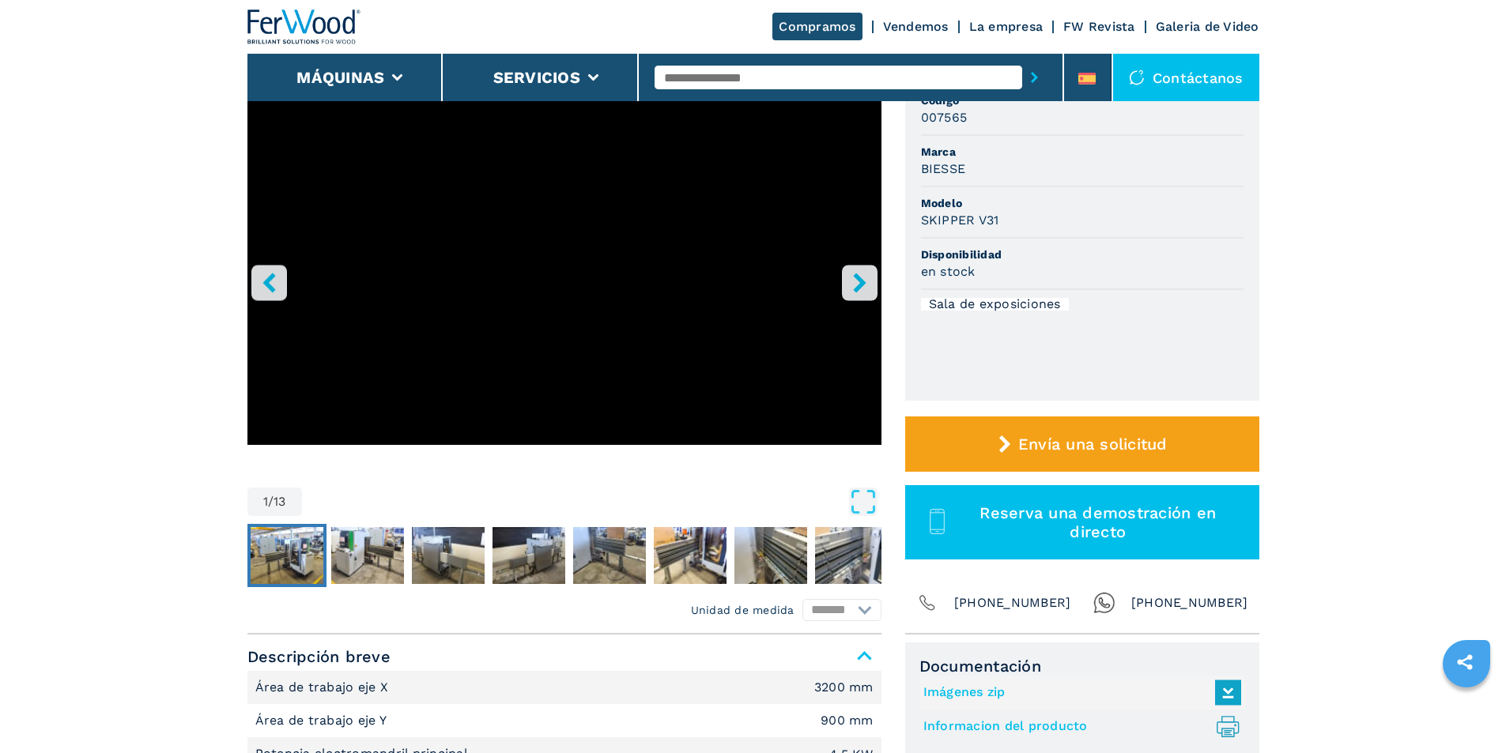
click at [319, 538] on img "Go to Slide 2" at bounding box center [287, 555] width 73 height 57
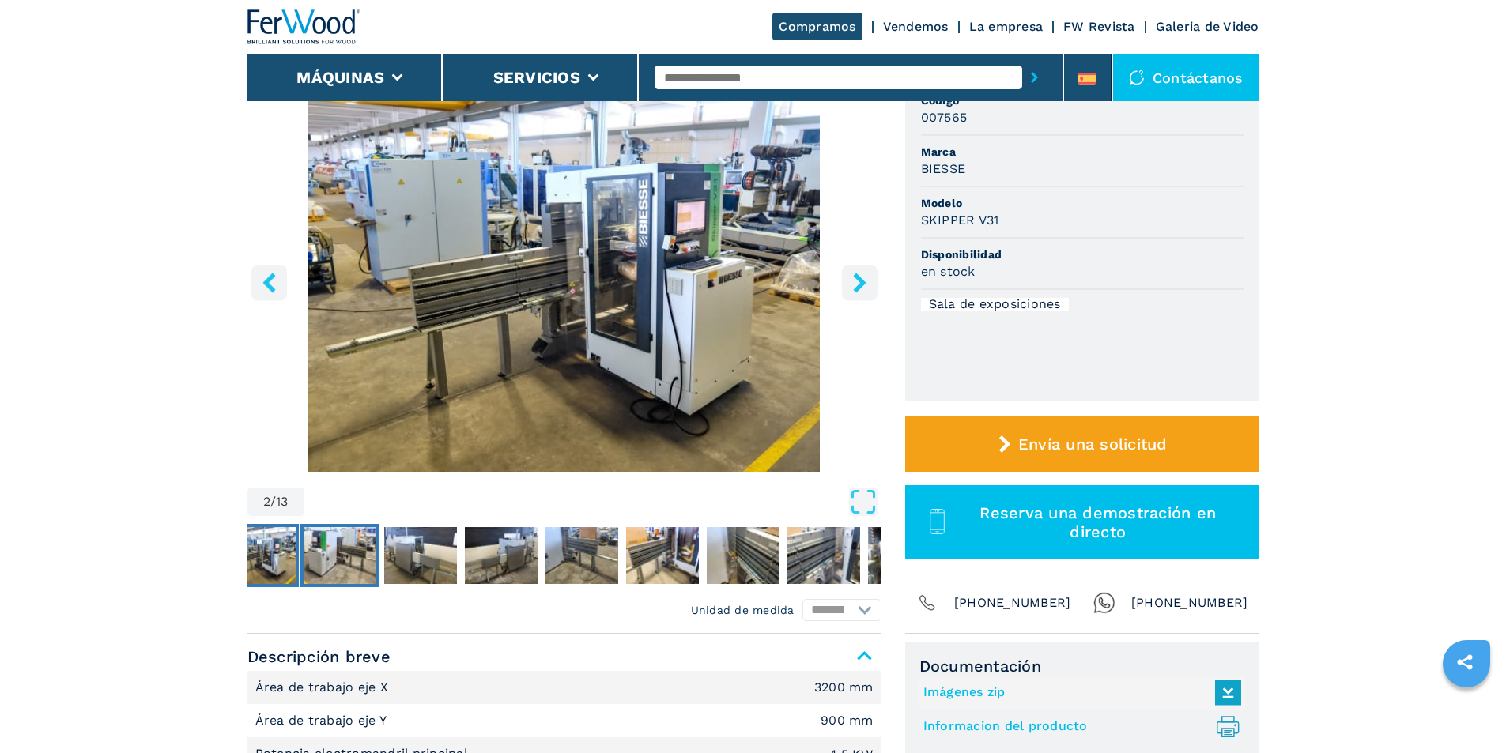
click at [322, 539] on img "Go to Slide 3" at bounding box center [339, 555] width 73 height 57
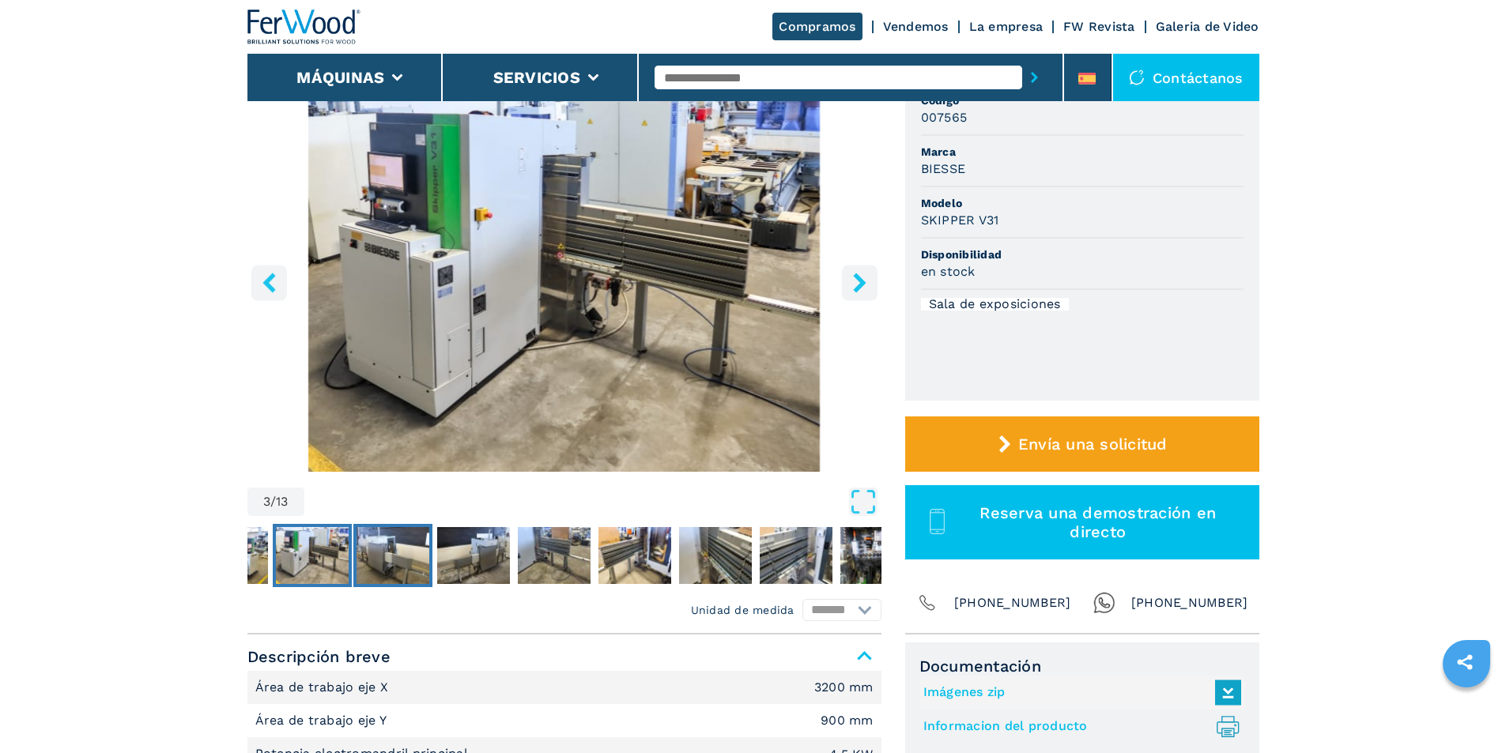
click at [387, 559] on img "Go to Slide 4" at bounding box center [392, 555] width 73 height 57
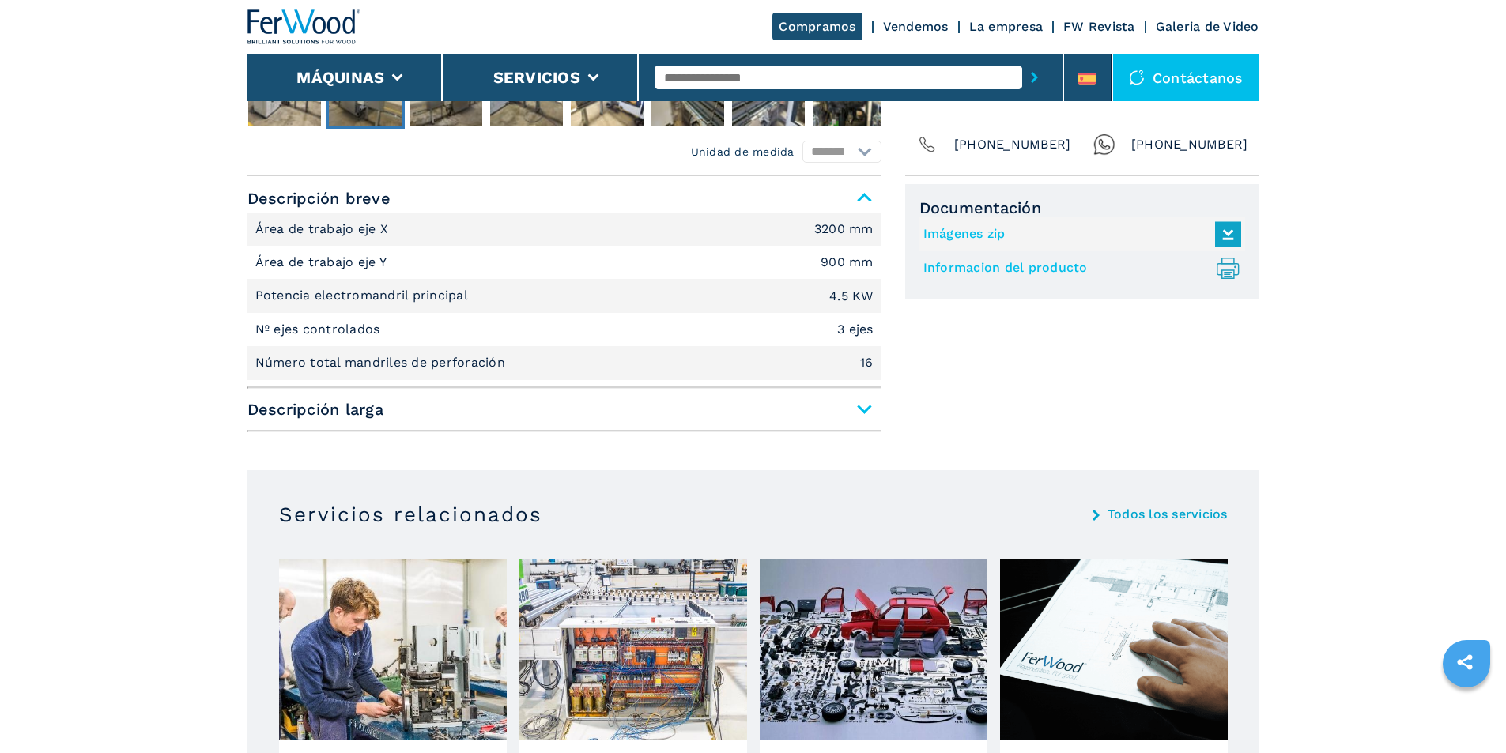
scroll to position [632, 0]
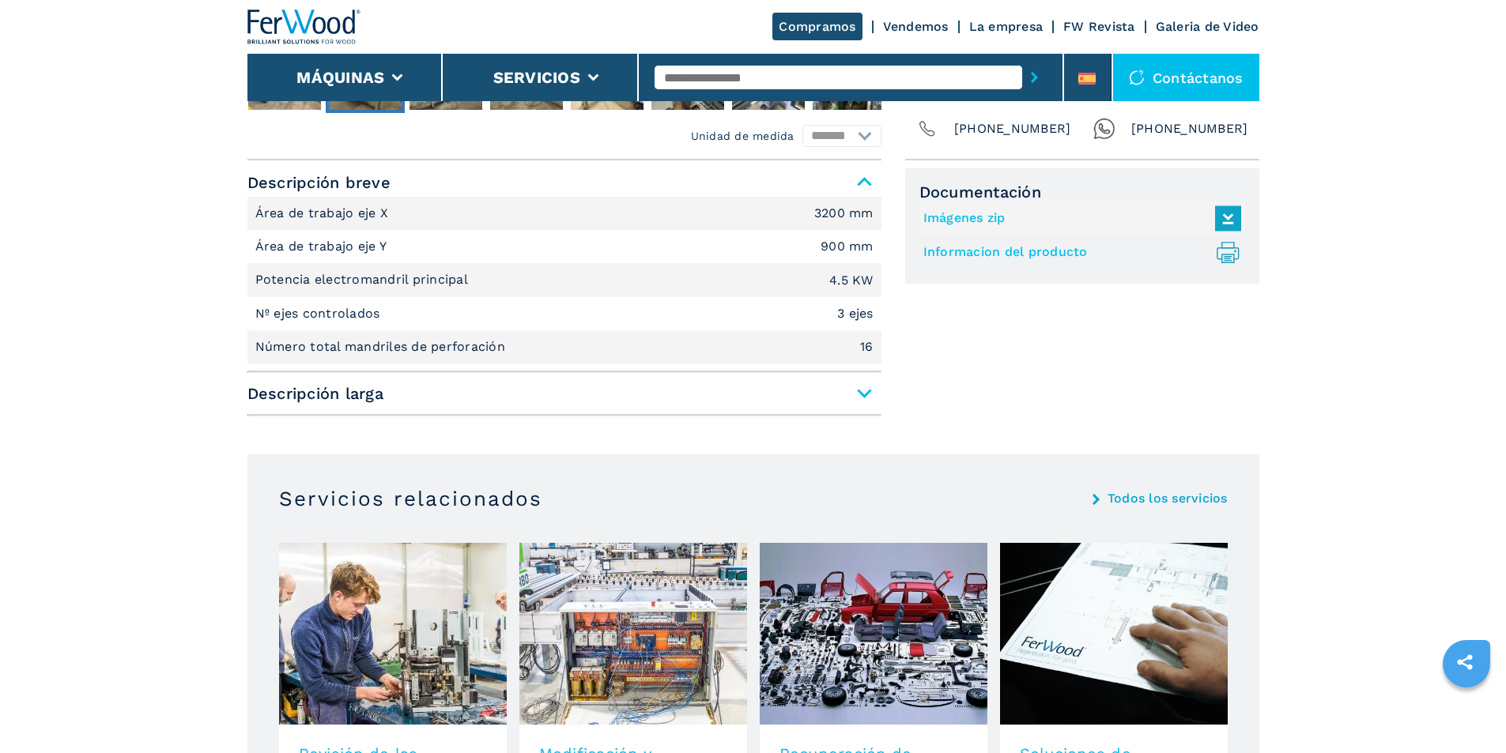
click at [872, 398] on span "Descripción larga" at bounding box center [564, 393] width 634 height 28
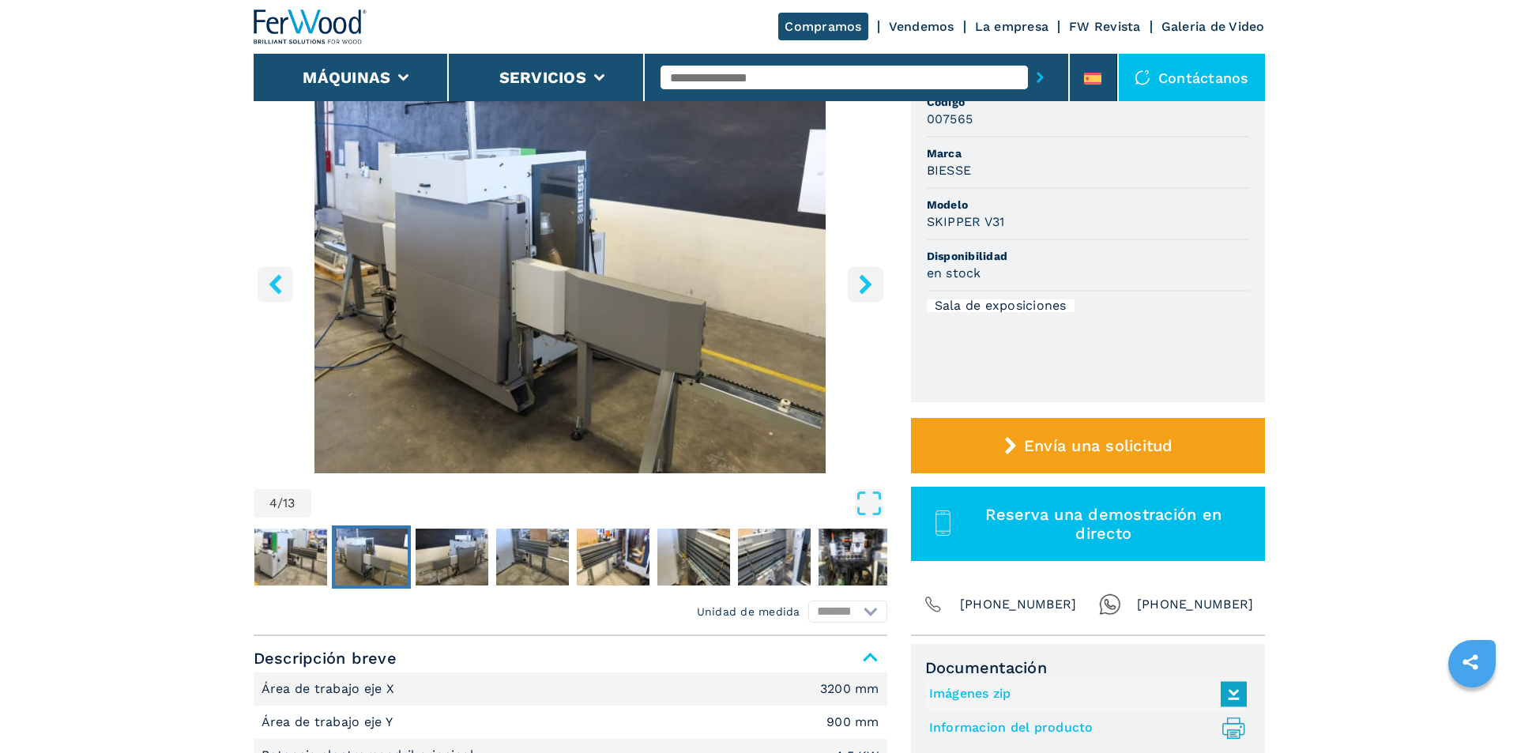
scroll to position [79, 0]
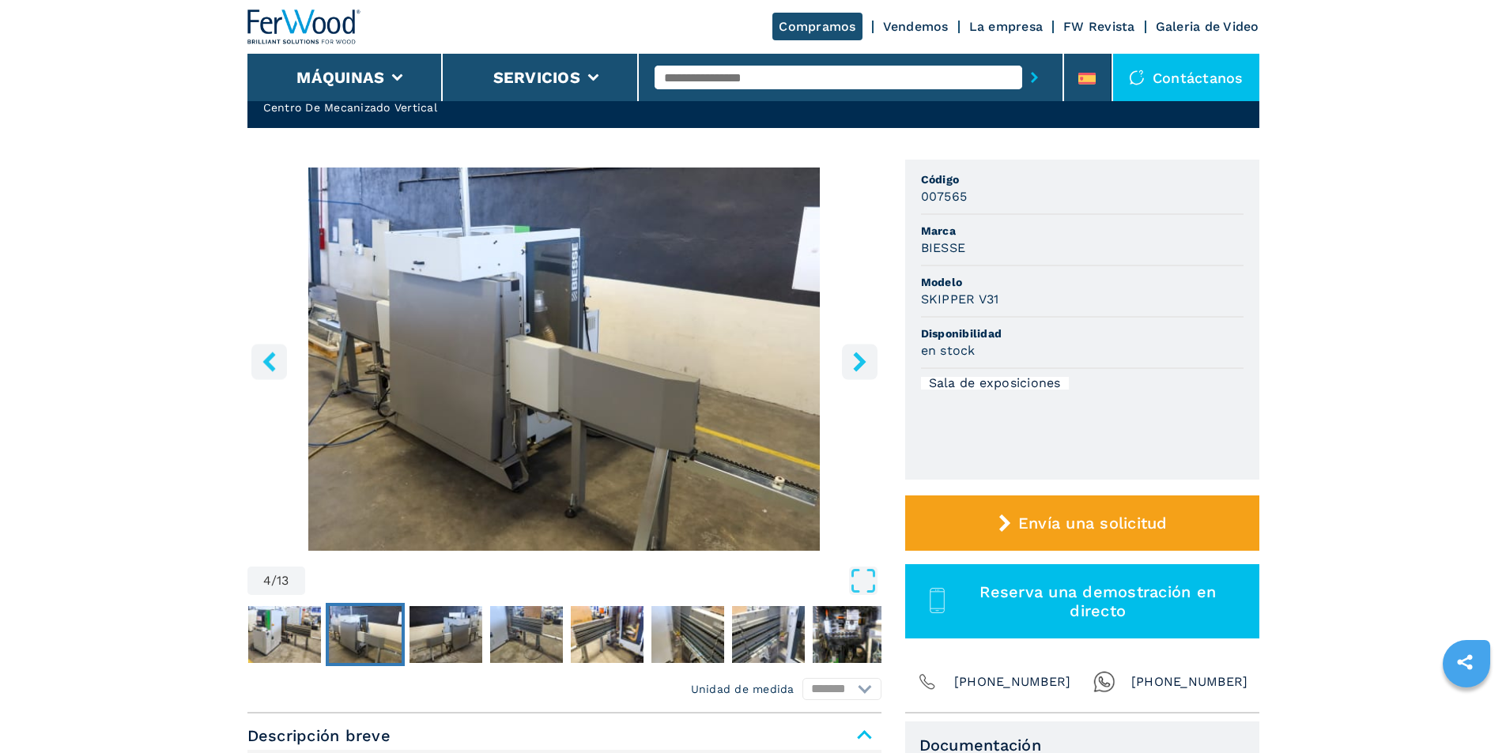
click at [857, 366] on icon "right-button" at bounding box center [859, 362] width 13 height 20
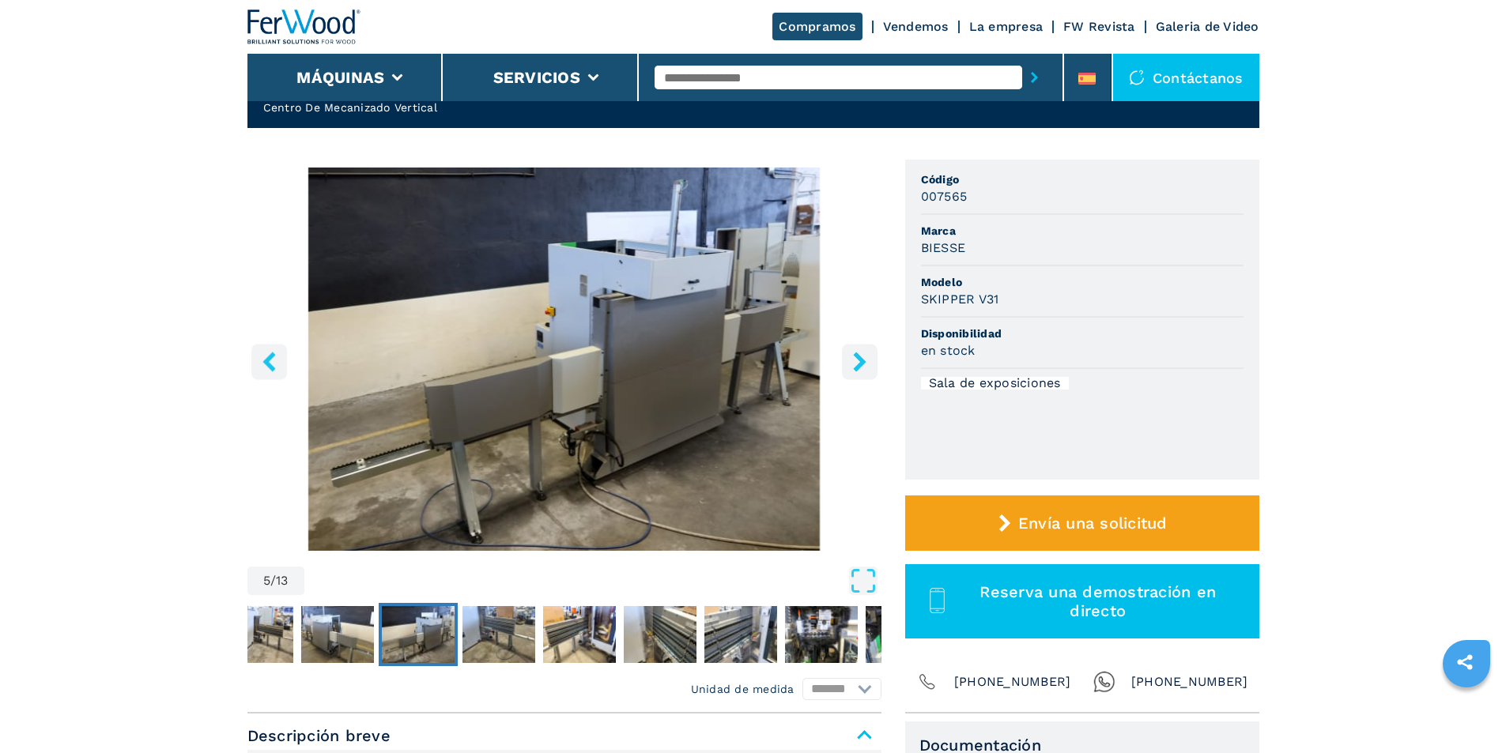
click at [857, 366] on icon "right-button" at bounding box center [859, 362] width 13 height 20
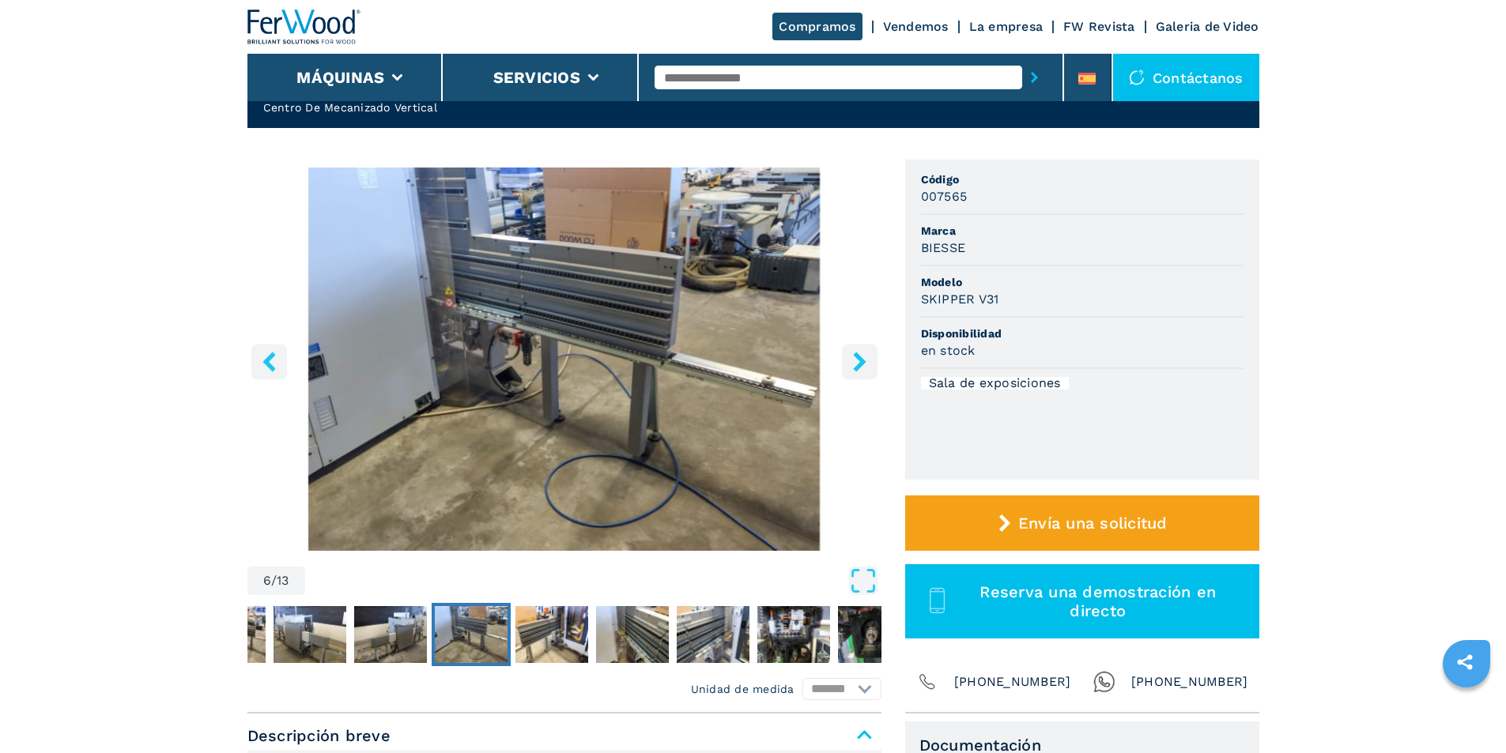
click at [857, 366] on icon "right-button" at bounding box center [859, 362] width 13 height 20
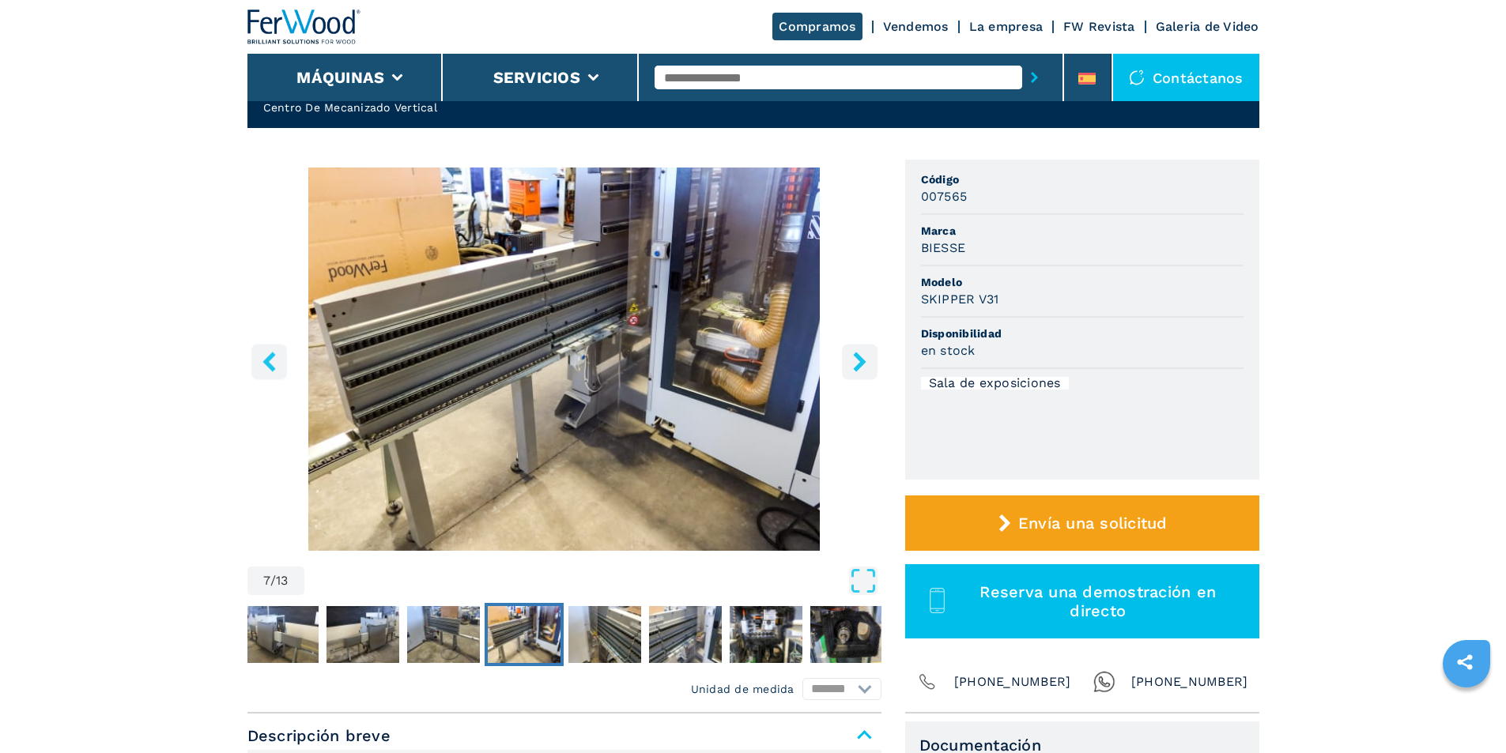
click at [857, 366] on icon "right-button" at bounding box center [859, 362] width 13 height 20
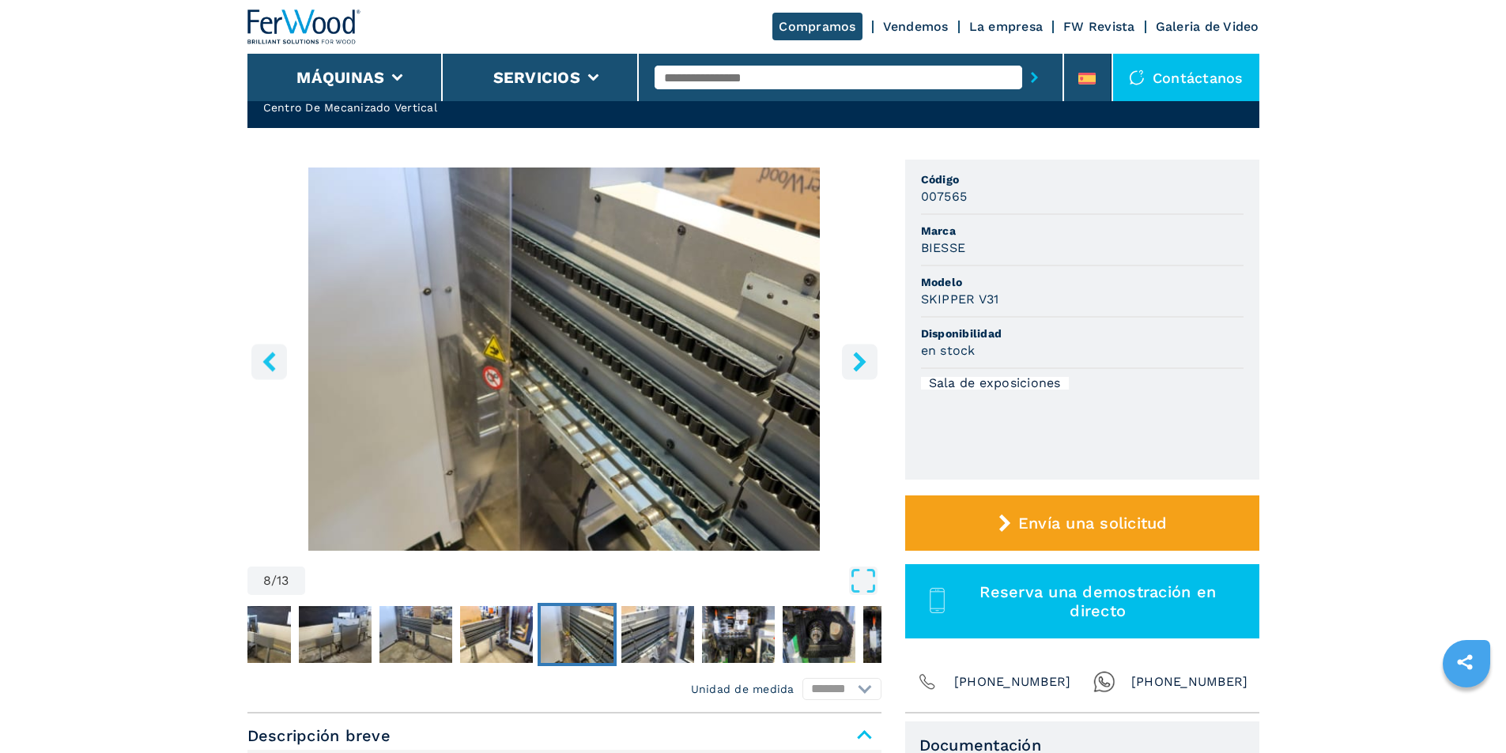
click at [857, 366] on icon "right-button" at bounding box center [859, 362] width 13 height 20
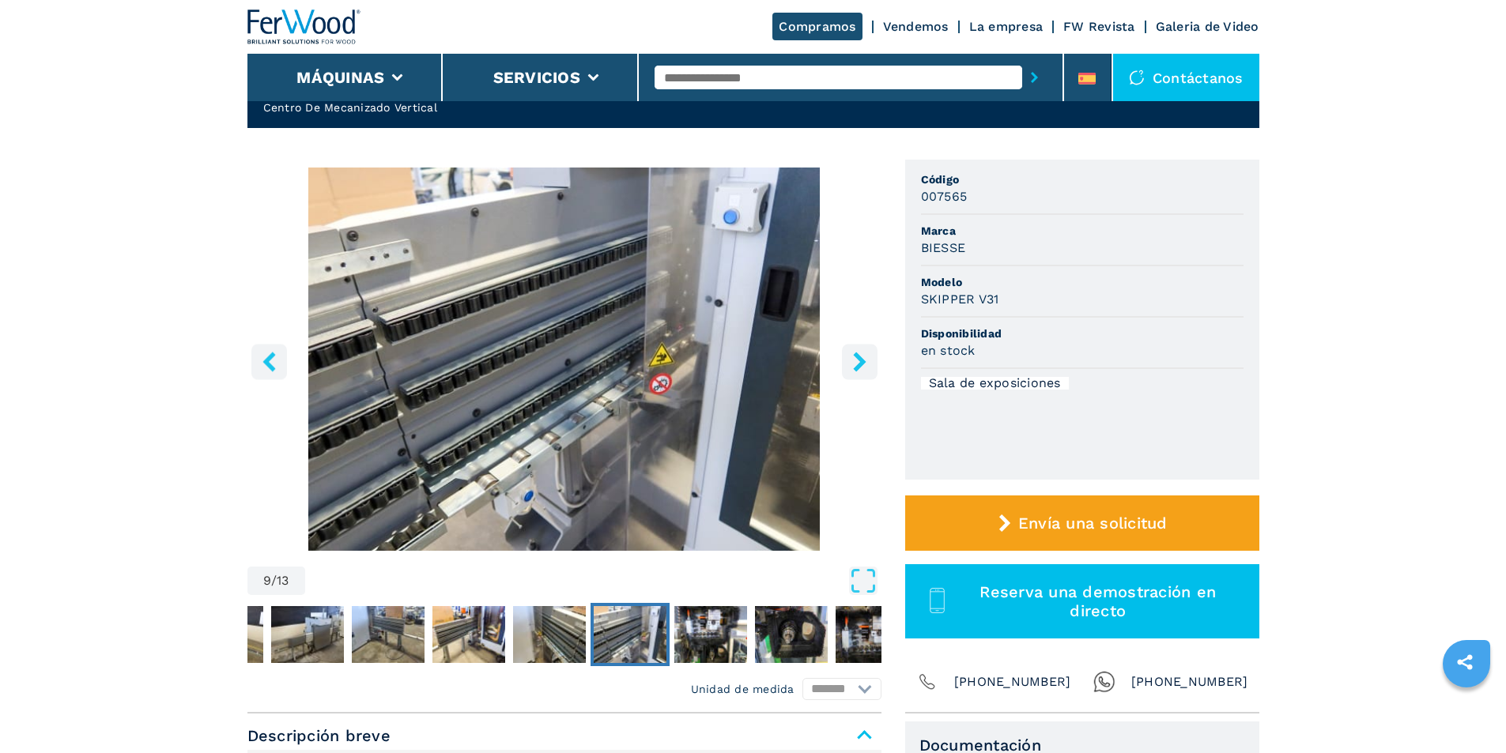
click at [857, 366] on icon "right-button" at bounding box center [859, 362] width 13 height 20
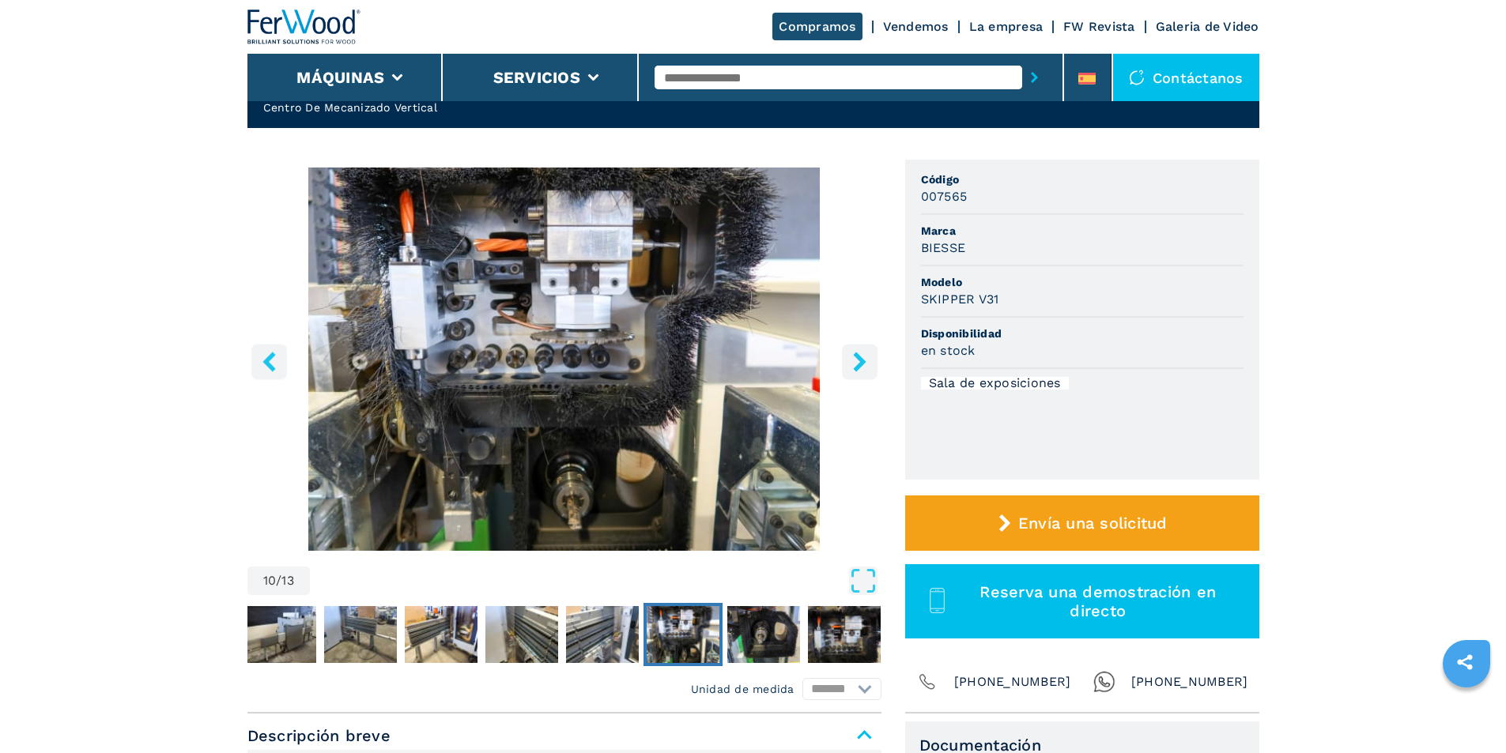
click at [857, 366] on icon "right-button" at bounding box center [859, 362] width 13 height 20
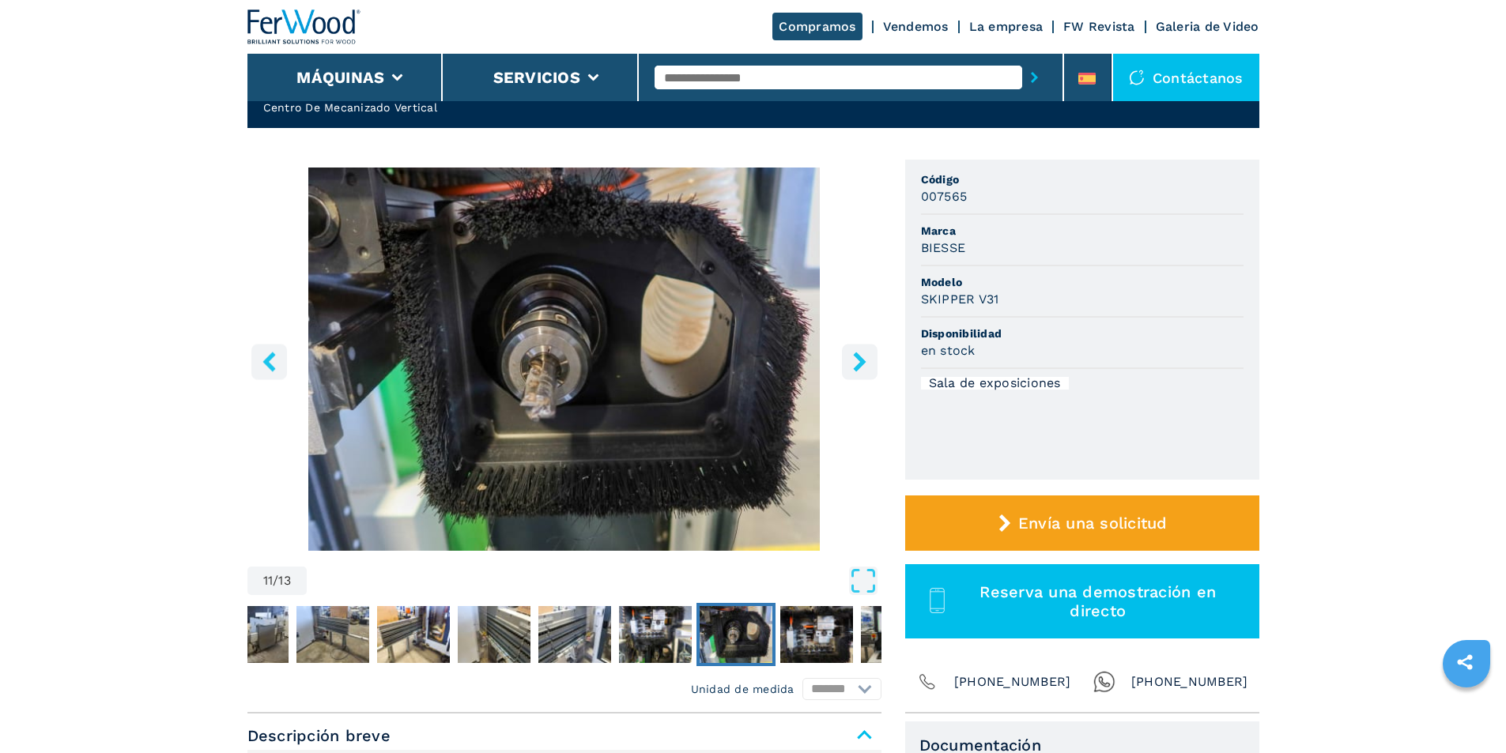
click at [857, 366] on icon "right-button" at bounding box center [859, 362] width 13 height 20
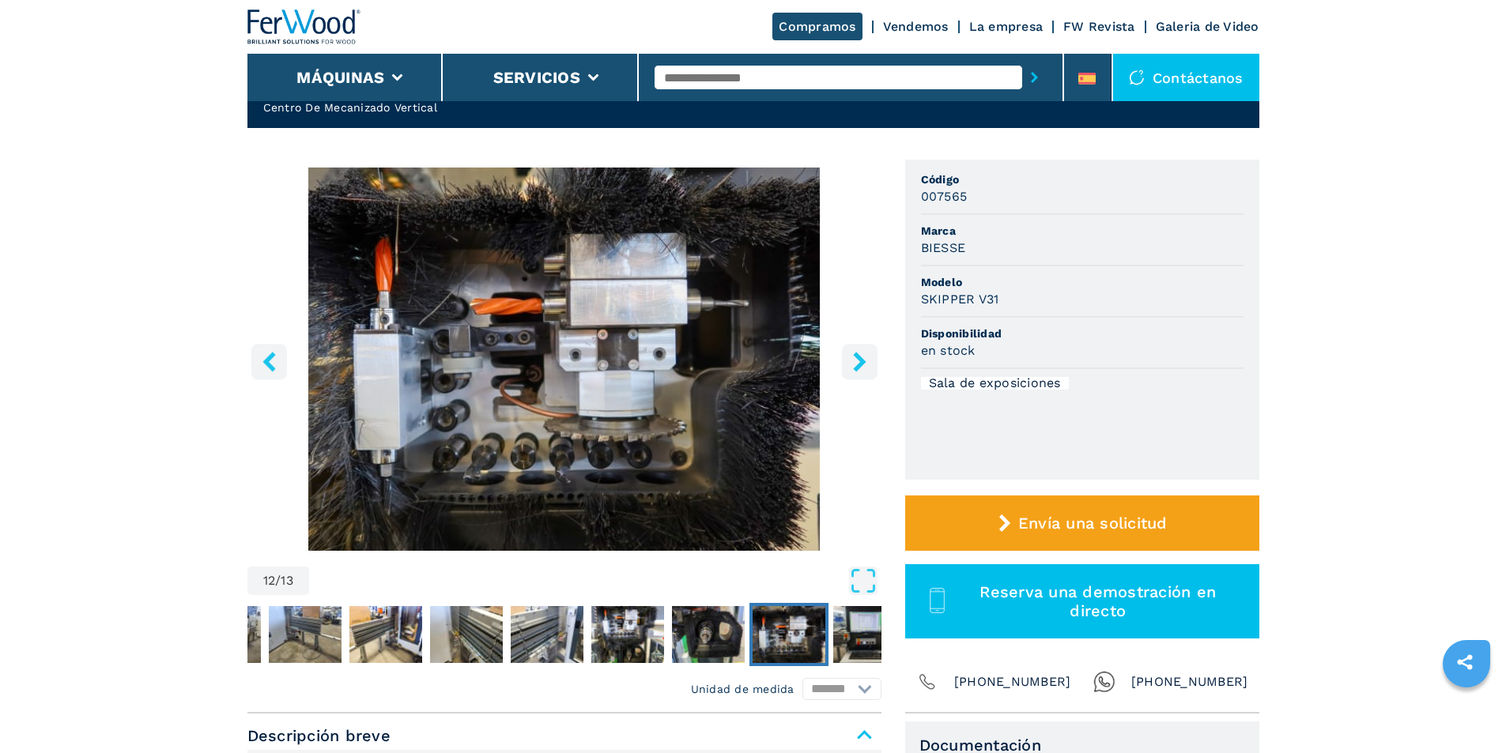
click at [857, 366] on icon "right-button" at bounding box center [859, 362] width 13 height 20
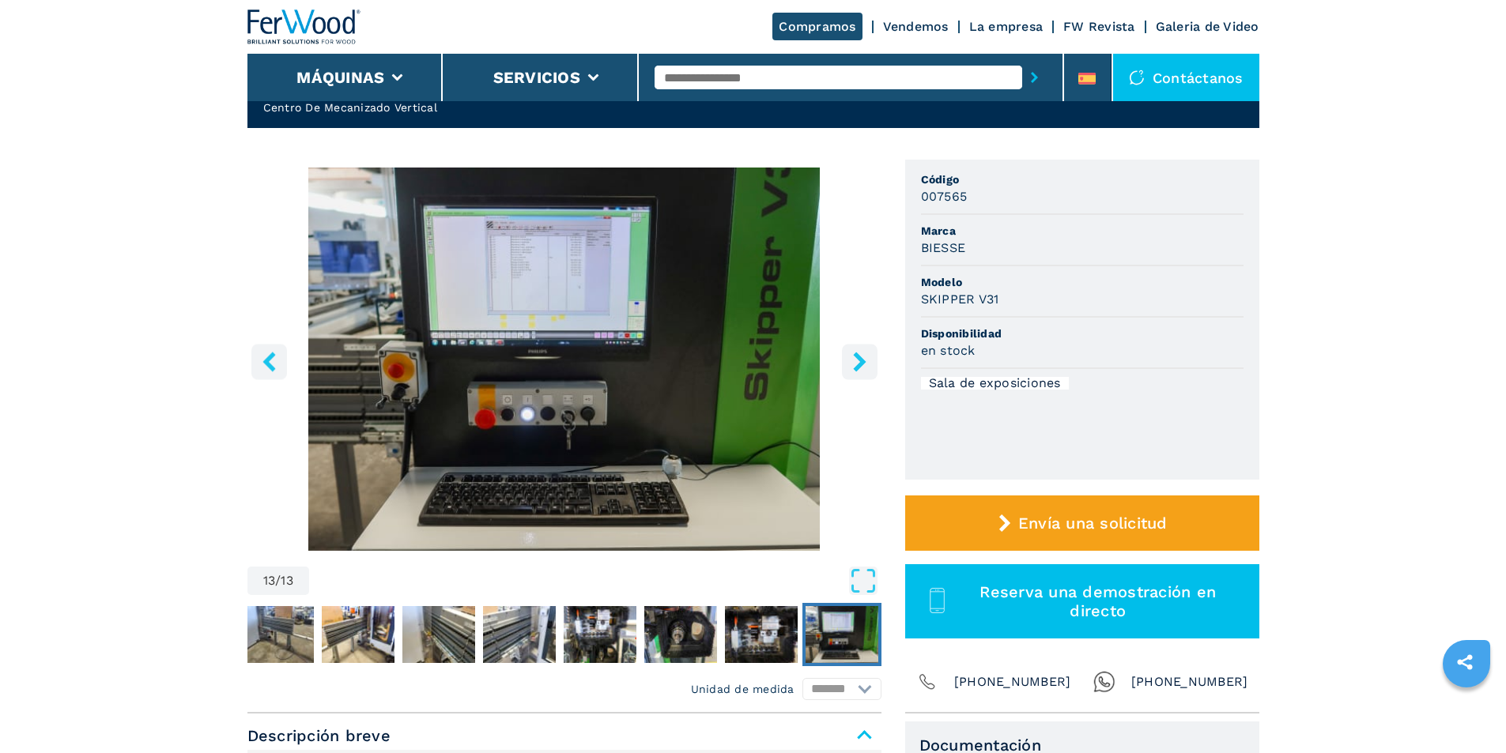
click at [857, 366] on icon "right-button" at bounding box center [859, 362] width 13 height 20
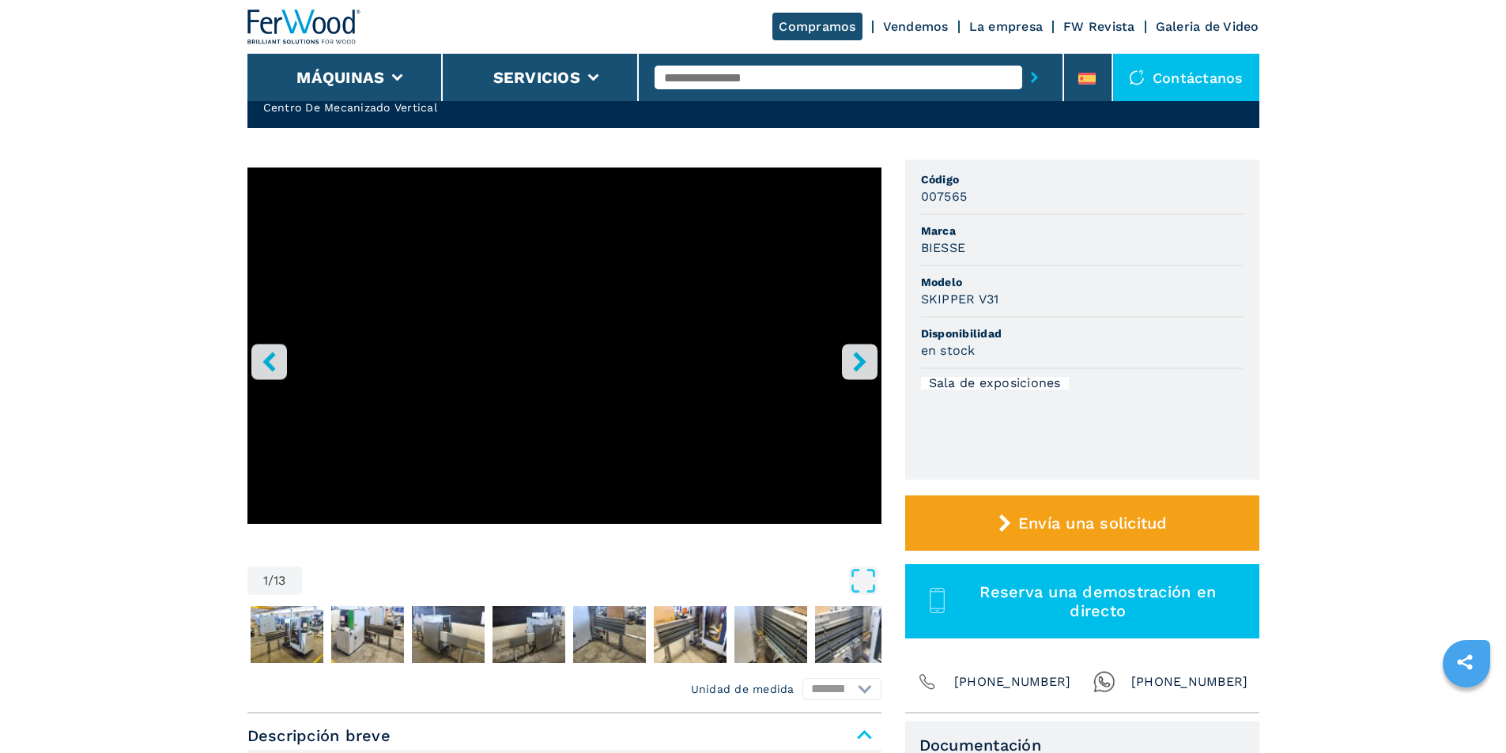
click at [857, 366] on icon "right-button" at bounding box center [859, 362] width 13 height 20
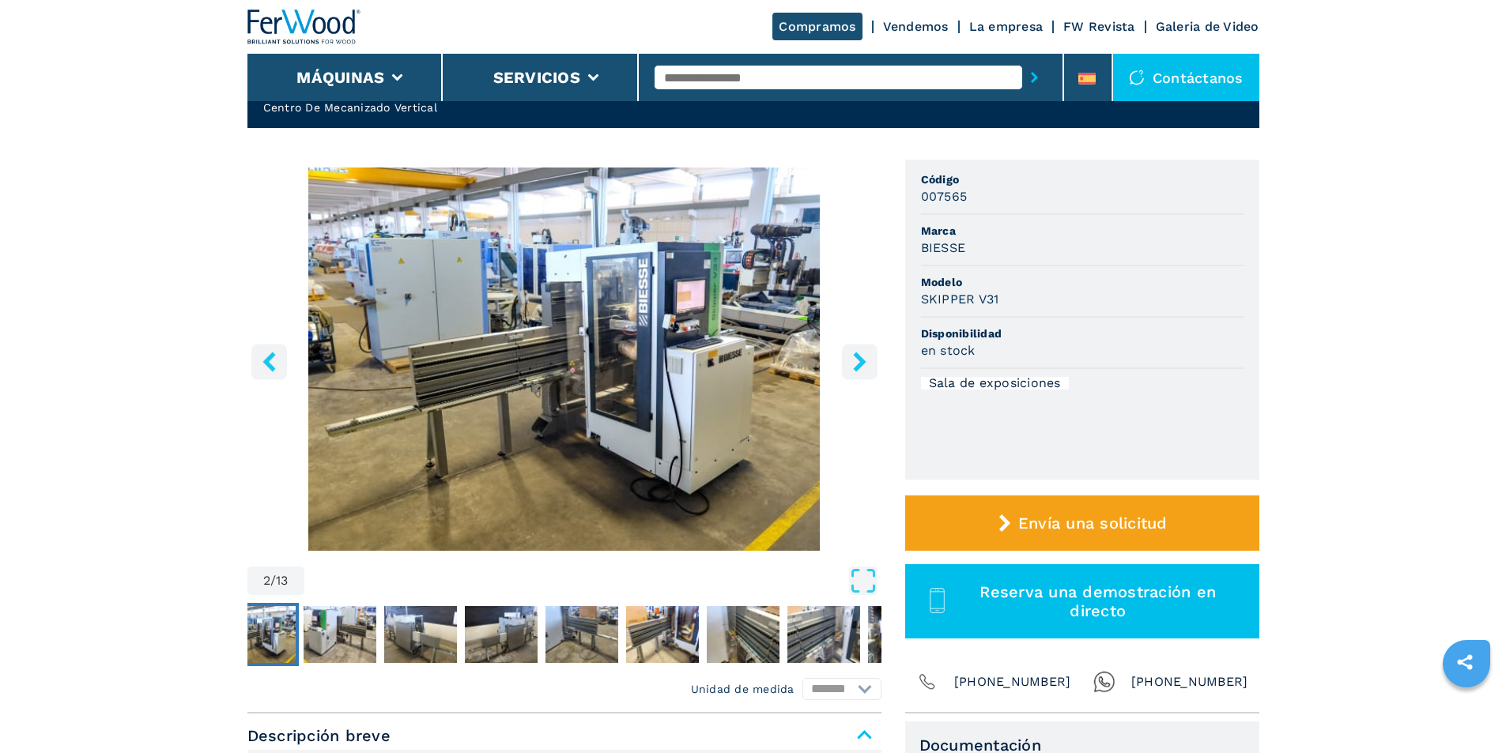
click at [857, 366] on icon "right-button" at bounding box center [859, 362] width 13 height 20
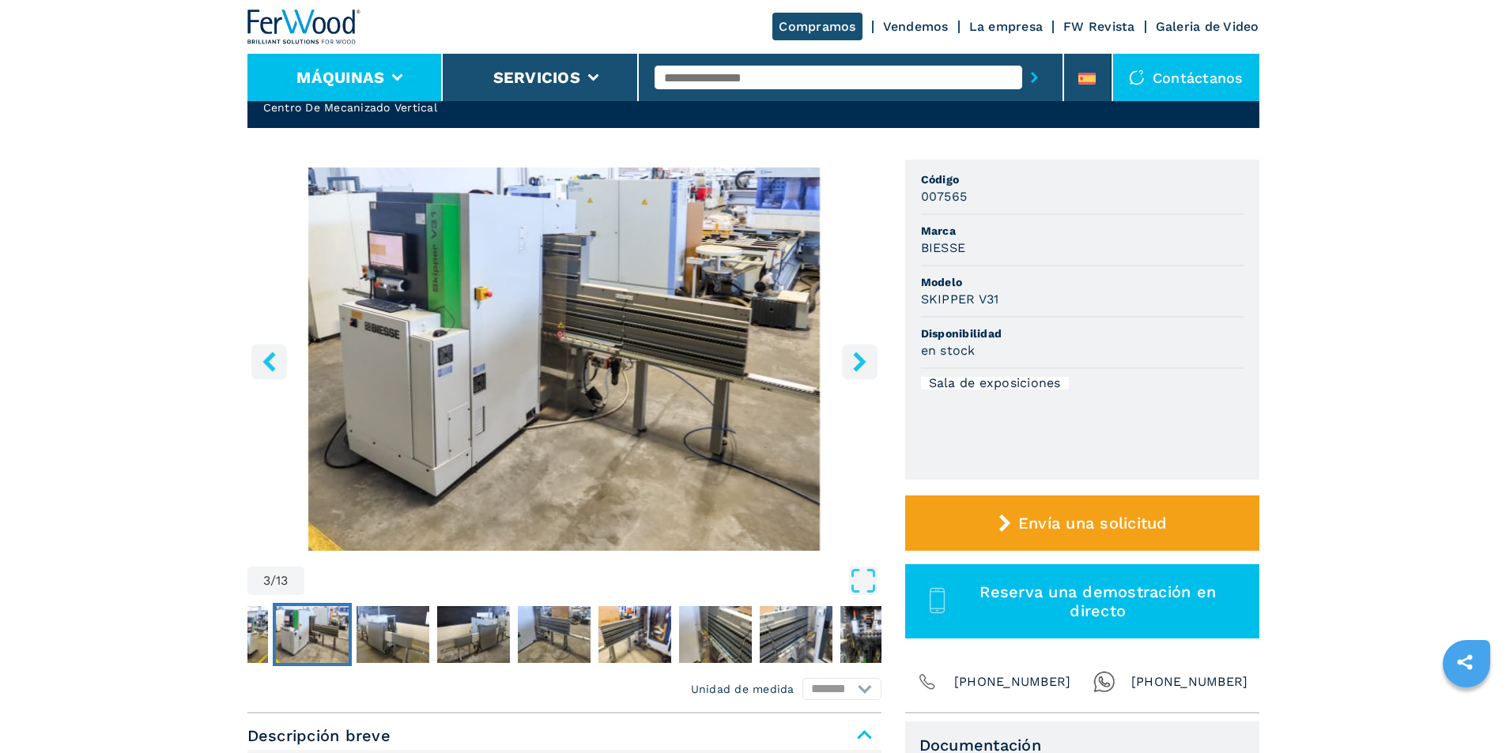
click at [405, 73] on li "Máquinas" at bounding box center [345, 77] width 196 height 47
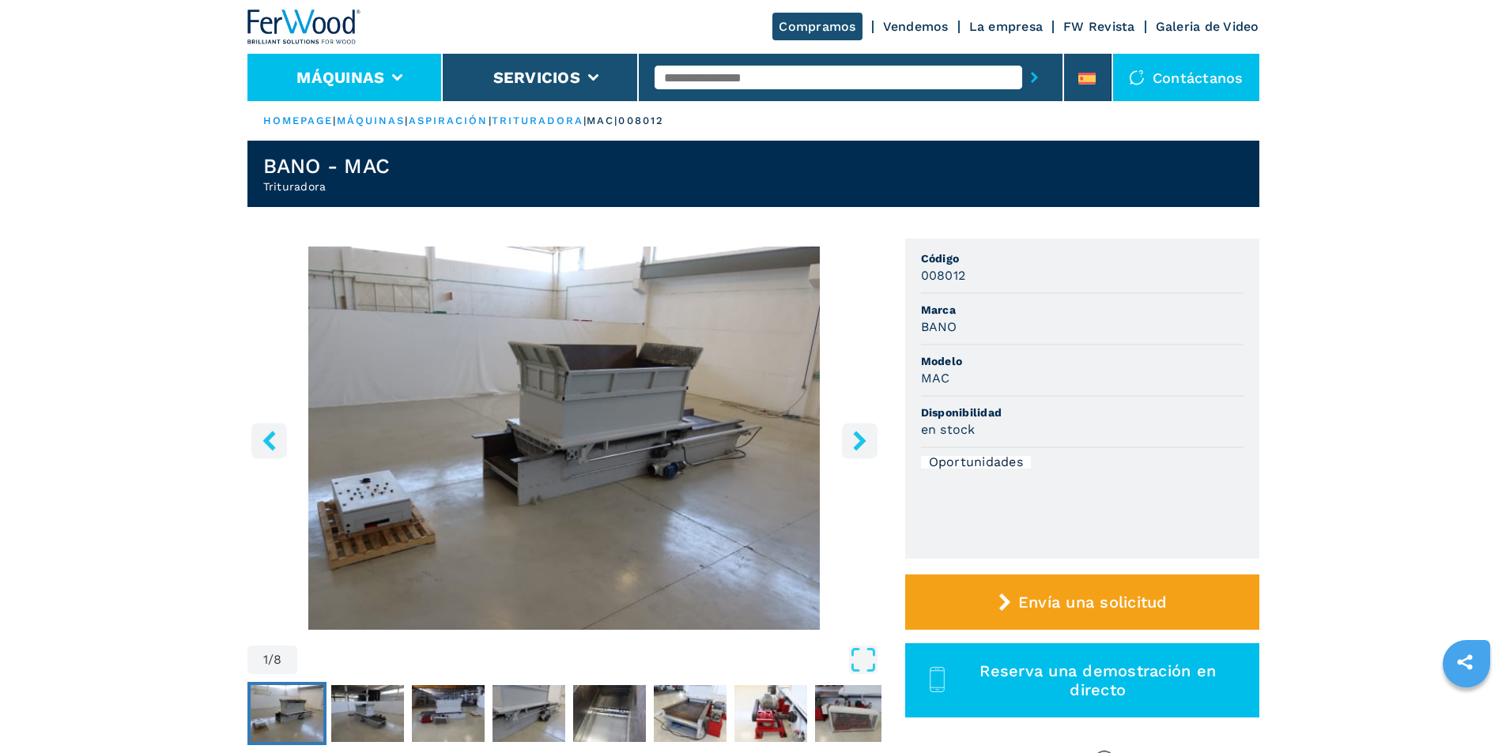
click at [393, 74] on icon at bounding box center [397, 77] width 11 height 7
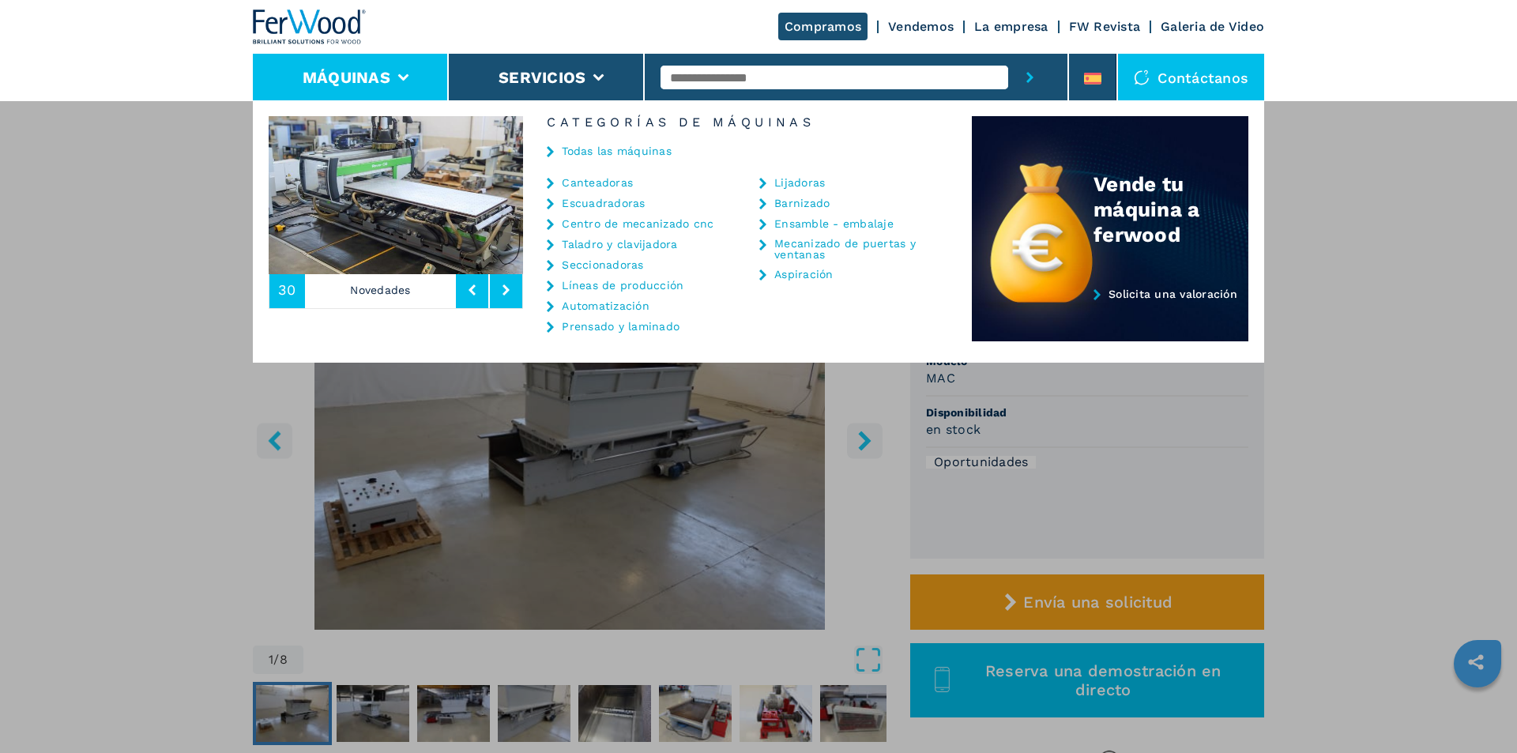
click at [620, 225] on link "Centro de mecanizado cnc" at bounding box center [638, 223] width 152 height 11
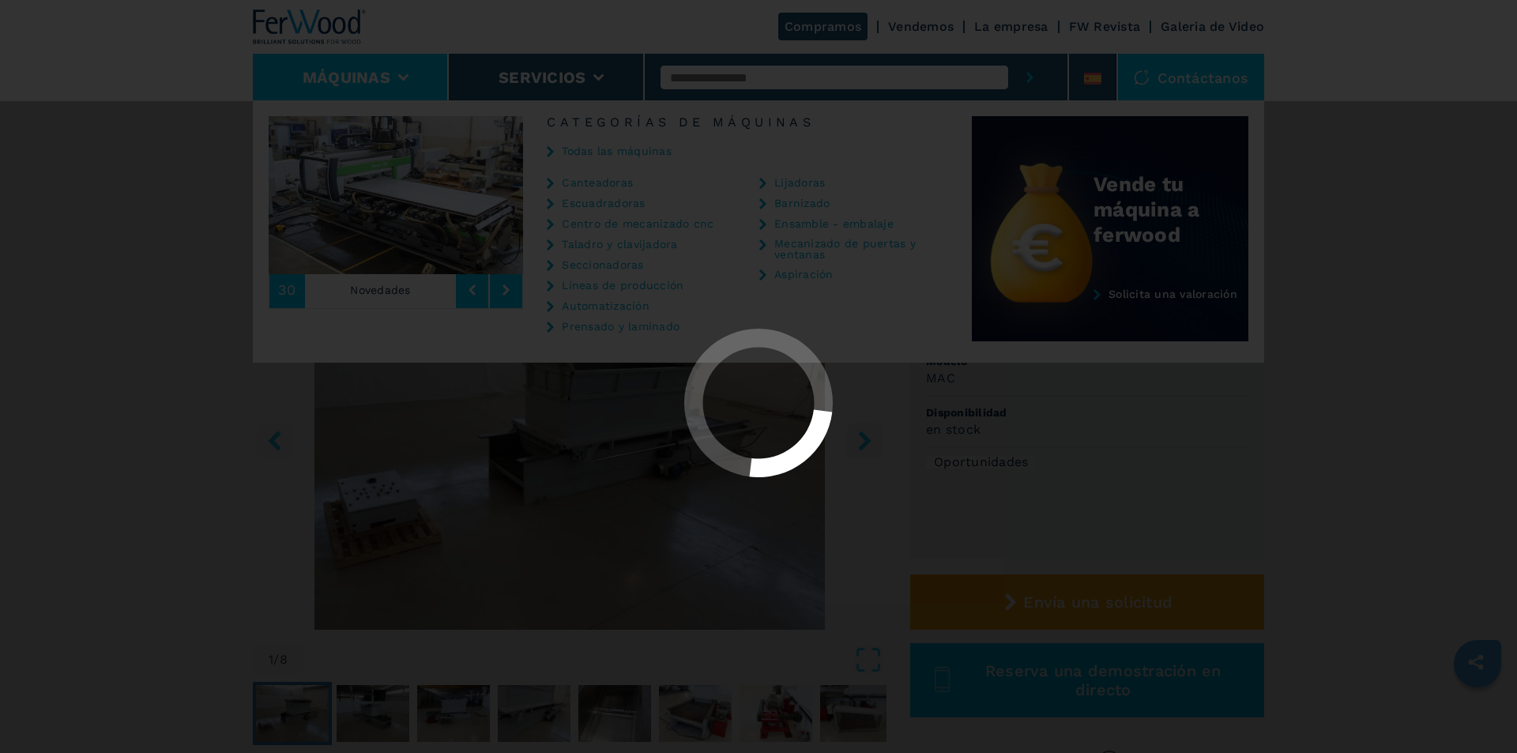
select select "**********"
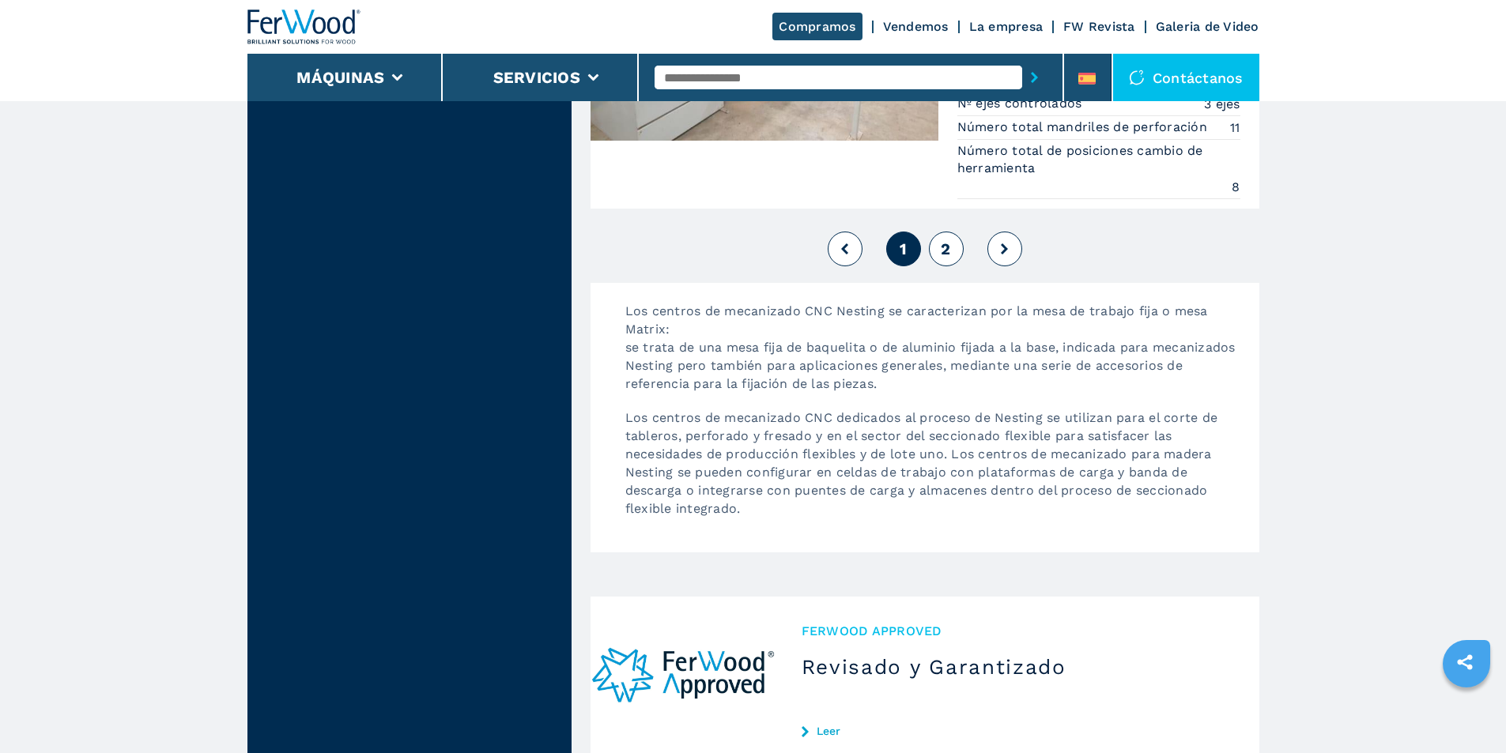
scroll to position [4663, 0]
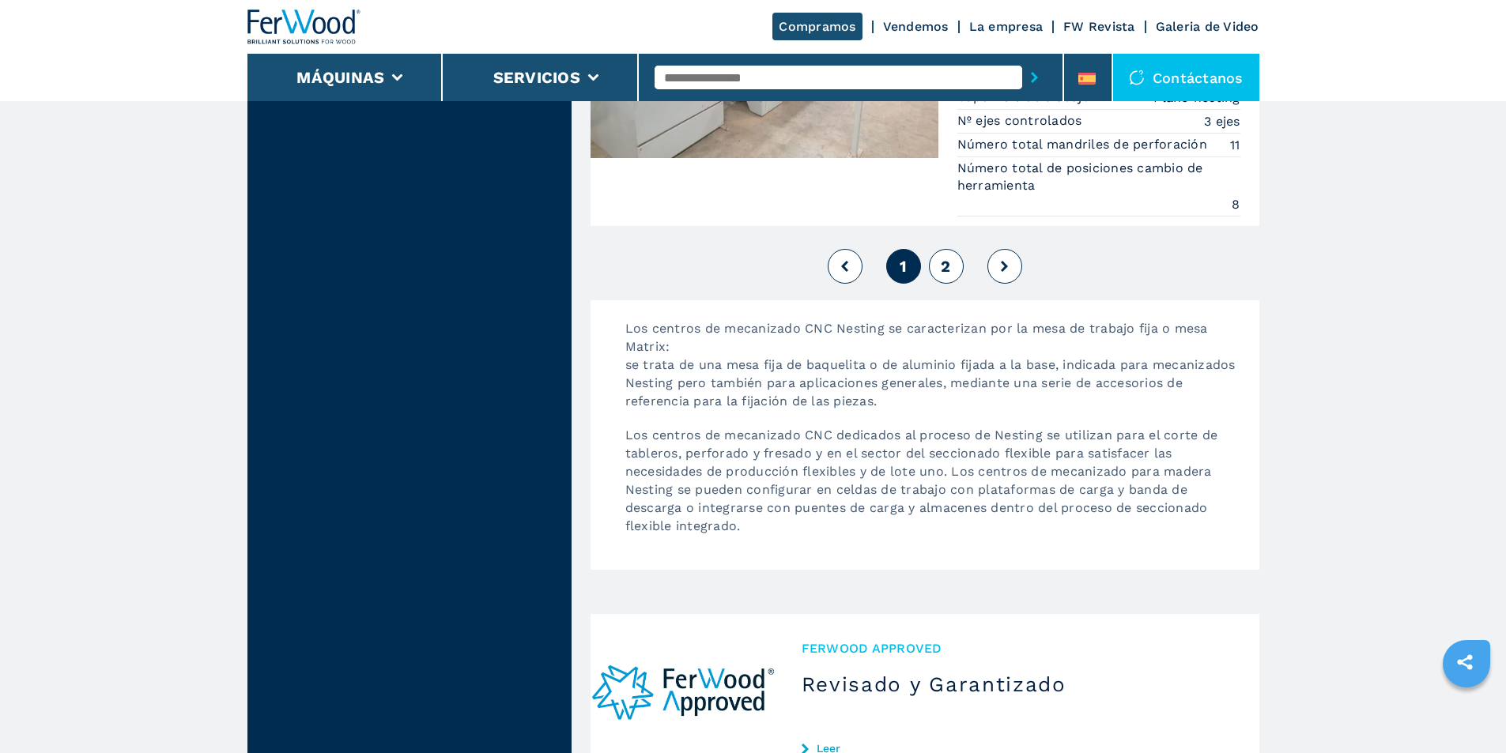
click at [944, 276] on button "2" at bounding box center [946, 266] width 35 height 35
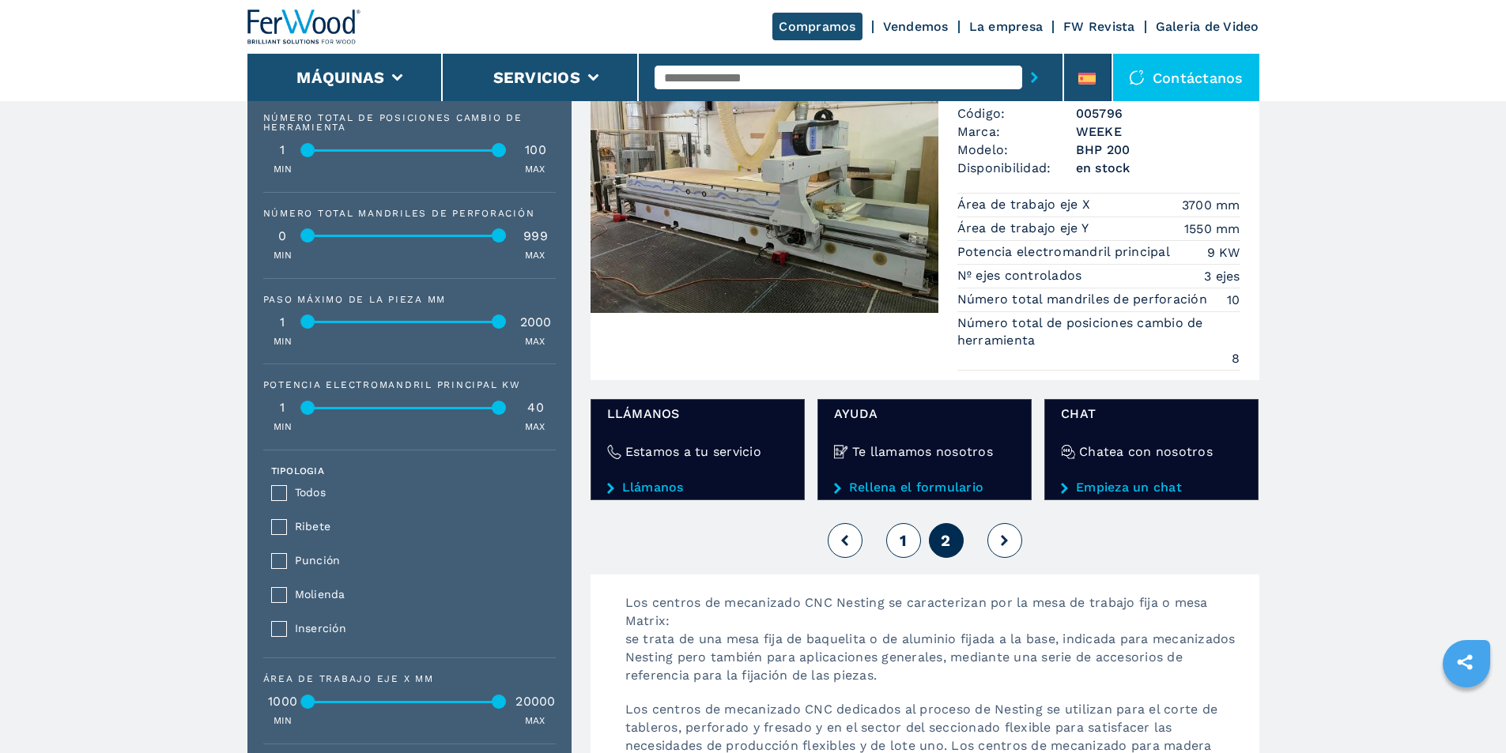
scroll to position [869, 0]
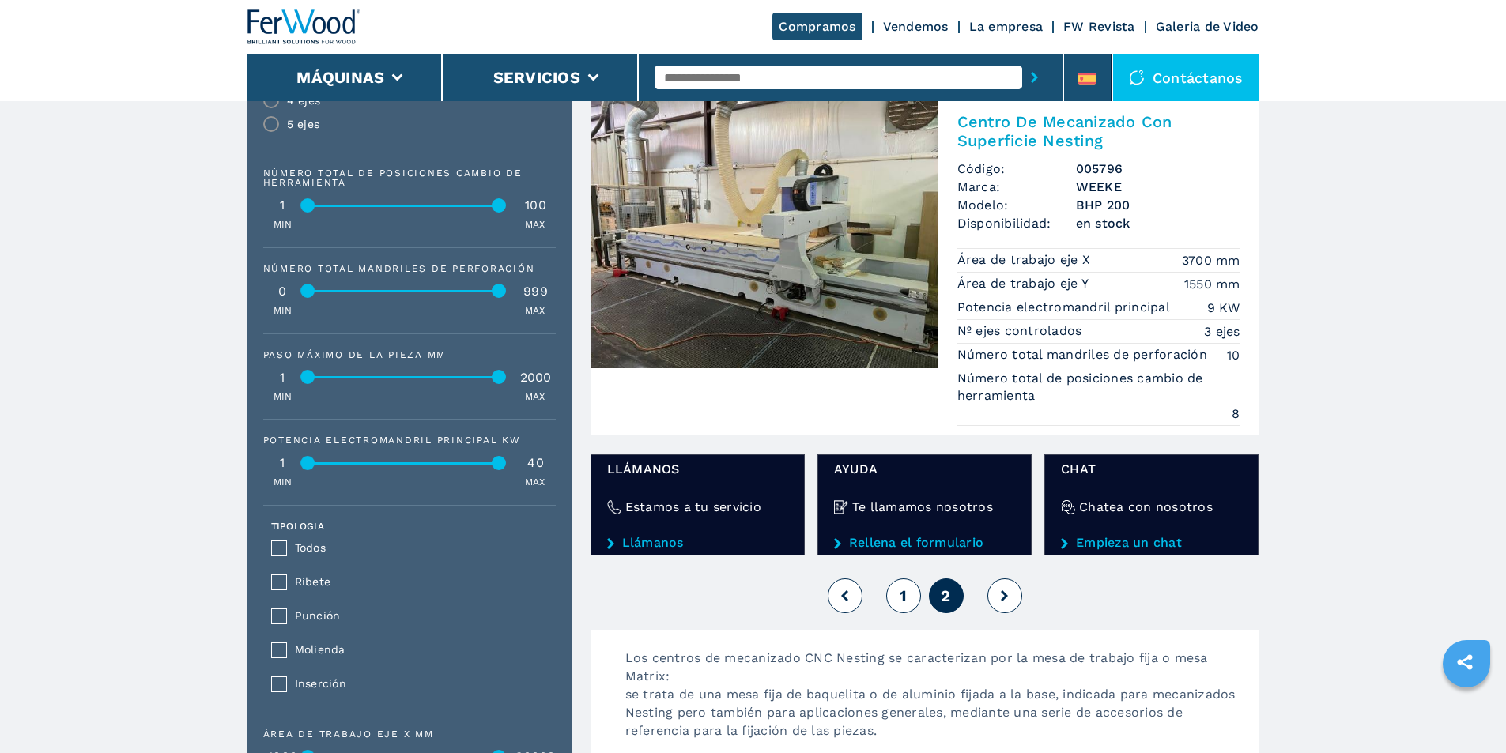
click at [1005, 595] on icon at bounding box center [1004, 595] width 7 height 11
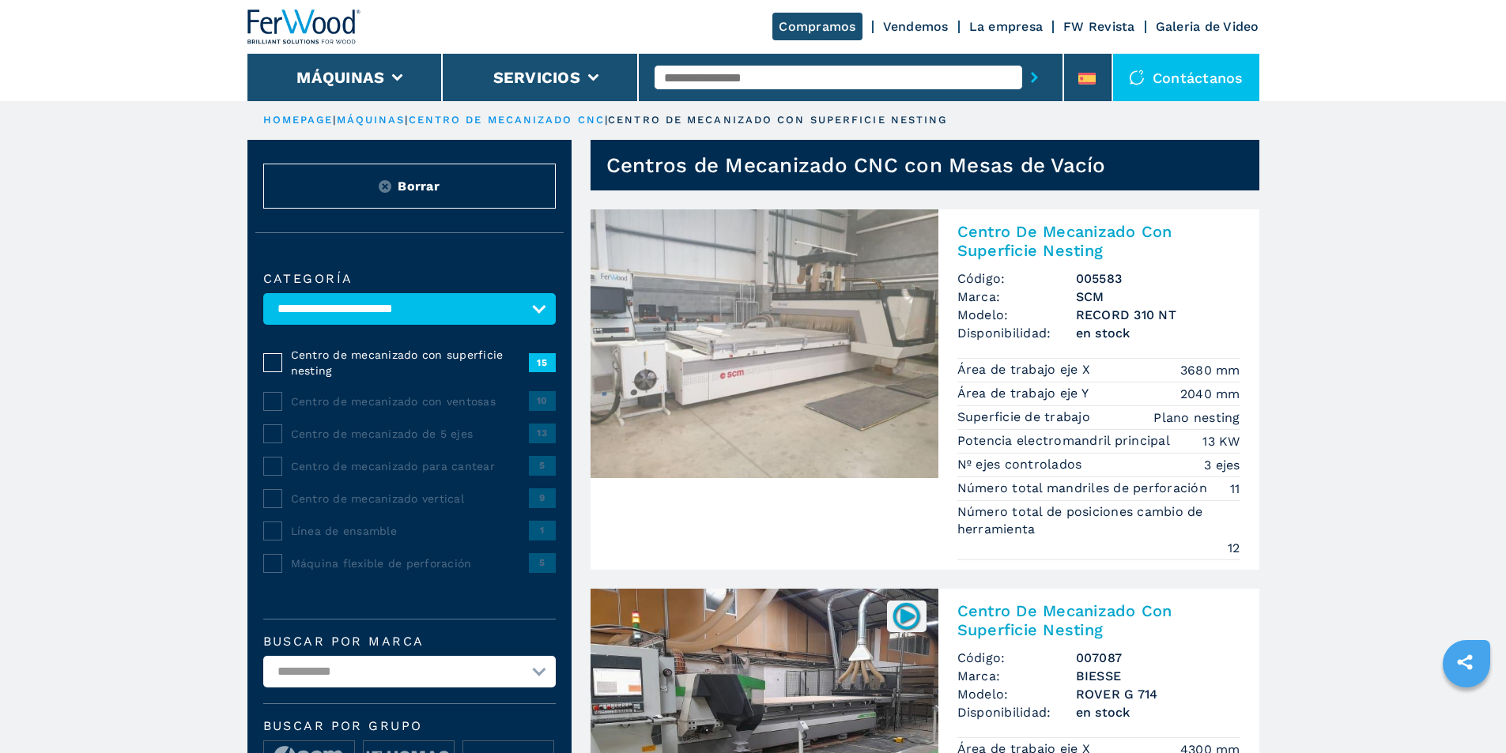
scroll to position [0, 0]
